Goal: Task Accomplishment & Management: Manage account settings

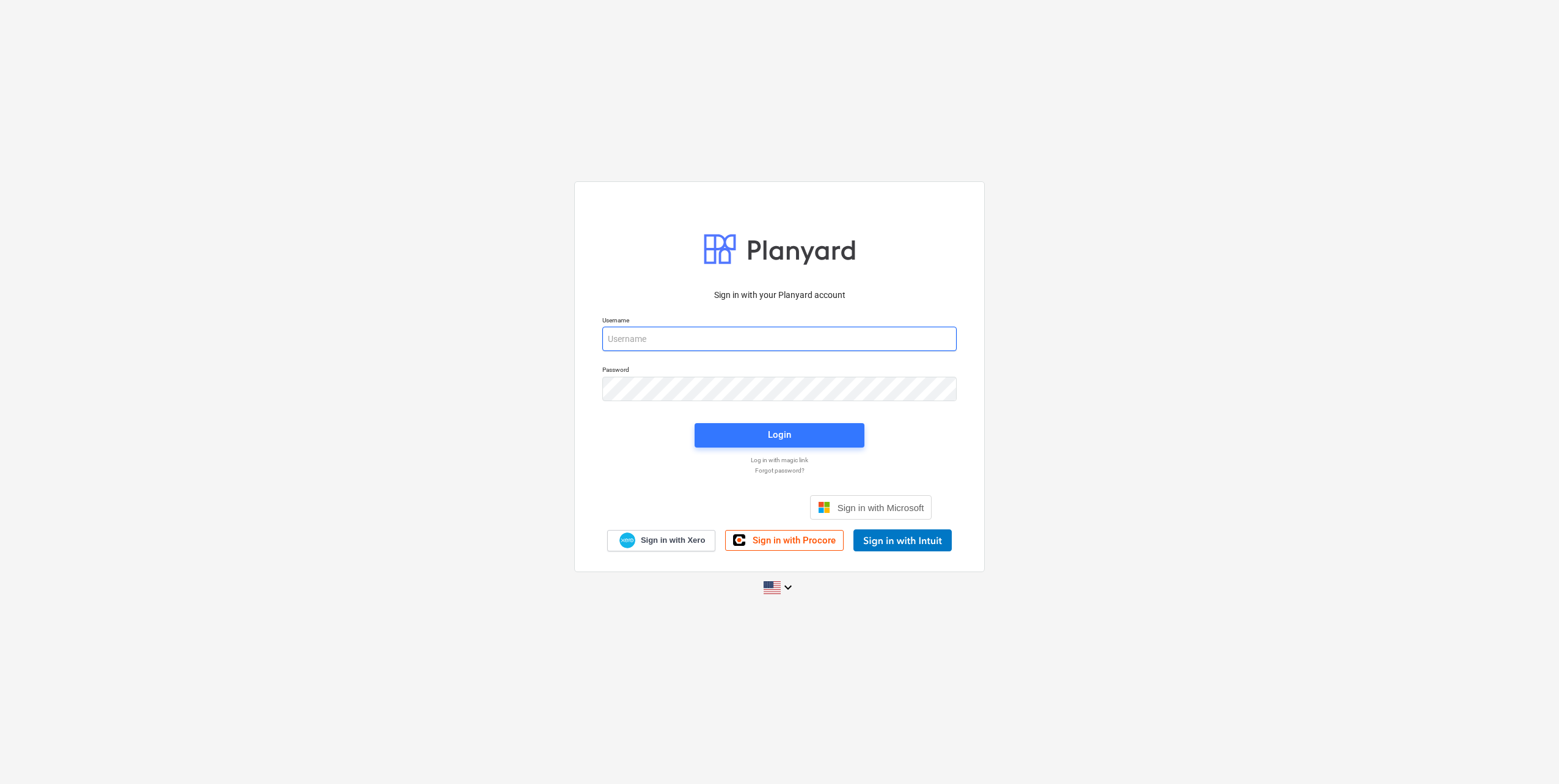
type input "[EMAIL_ADDRESS][DOMAIN_NAME]"
click at [828, 421] on div "Login" at bounding box center [779, 435] width 184 height 39
click at [822, 427] on span "Login" at bounding box center [779, 434] width 140 height 16
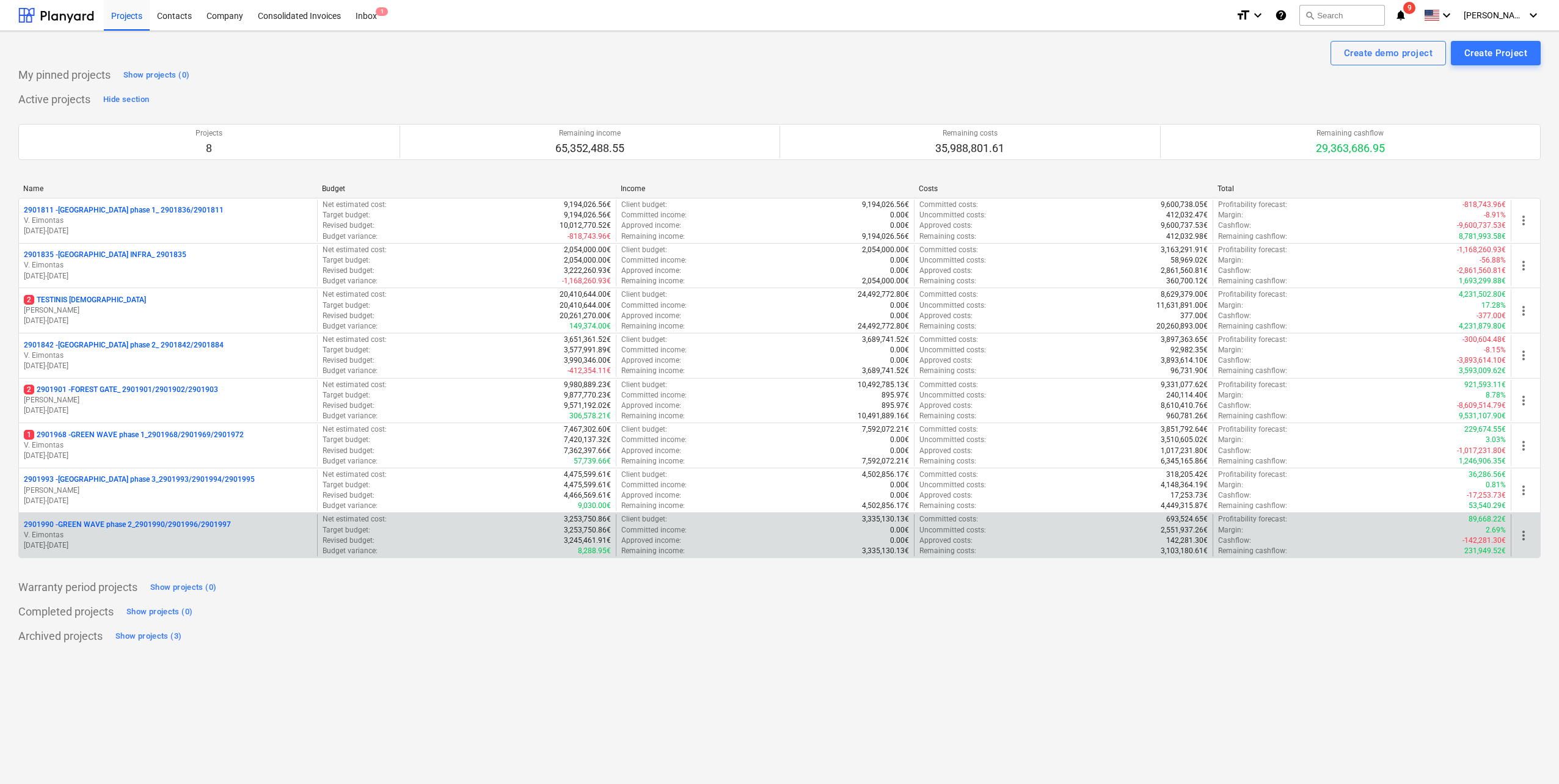
click at [175, 533] on p "V. Eimontas" at bounding box center [168, 535] width 288 height 10
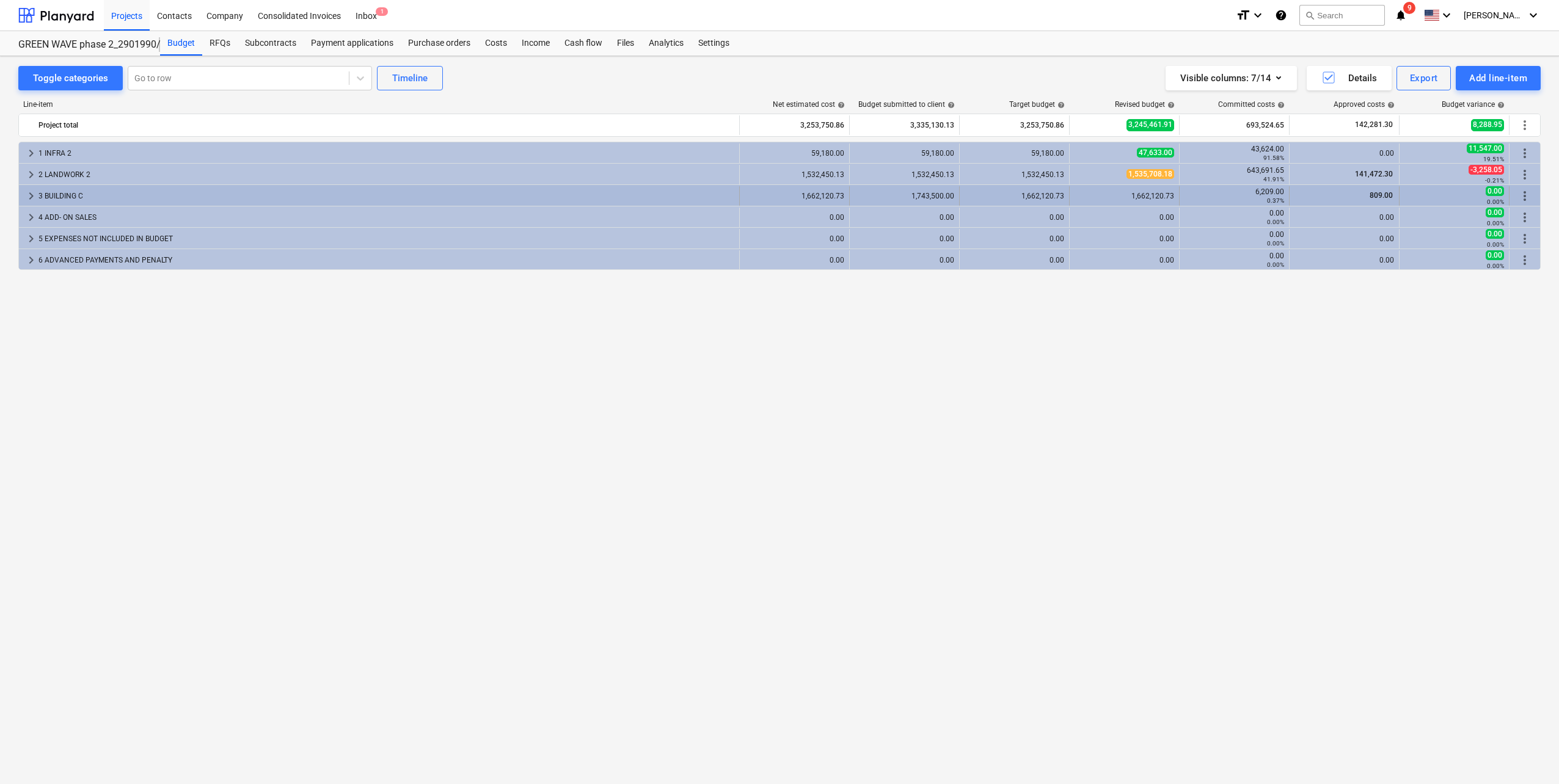
click at [31, 189] on span "keyboard_arrow_right" at bounding box center [31, 196] width 15 height 15
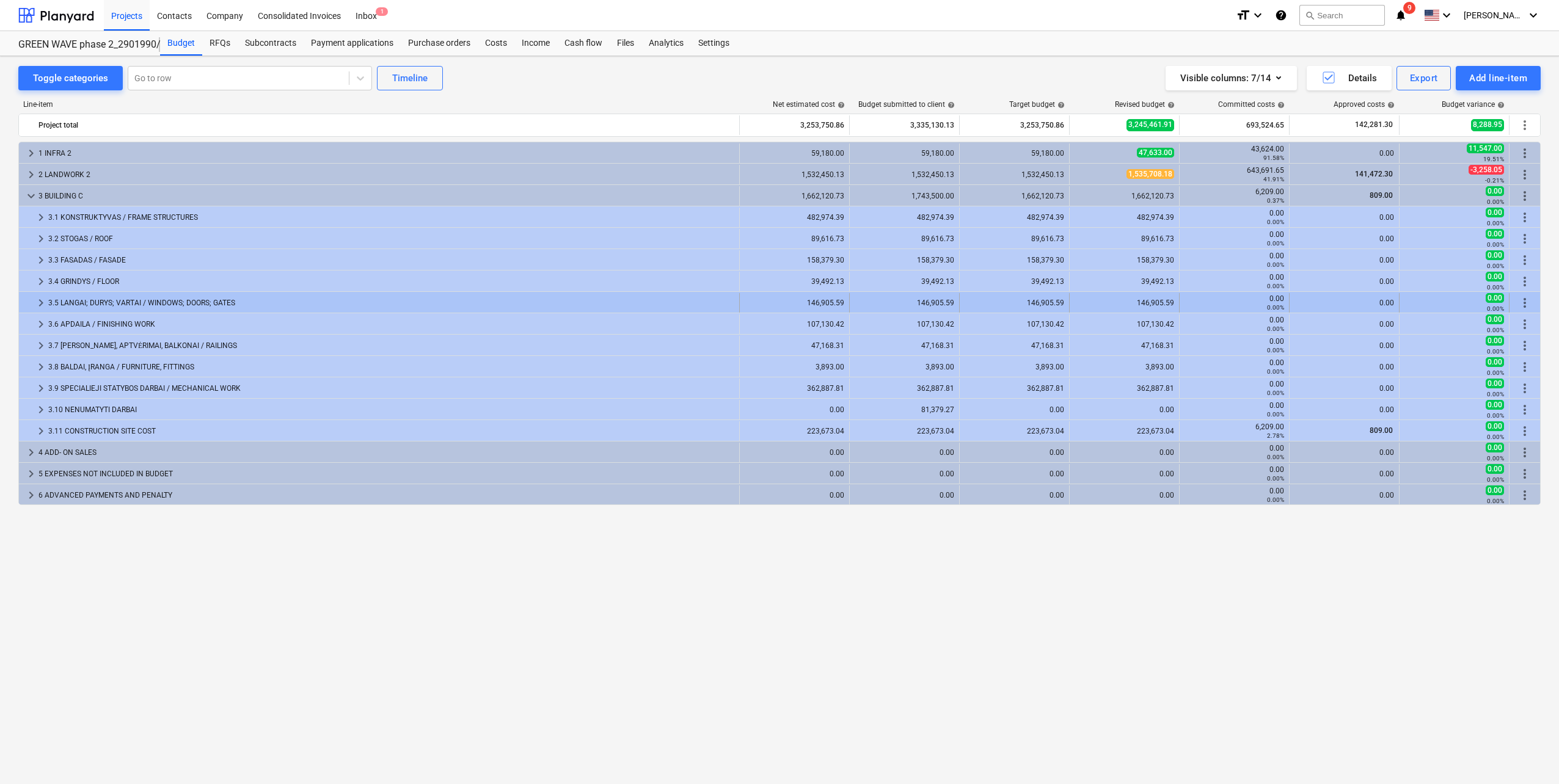
click at [40, 300] on span "keyboard_arrow_right" at bounding box center [41, 302] width 15 height 15
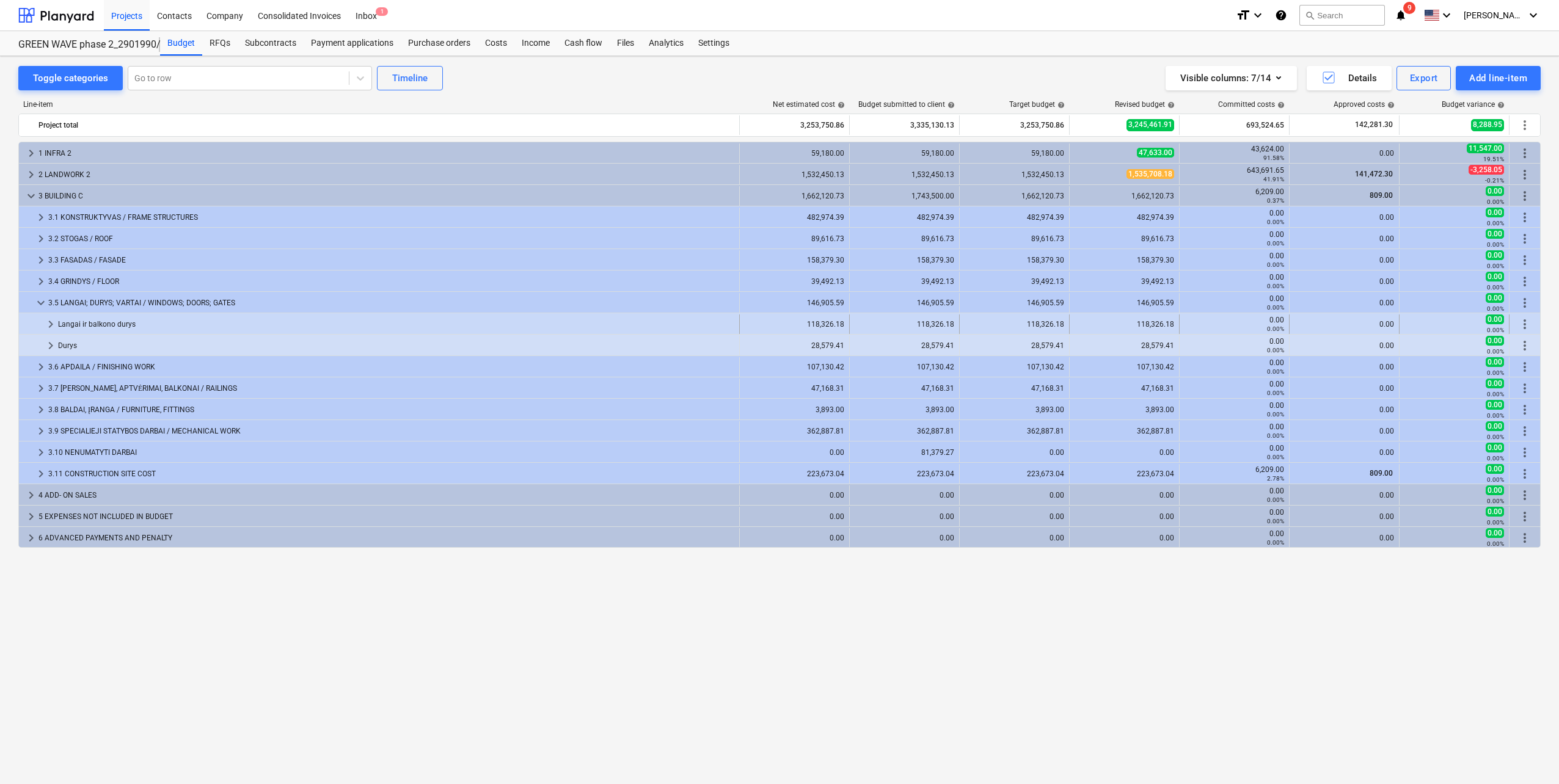
click at [51, 321] on span "keyboard_arrow_right" at bounding box center [50, 324] width 15 height 15
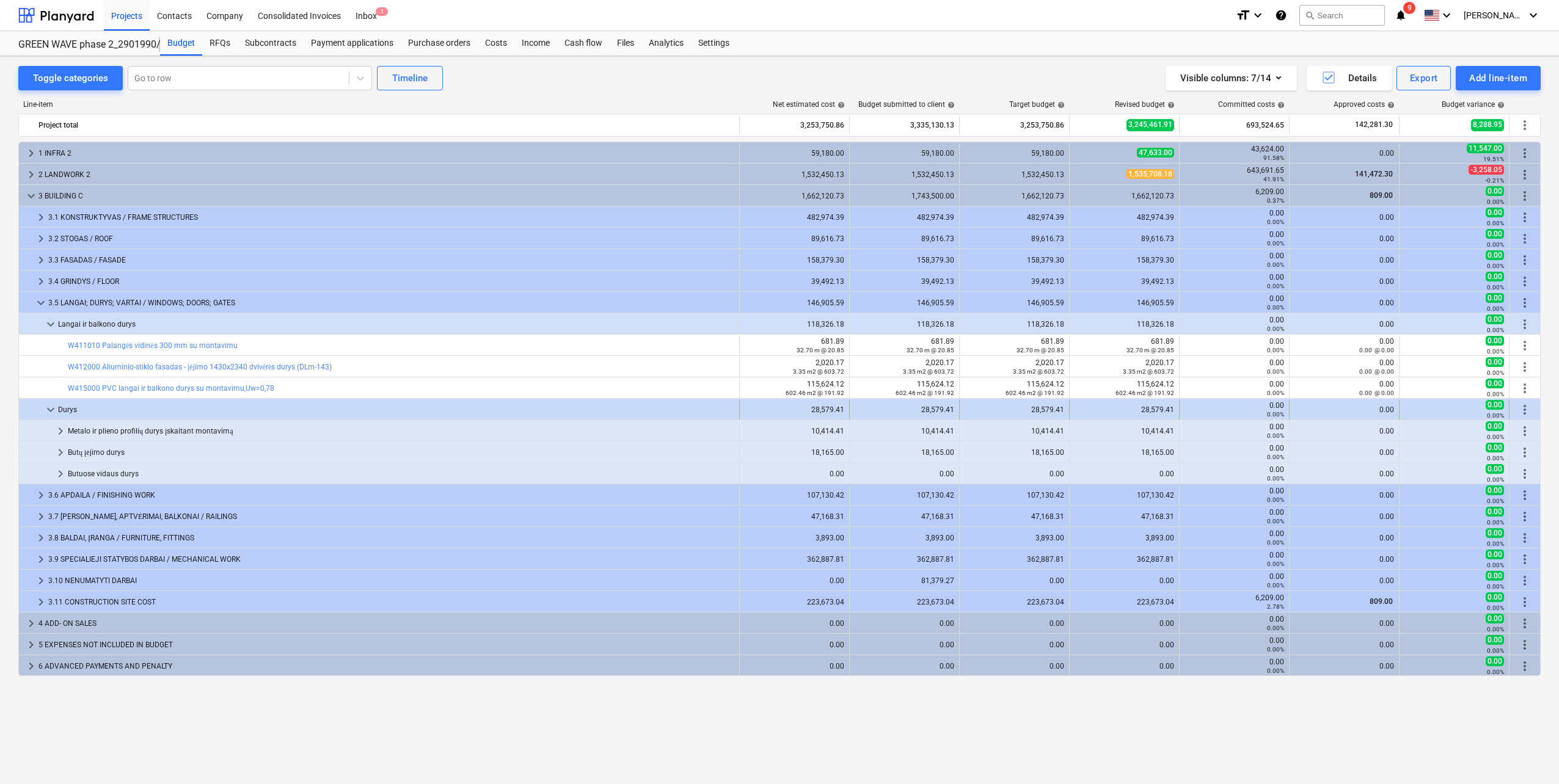
click at [50, 407] on span "keyboard_arrow_down" at bounding box center [50, 410] width 15 height 15
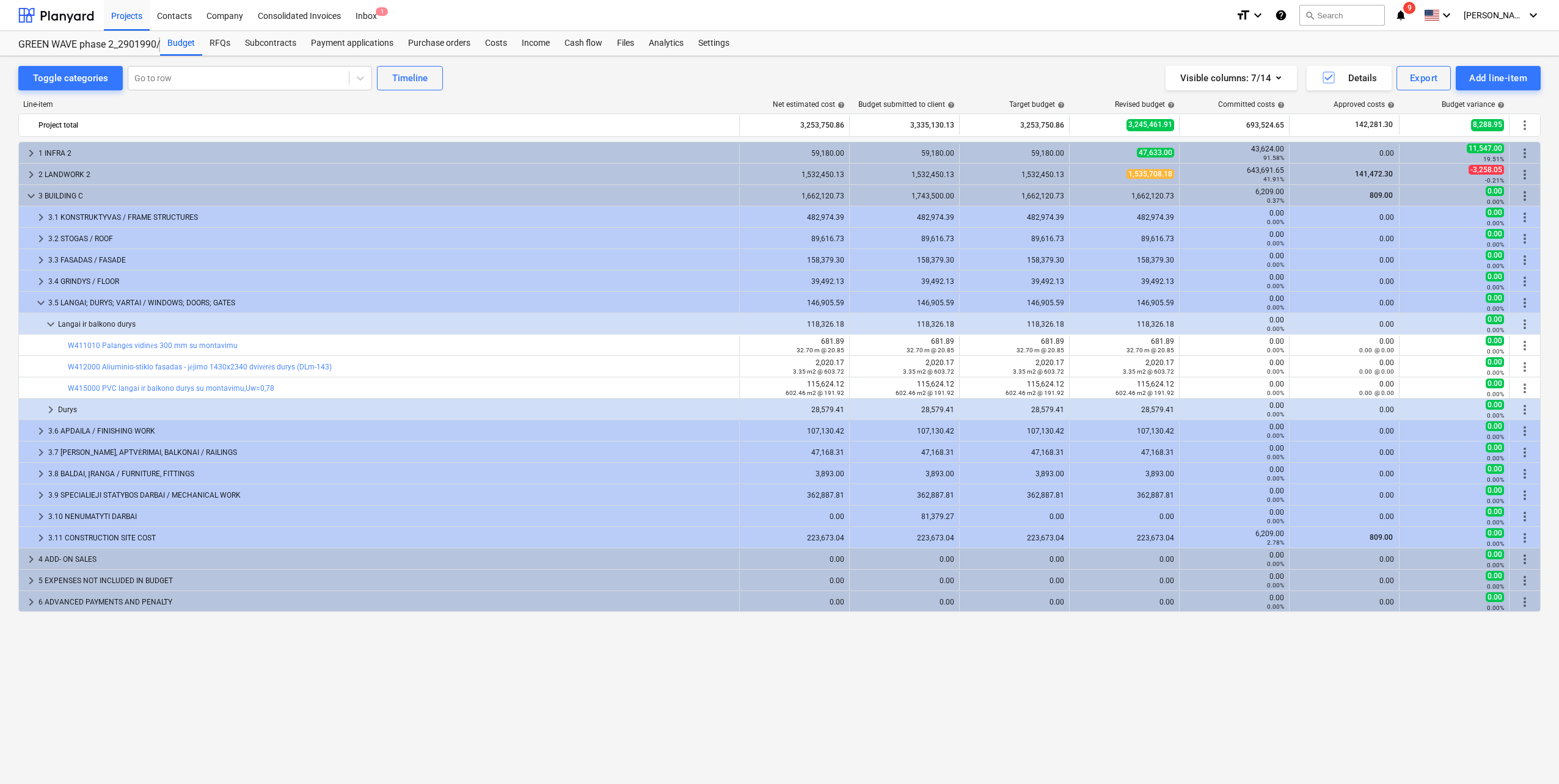
click at [920, 43] on div "Budget RFQs Subcontracts Payment applications Purchase orders Costs Income Cash…" at bounding box center [850, 43] width 1380 height 24
drag, startPoint x: 186, startPoint y: 22, endPoint x: 224, endPoint y: 27, distance: 38.3
click at [186, 22] on div "Contacts" at bounding box center [175, 15] width 50 height 31
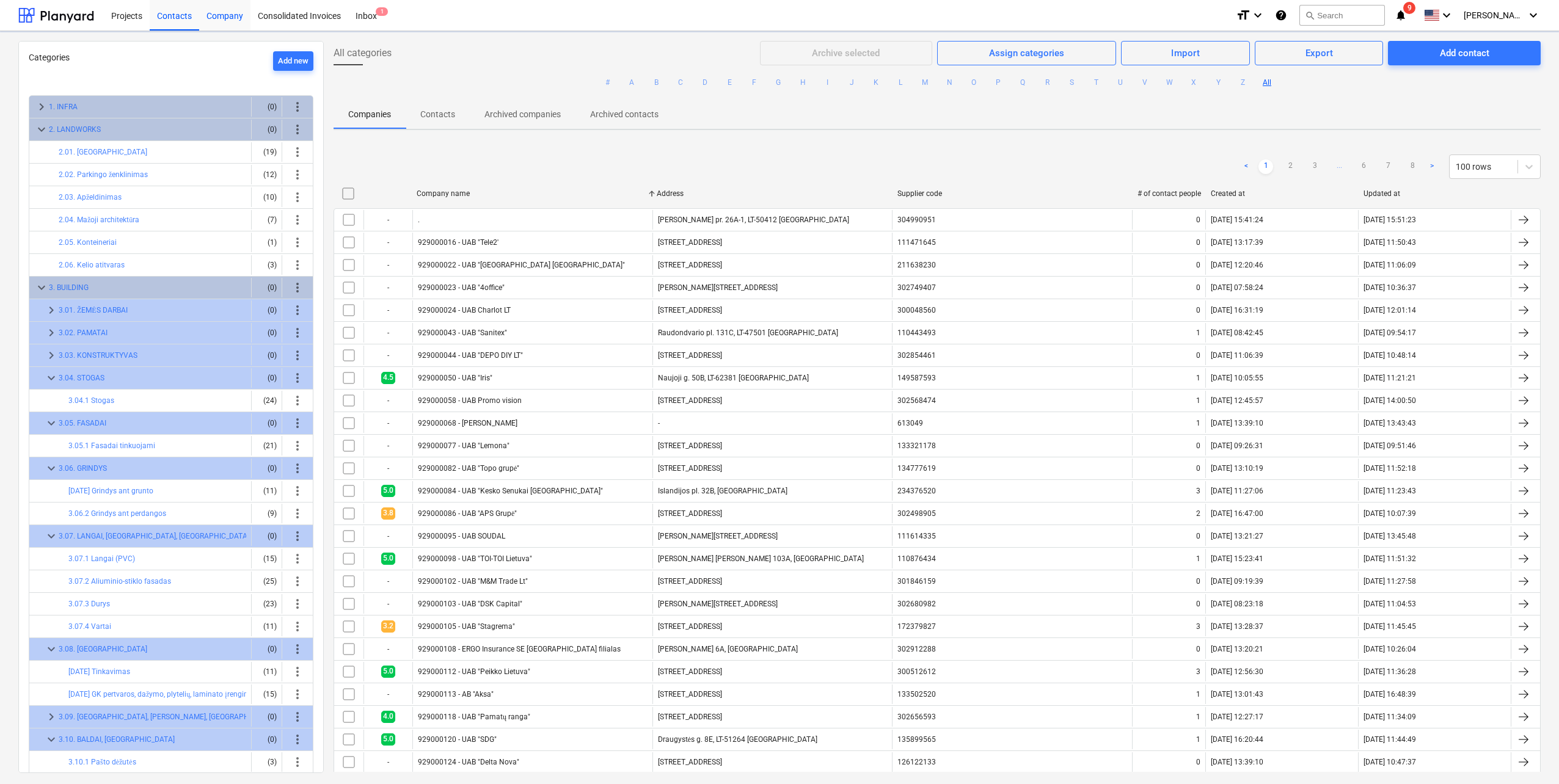
click at [224, 27] on div "Company" at bounding box center [225, 15] width 51 height 31
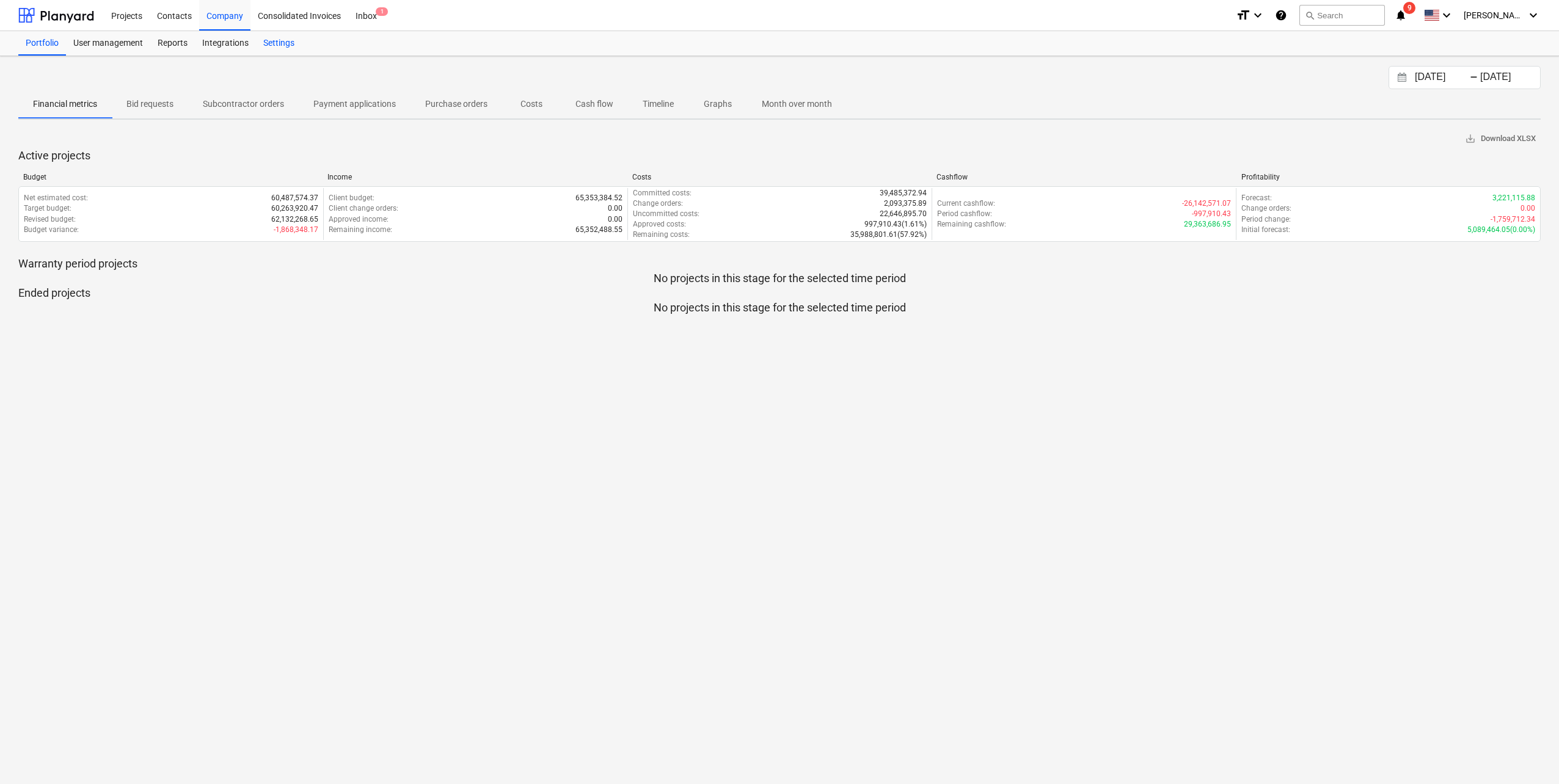
click at [273, 47] on div "Settings" at bounding box center [279, 43] width 46 height 24
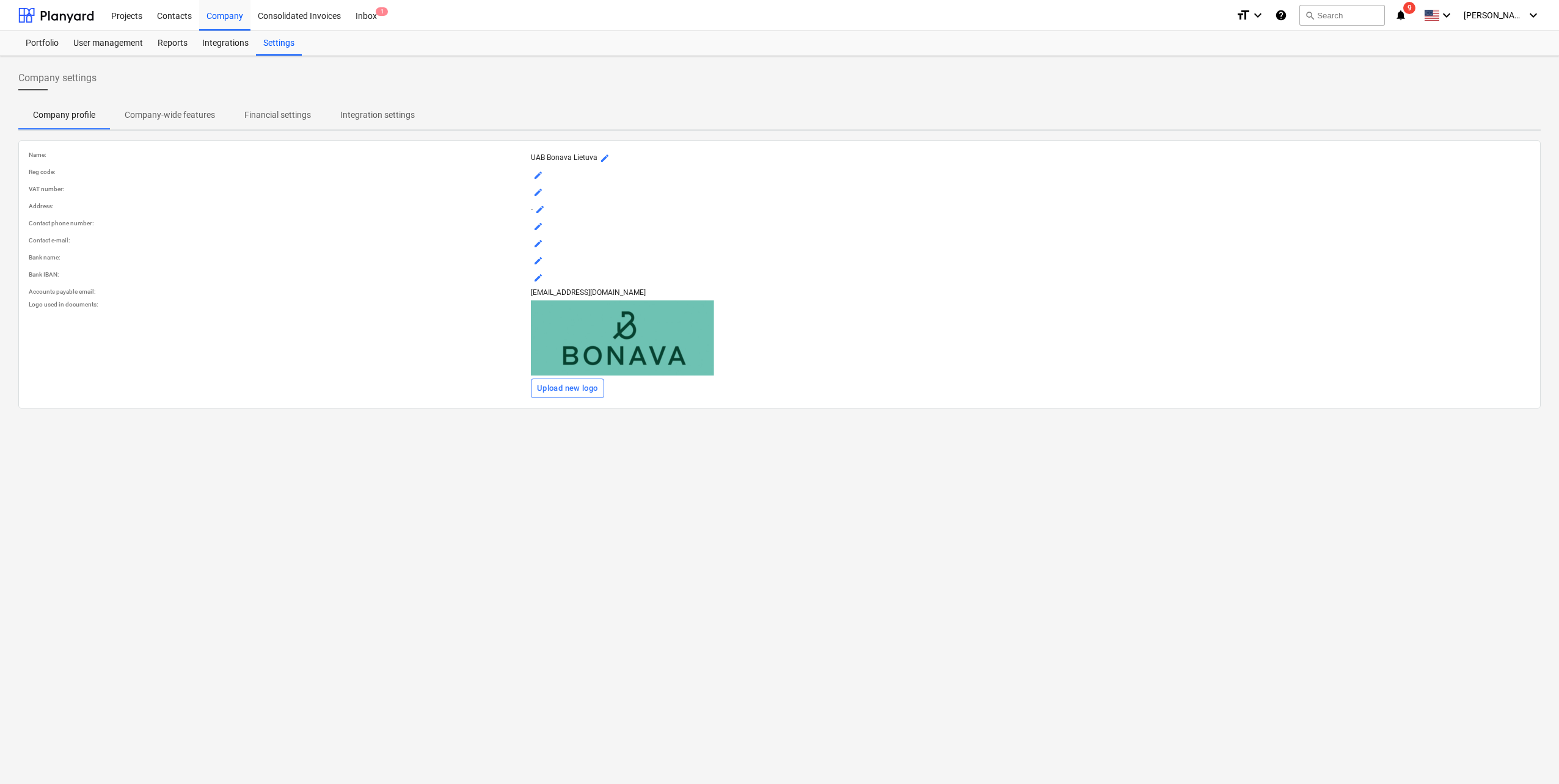
click at [382, 114] on p "Integration settings" at bounding box center [377, 115] width 75 height 13
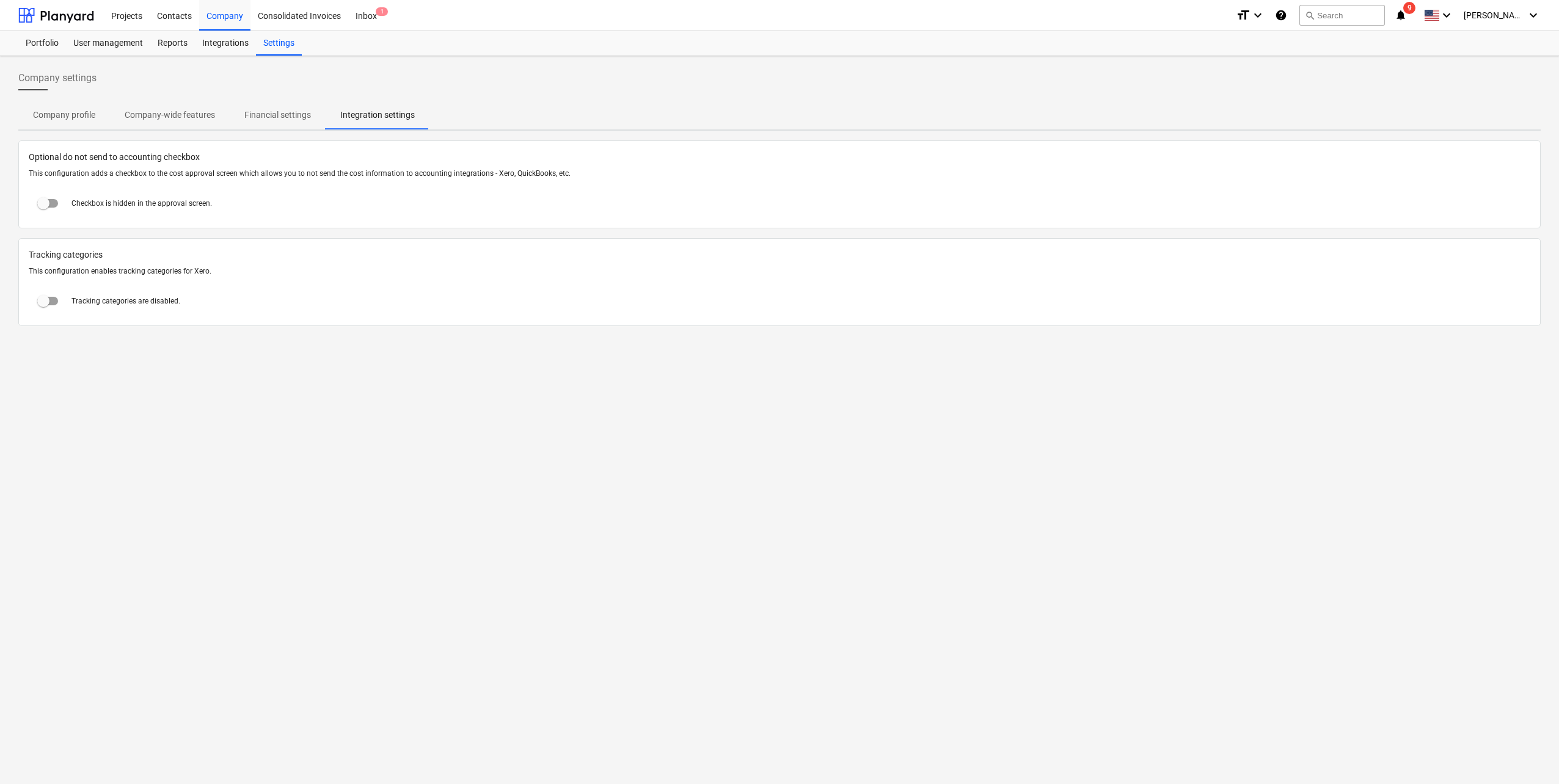
click at [296, 117] on p "Financial settings" at bounding box center [278, 115] width 66 height 13
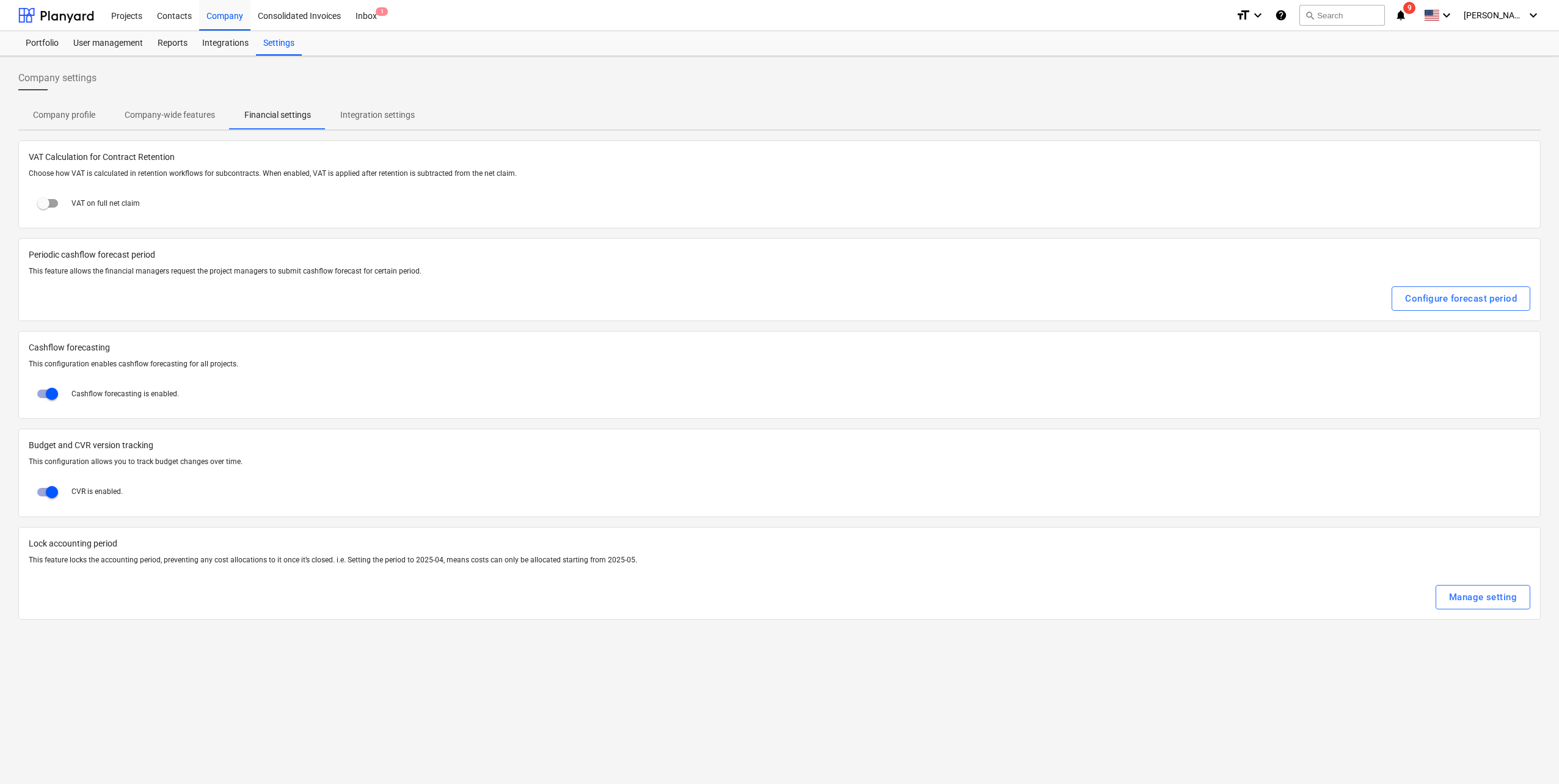
drag, startPoint x: 193, startPoint y: 114, endPoint x: 187, endPoint y: 114, distance: 6.0
click at [193, 114] on p "Company-wide features" at bounding box center [170, 115] width 91 height 13
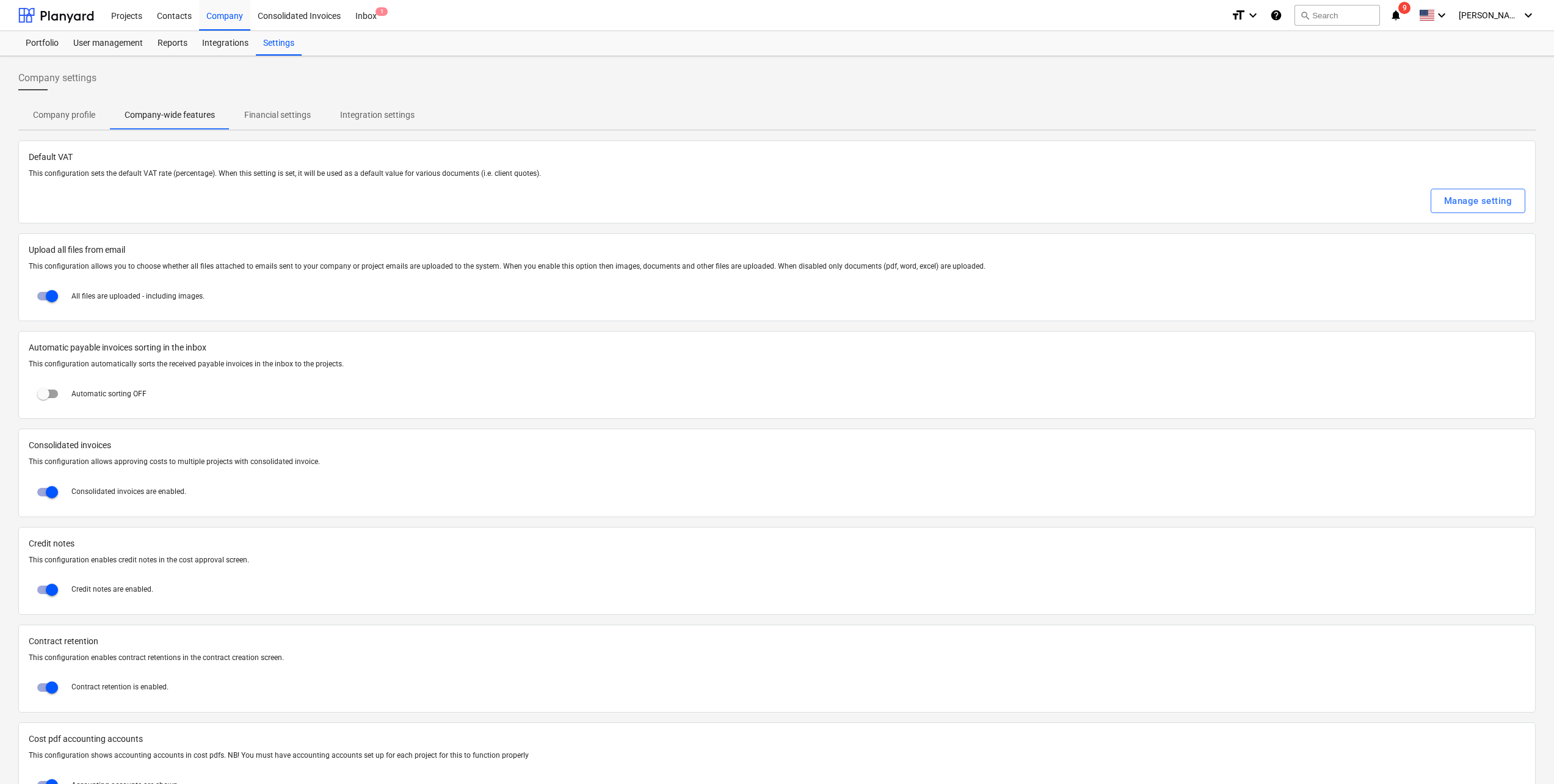
click at [73, 115] on p "Company profile" at bounding box center [64, 115] width 63 height 13
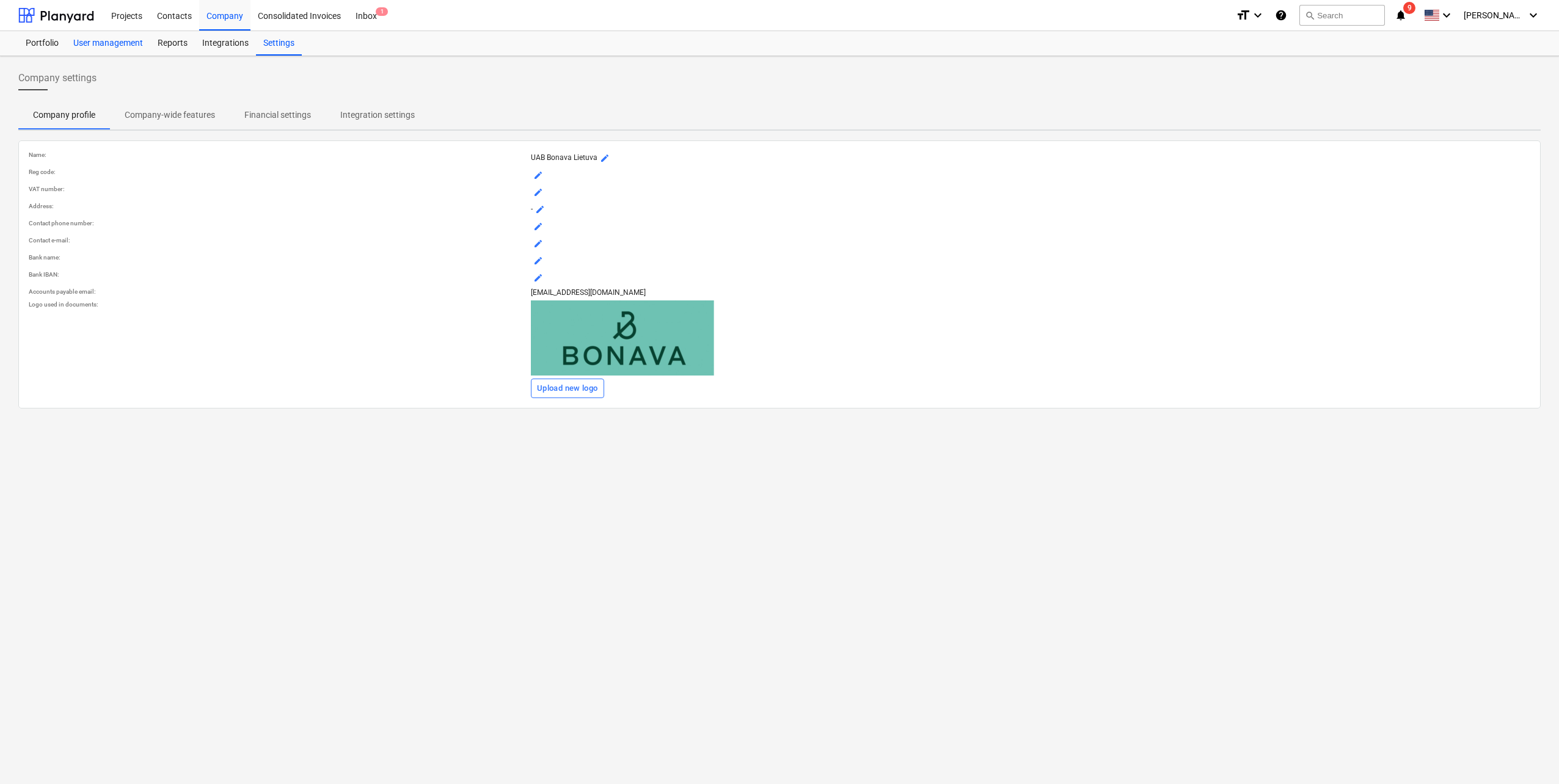
click at [92, 50] on div "User management" at bounding box center [108, 43] width 84 height 24
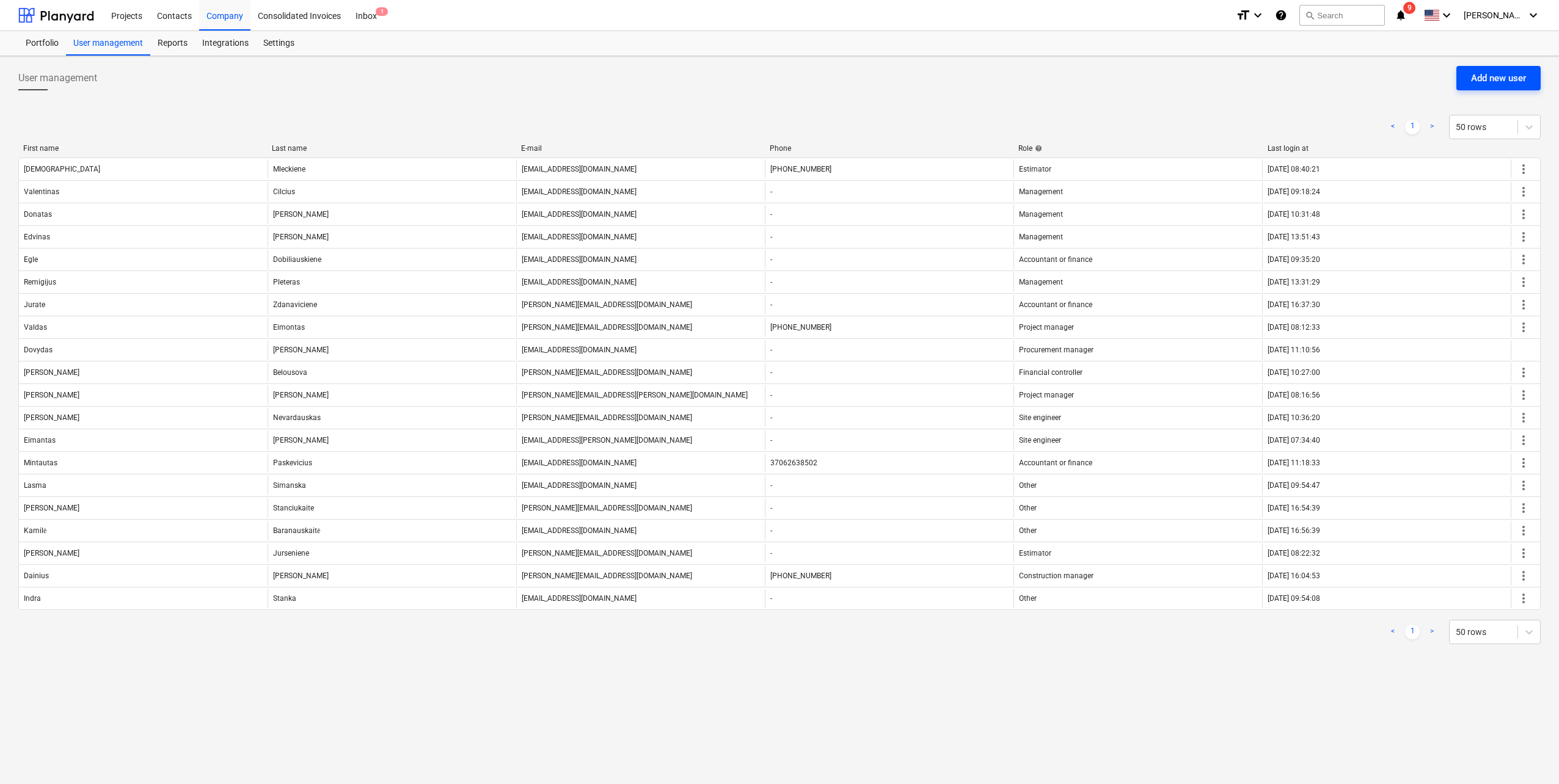
click at [1473, 82] on div "Add new user" at bounding box center [1498, 78] width 55 height 16
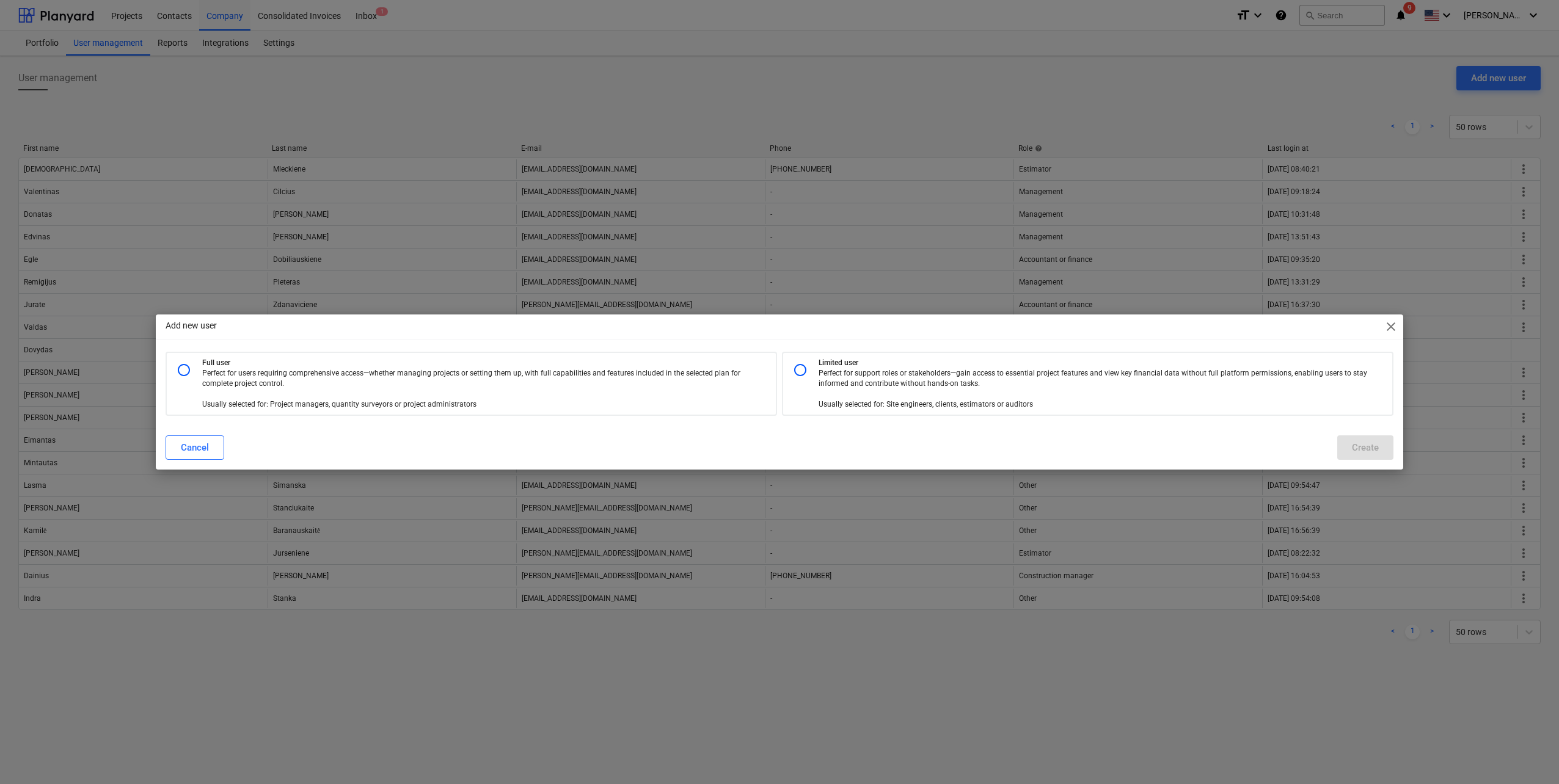
click at [930, 386] on p "Perfect for support roles or stakeholders—gain access to essential project feat…" at bounding box center [1093, 389] width 549 height 42
radio input "true"
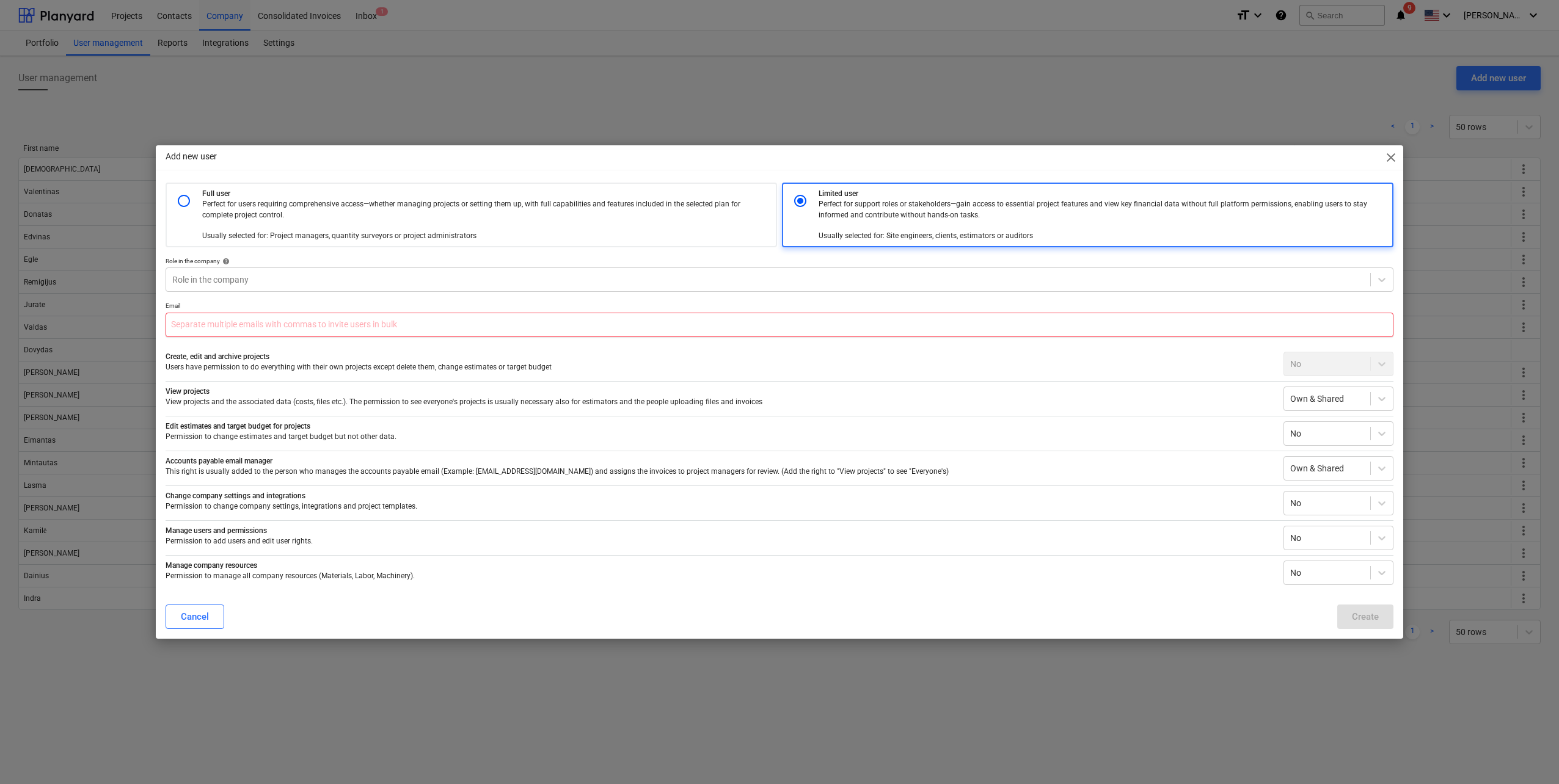
click at [438, 332] on input "text" at bounding box center [779, 325] width 1228 height 24
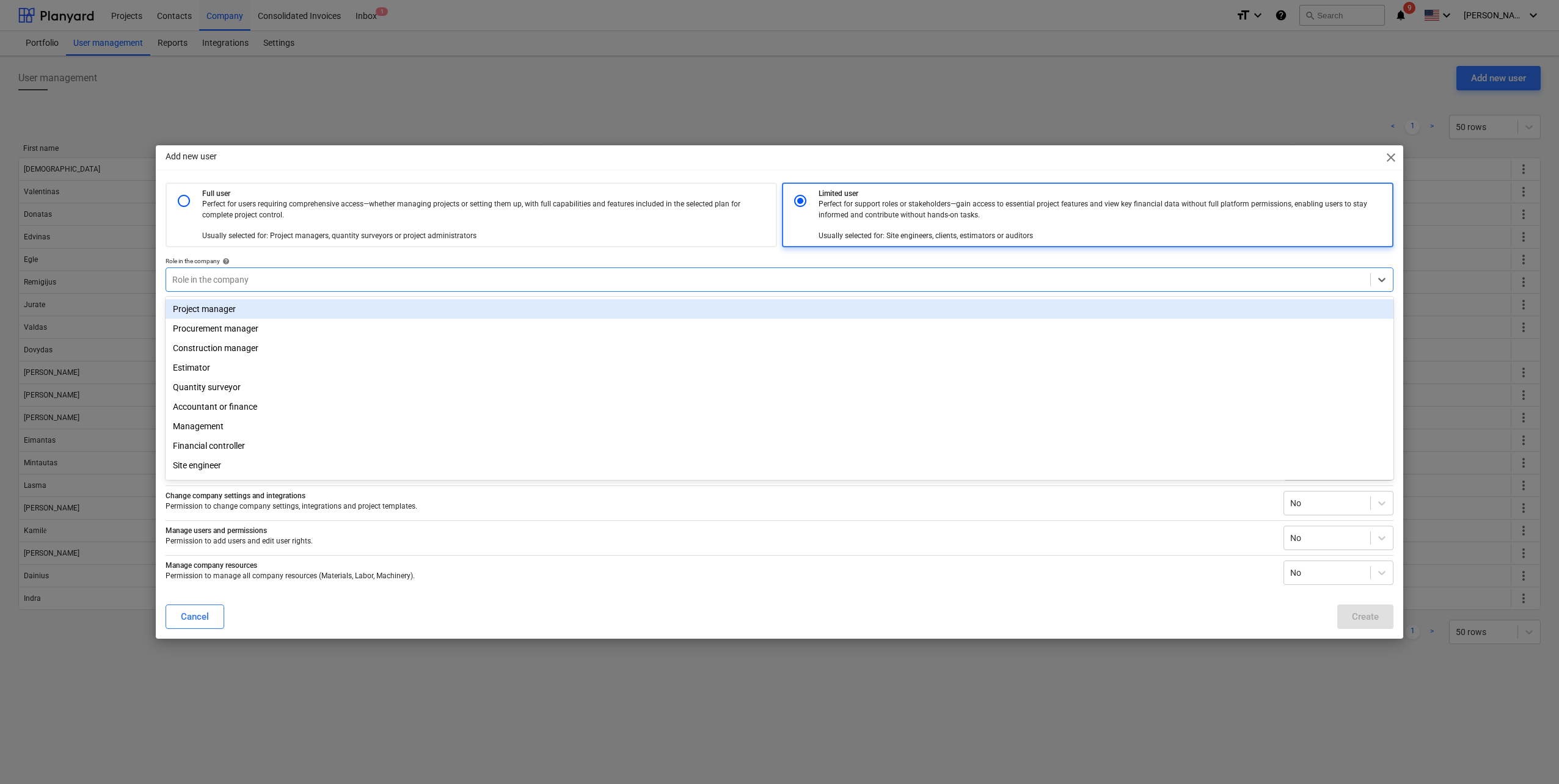
click at [342, 277] on div at bounding box center [768, 279] width 1192 height 12
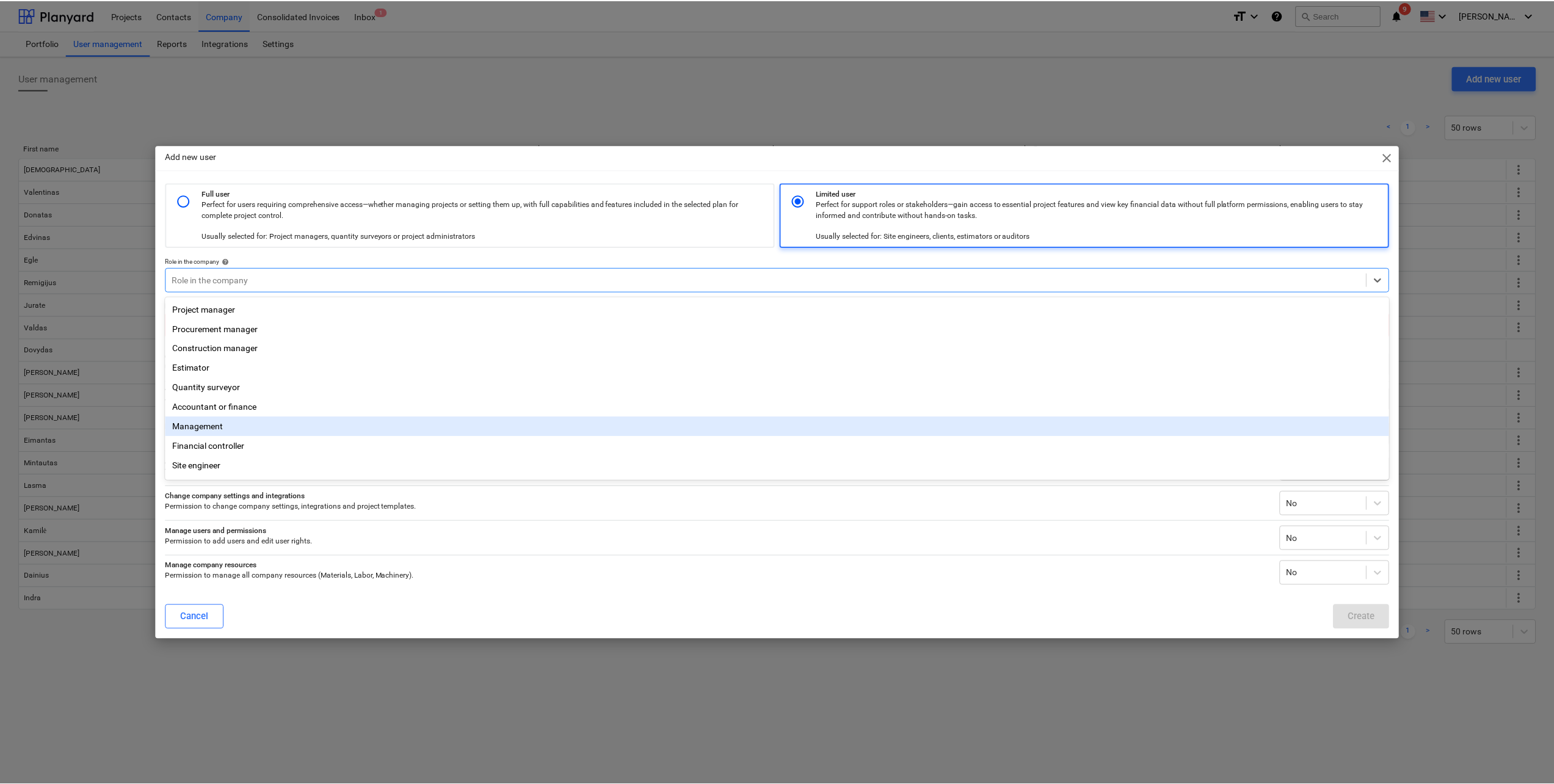
scroll to position [43, 0]
click at [307, 424] on div "Site engineer" at bounding box center [779, 429] width 1227 height 20
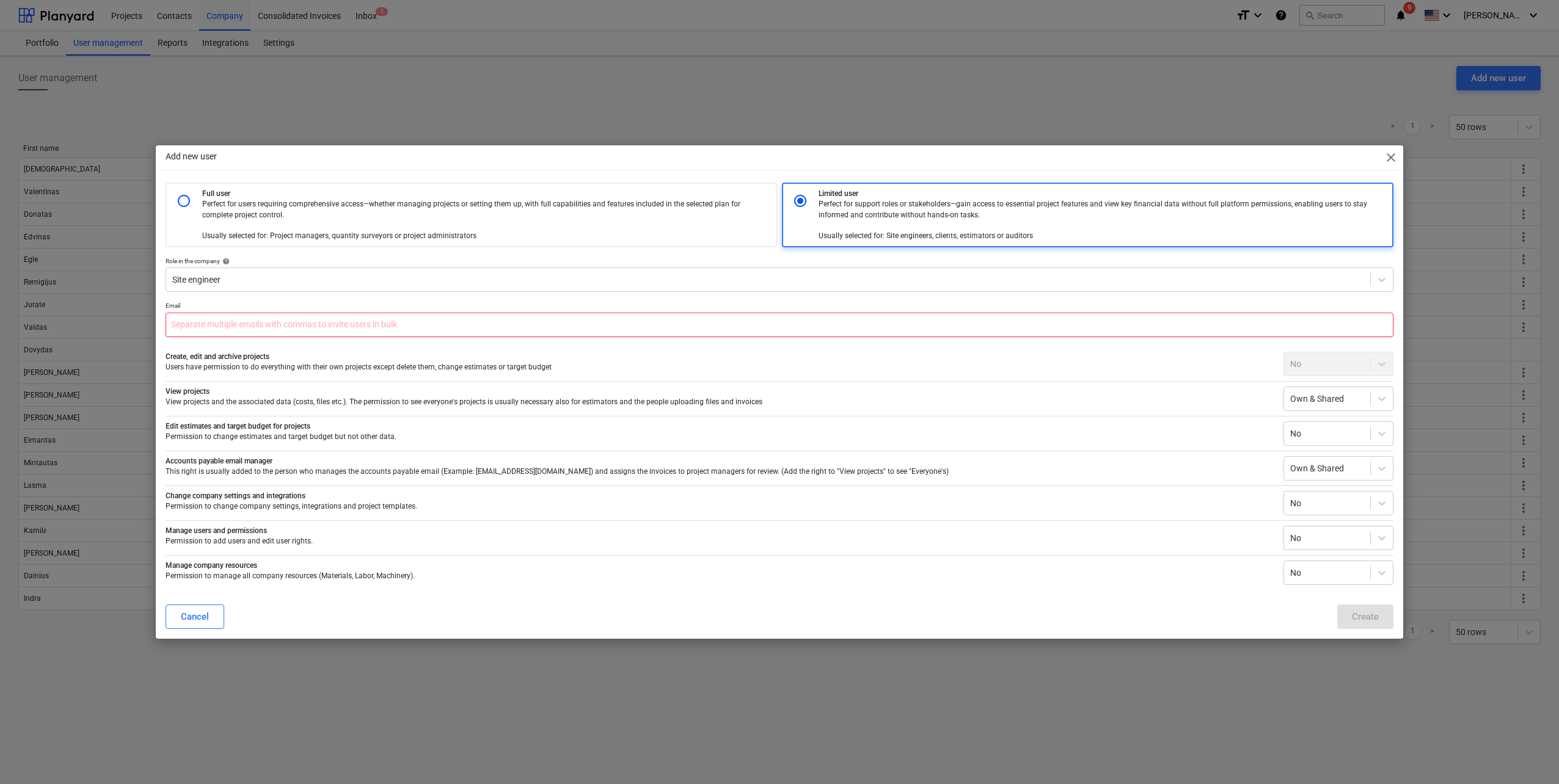
click at [307, 330] on input "text" at bounding box center [779, 325] width 1228 height 24
click at [352, 318] on input "text" at bounding box center [779, 325] width 1228 height 24
paste input "aiste.degutyte@bonava.com"
type input "aiste.degutyte@bonava.com"
click at [1357, 612] on div "Create" at bounding box center [1365, 616] width 27 height 16
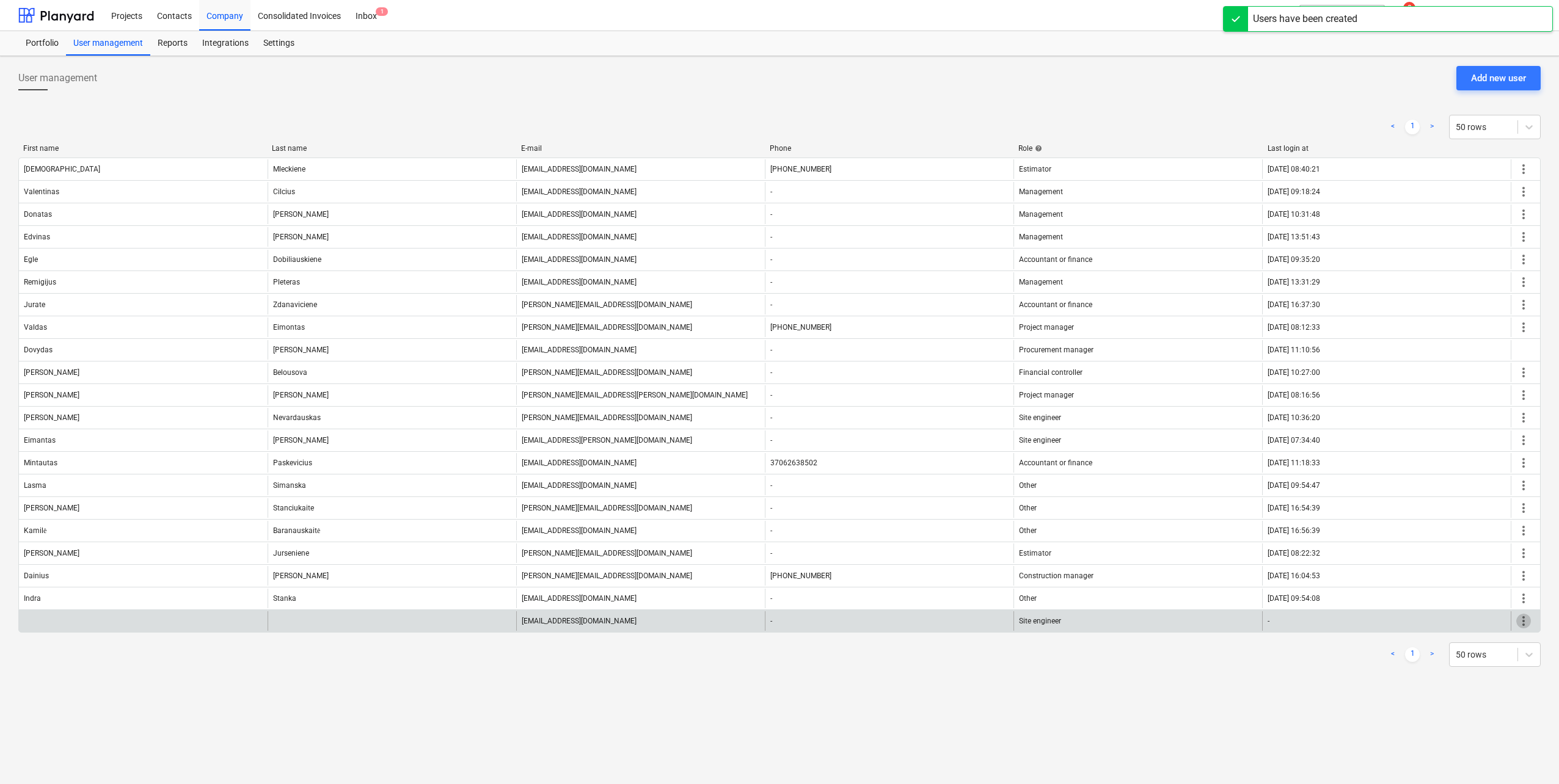
click at [1528, 627] on span "more_vert" at bounding box center [1523, 621] width 15 height 15
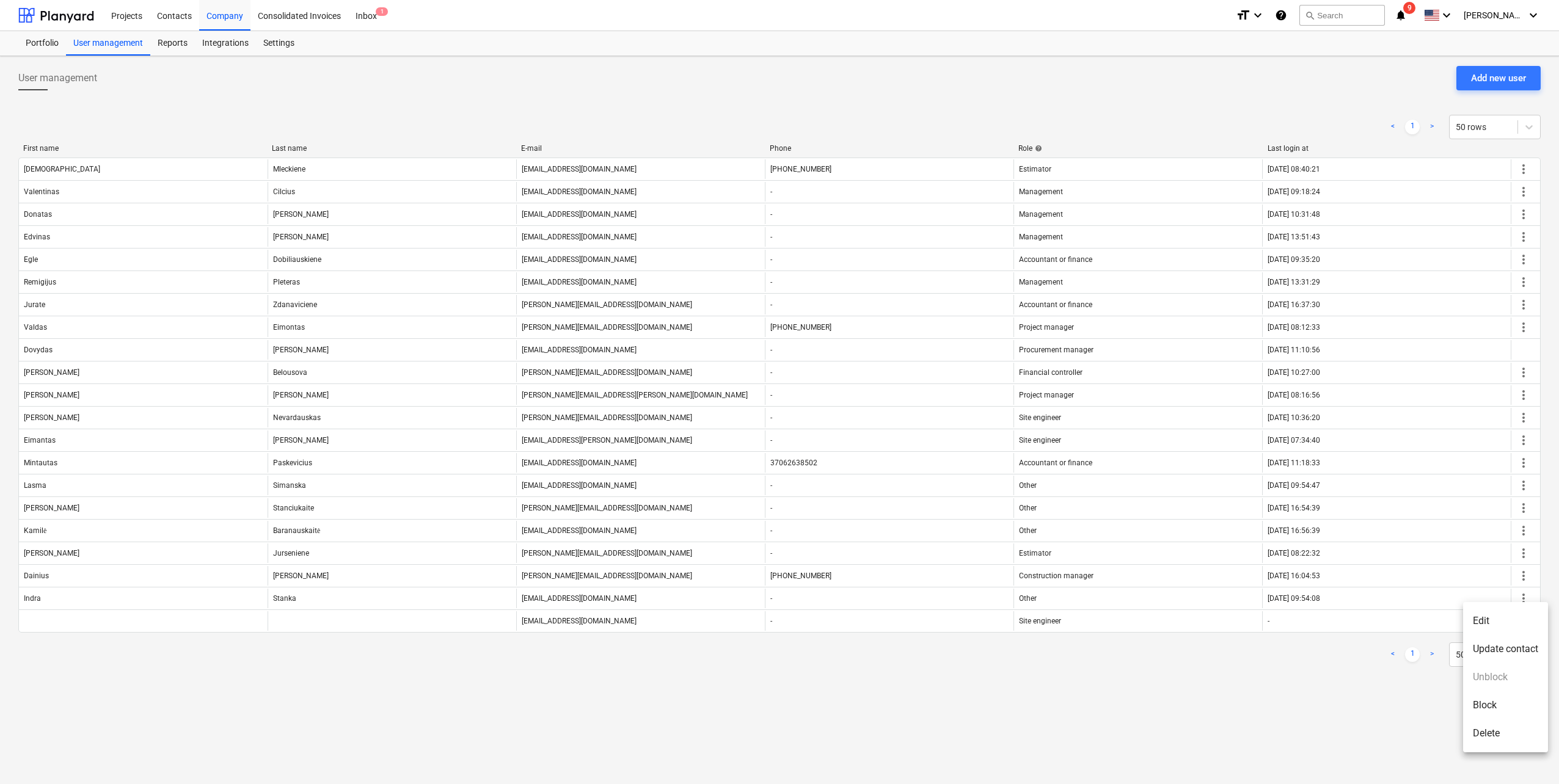
click at [1517, 623] on li "Edit" at bounding box center [1505, 621] width 85 height 28
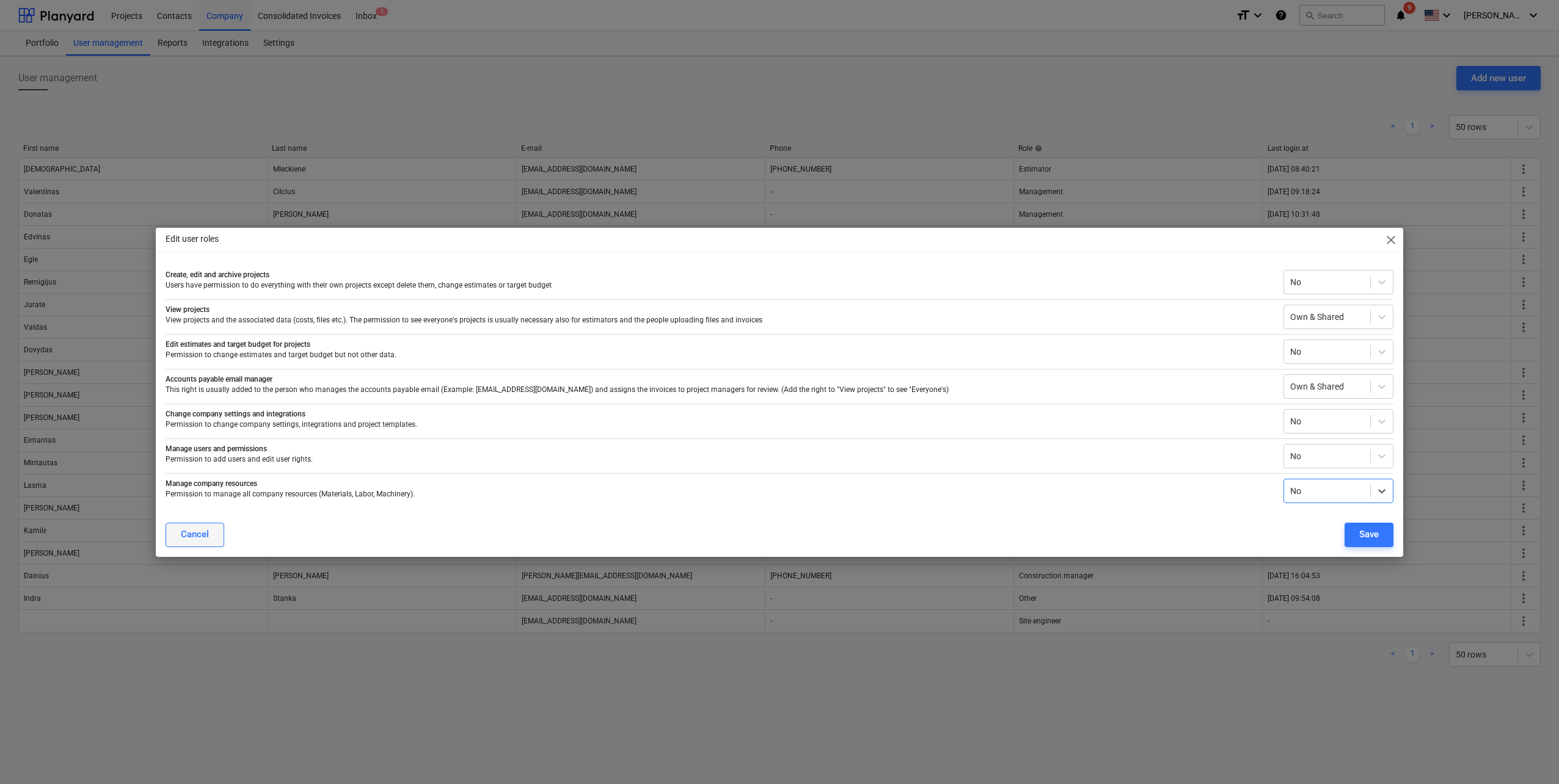
click at [193, 527] on div "Cancel" at bounding box center [195, 534] width 28 height 16
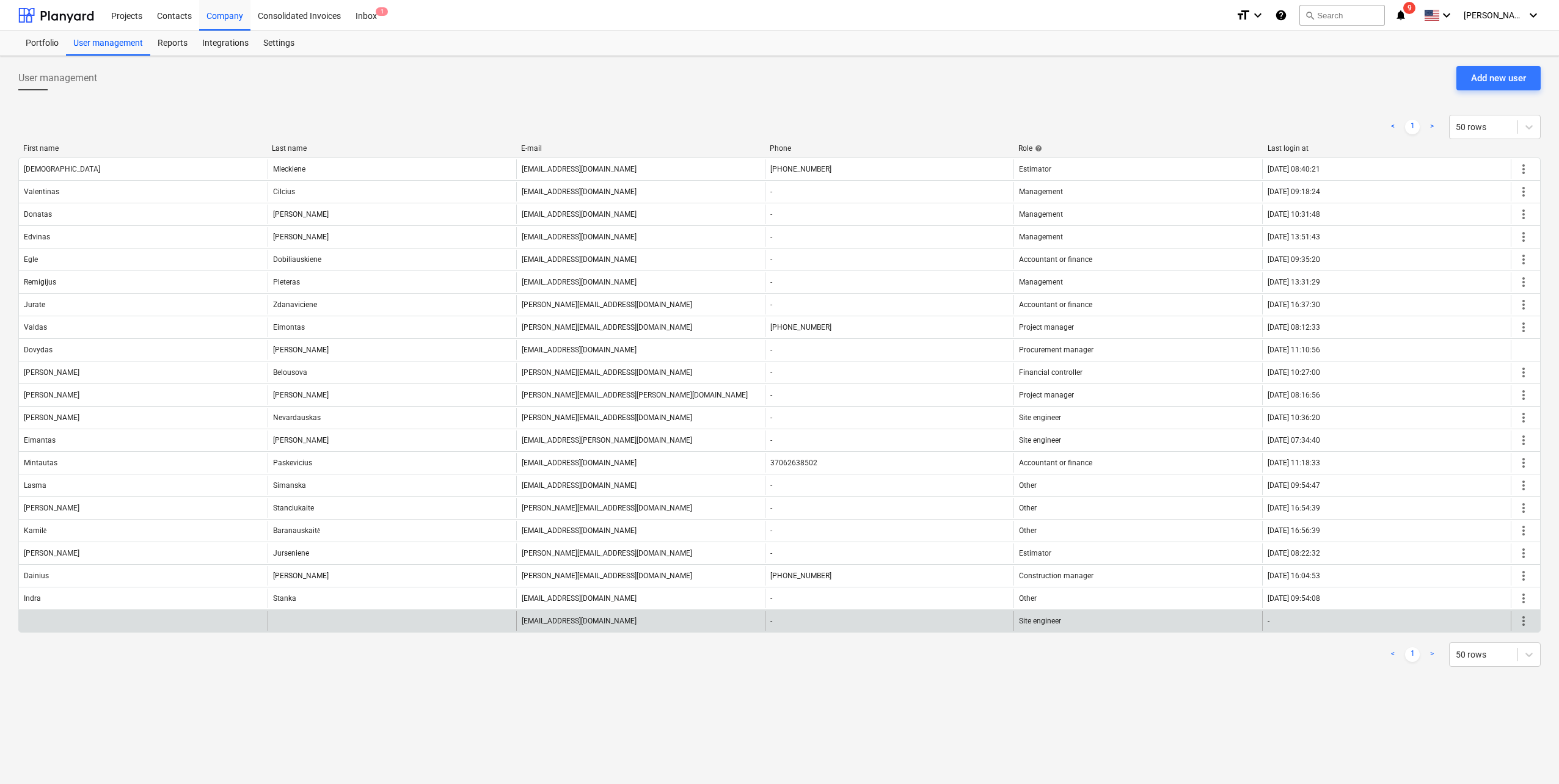
click at [79, 625] on div at bounding box center [144, 621] width 249 height 20
drag, startPoint x: 221, startPoint y: 622, endPoint x: 240, endPoint y: 621, distance: 19.0
click at [223, 622] on div at bounding box center [144, 621] width 249 height 20
click at [331, 619] on div at bounding box center [392, 621] width 249 height 20
click at [1522, 624] on span "more_vert" at bounding box center [1523, 621] width 15 height 15
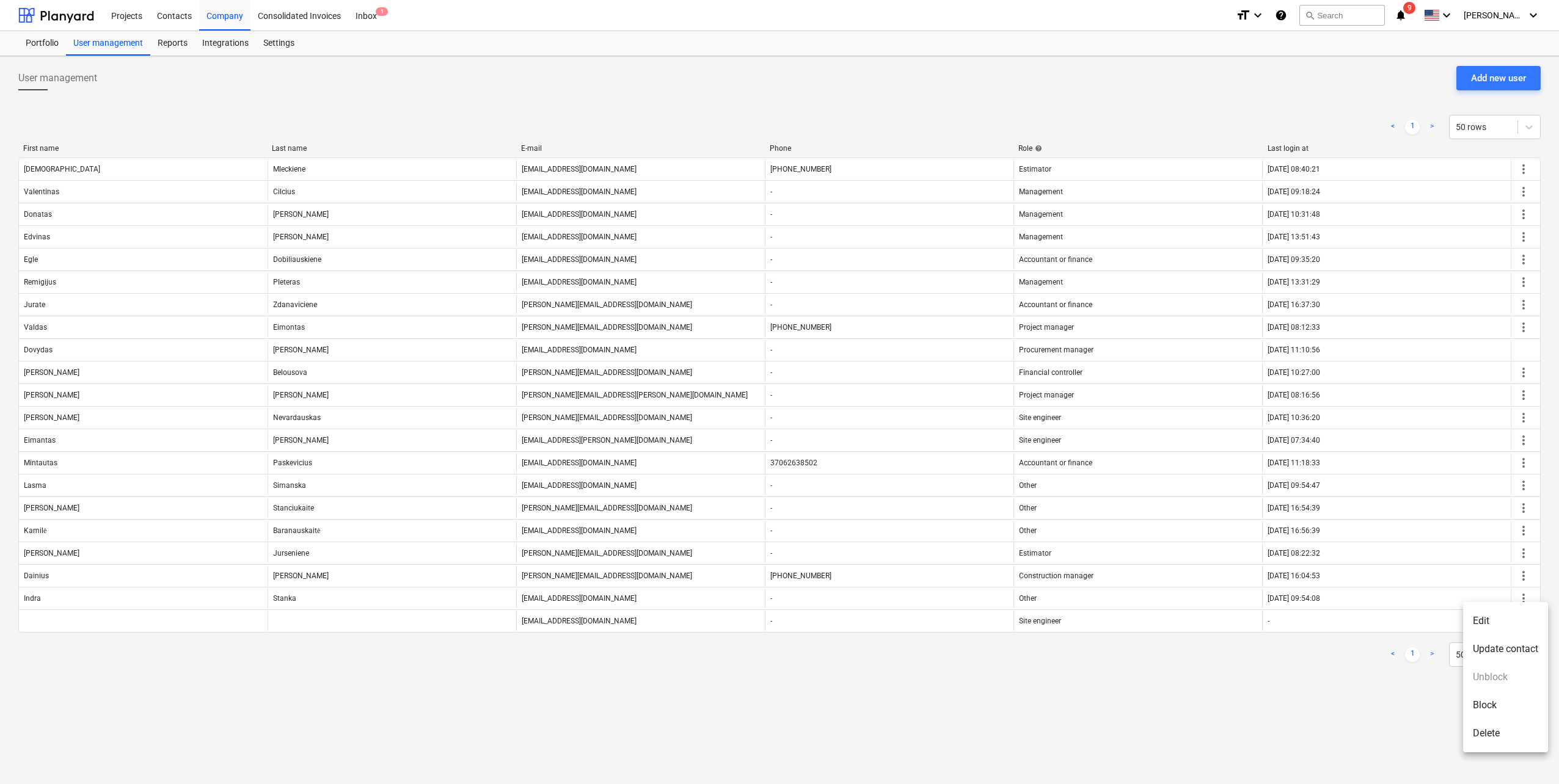
click at [1518, 644] on li "Update contact" at bounding box center [1505, 649] width 85 height 28
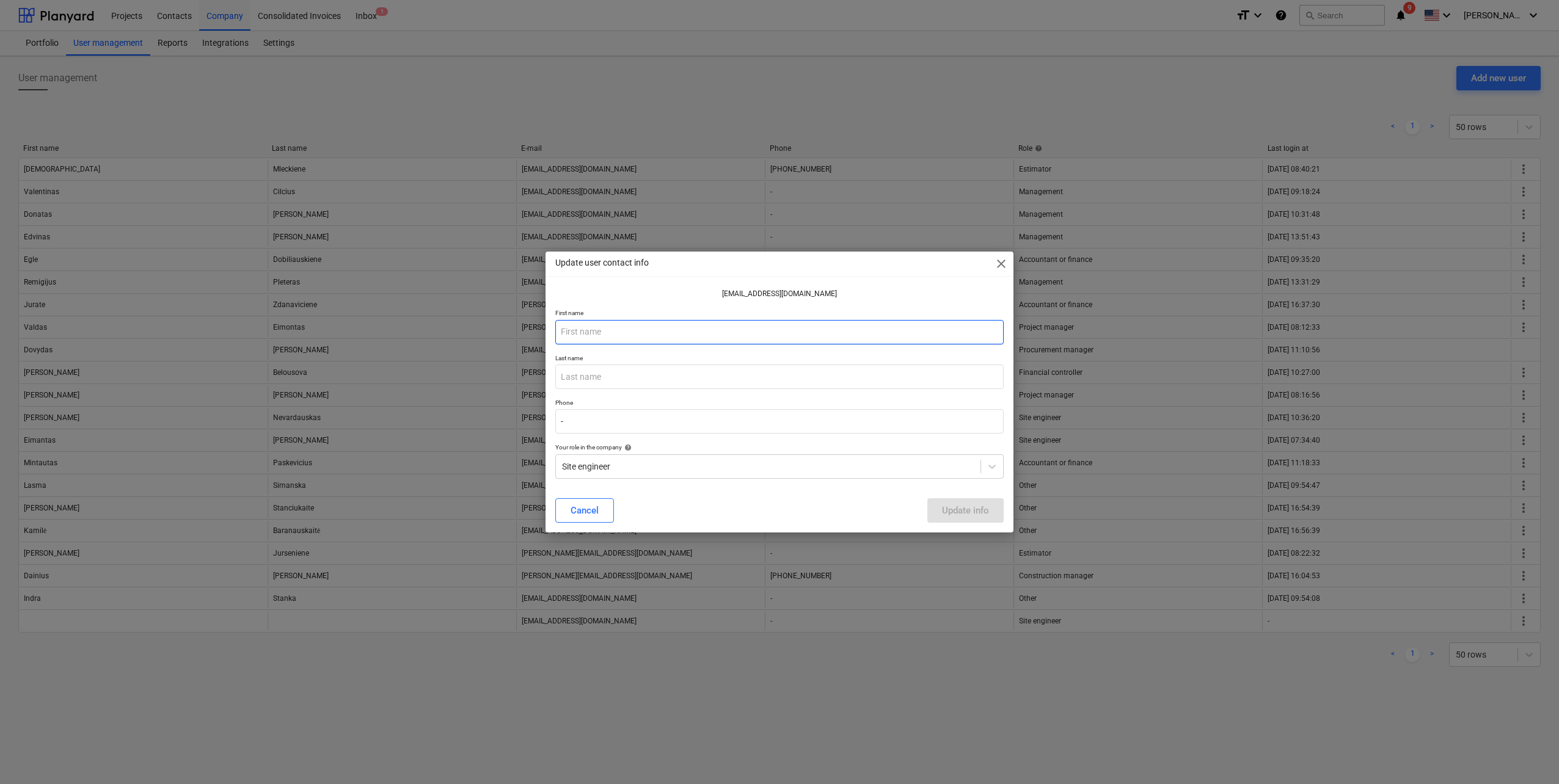
click at [630, 335] on input "text" at bounding box center [779, 332] width 449 height 24
type input "Aiste"
type input "Degutyte"
click at [990, 510] on button "Update info" at bounding box center [966, 510] width 77 height 24
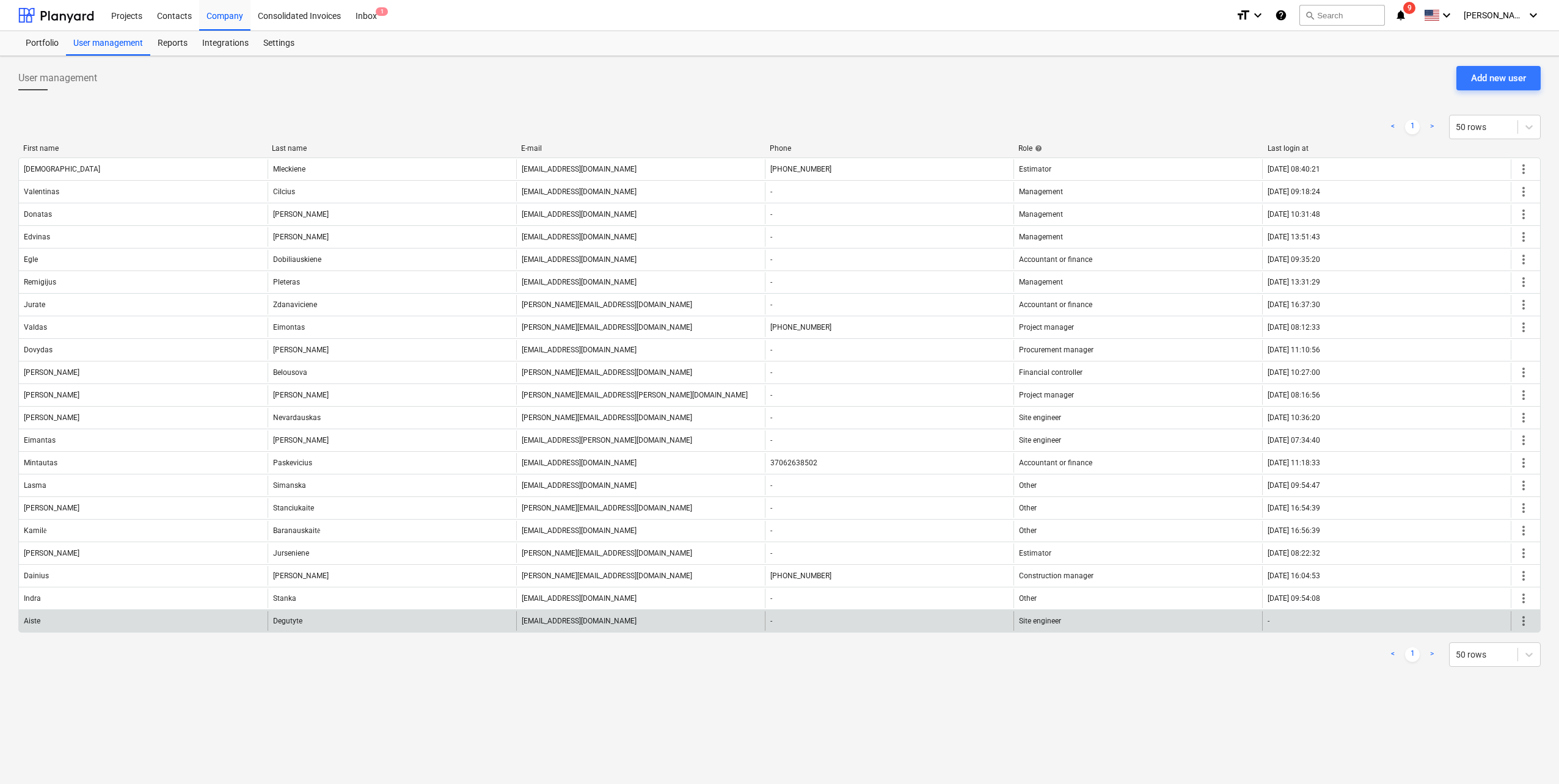
click at [1522, 620] on span "more_vert" at bounding box center [1523, 621] width 15 height 15
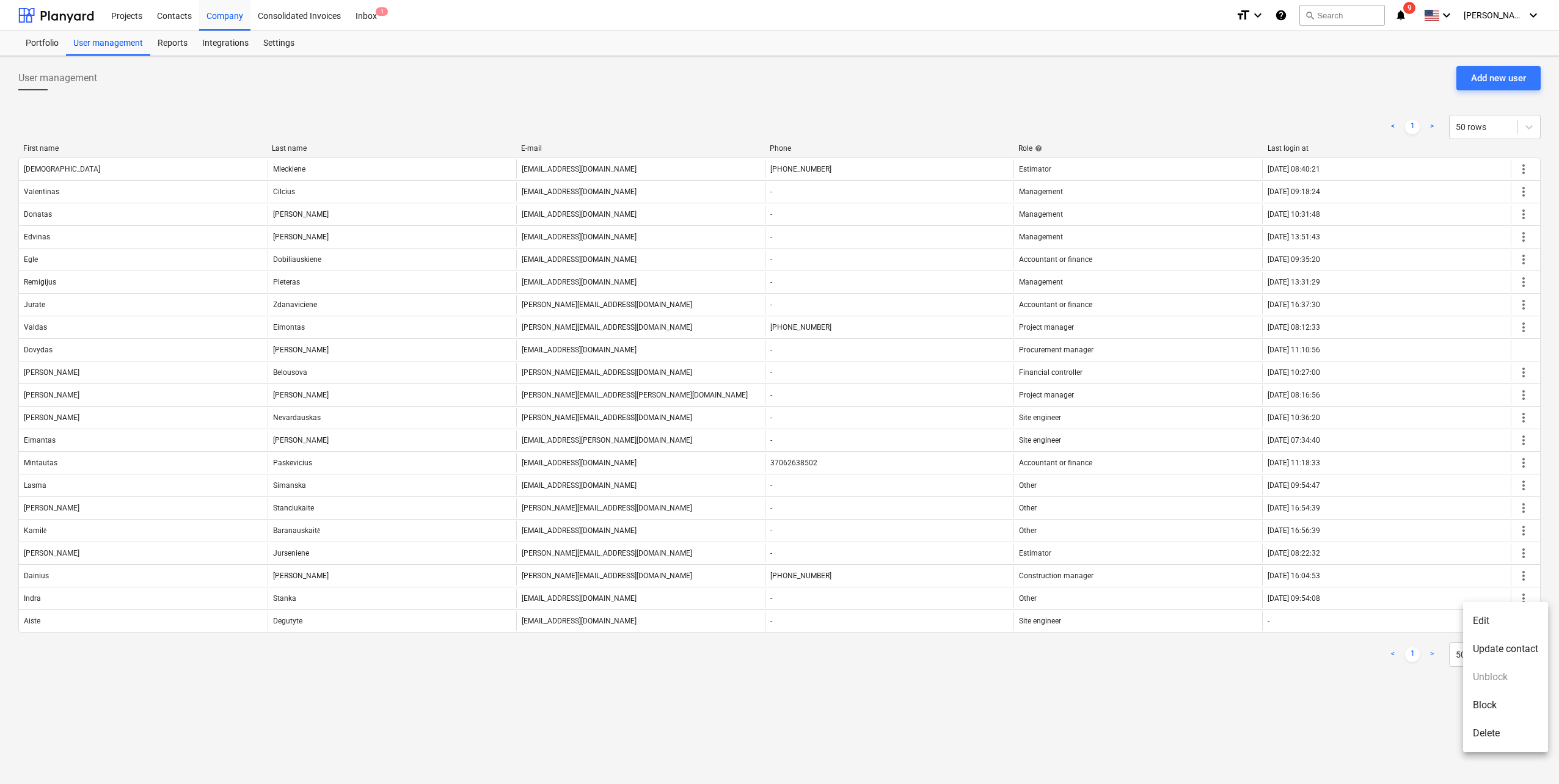
click at [1512, 655] on li "Update contact" at bounding box center [1505, 649] width 85 height 28
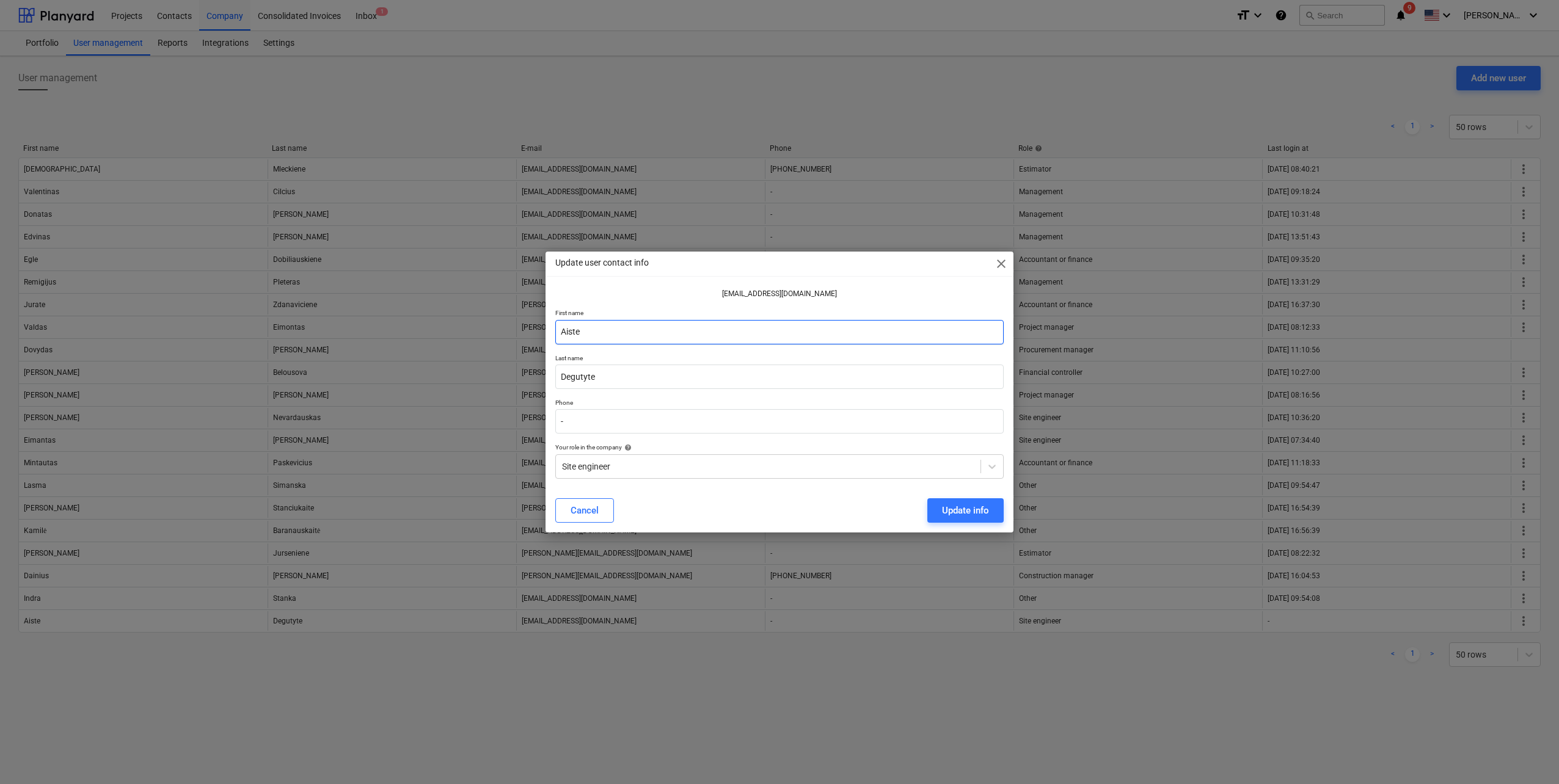
click at [623, 325] on input "Aiste" at bounding box center [779, 332] width 449 height 24
type input "Aistė"
click at [641, 311] on p "First name" at bounding box center [779, 314] width 449 height 10
click at [999, 514] on button "Update info" at bounding box center [966, 510] width 77 height 24
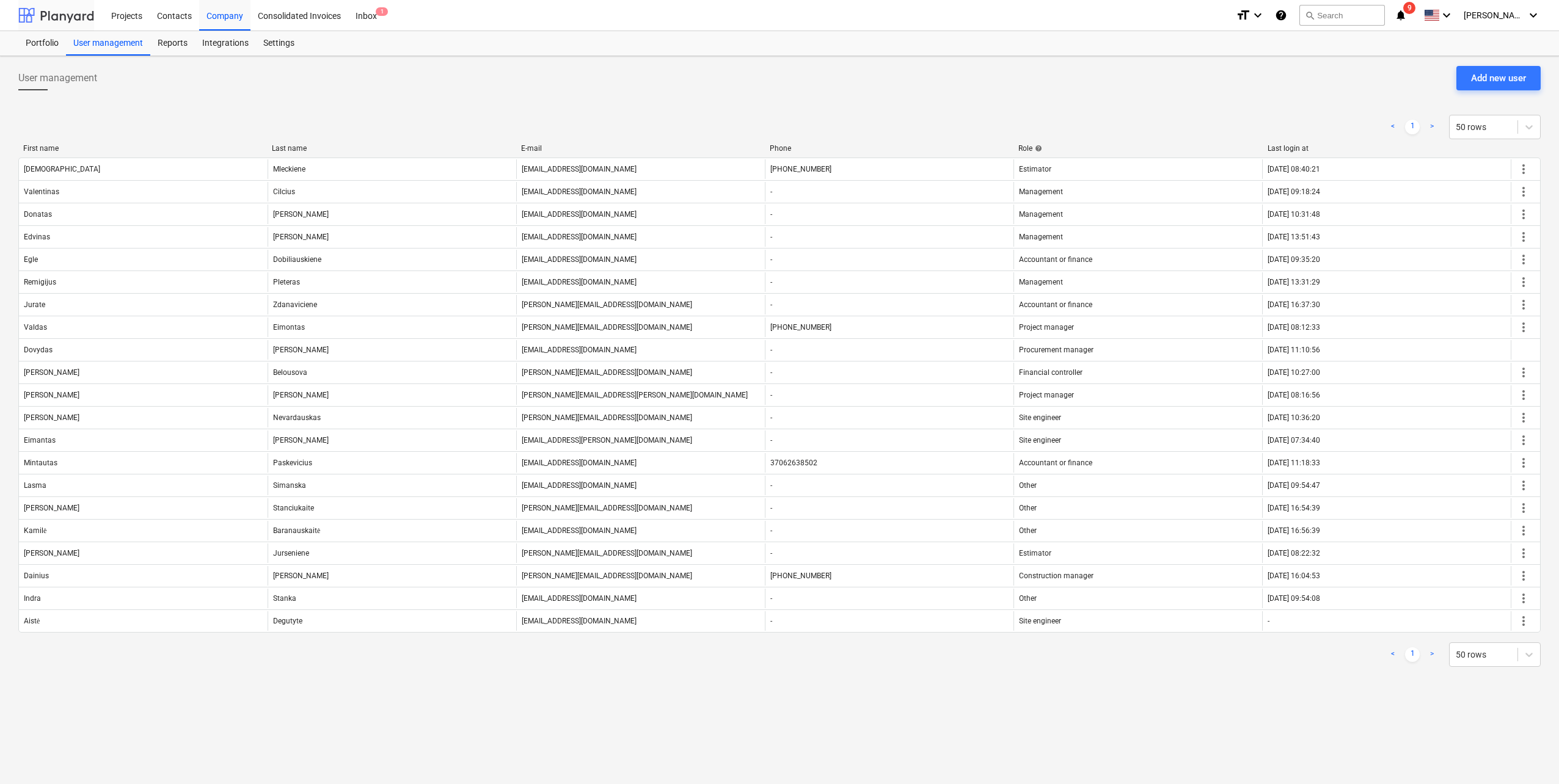
click at [43, 12] on div at bounding box center [56, 15] width 76 height 31
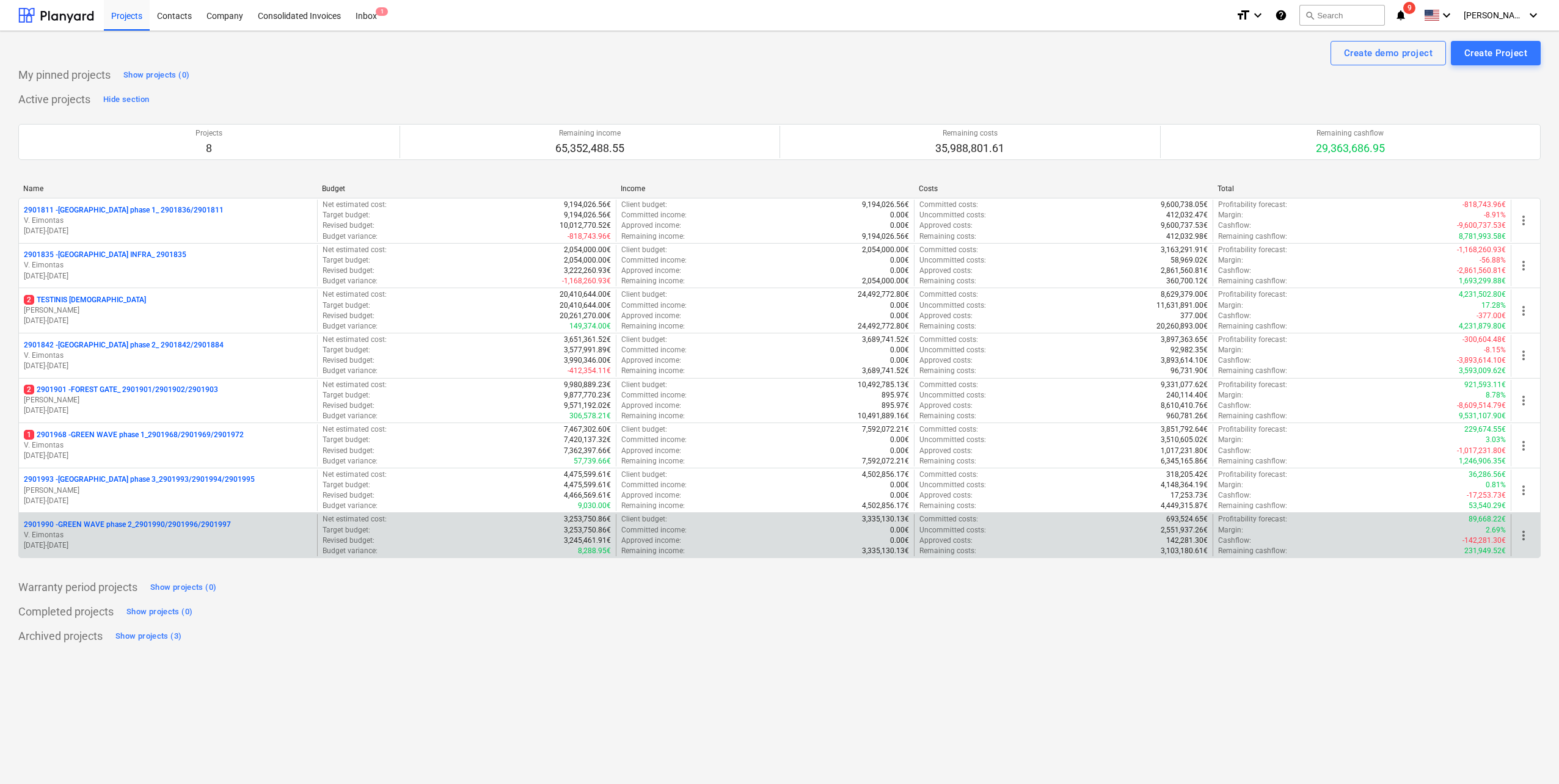
click at [187, 536] on p "V. Eimontas" at bounding box center [168, 535] width 288 height 10
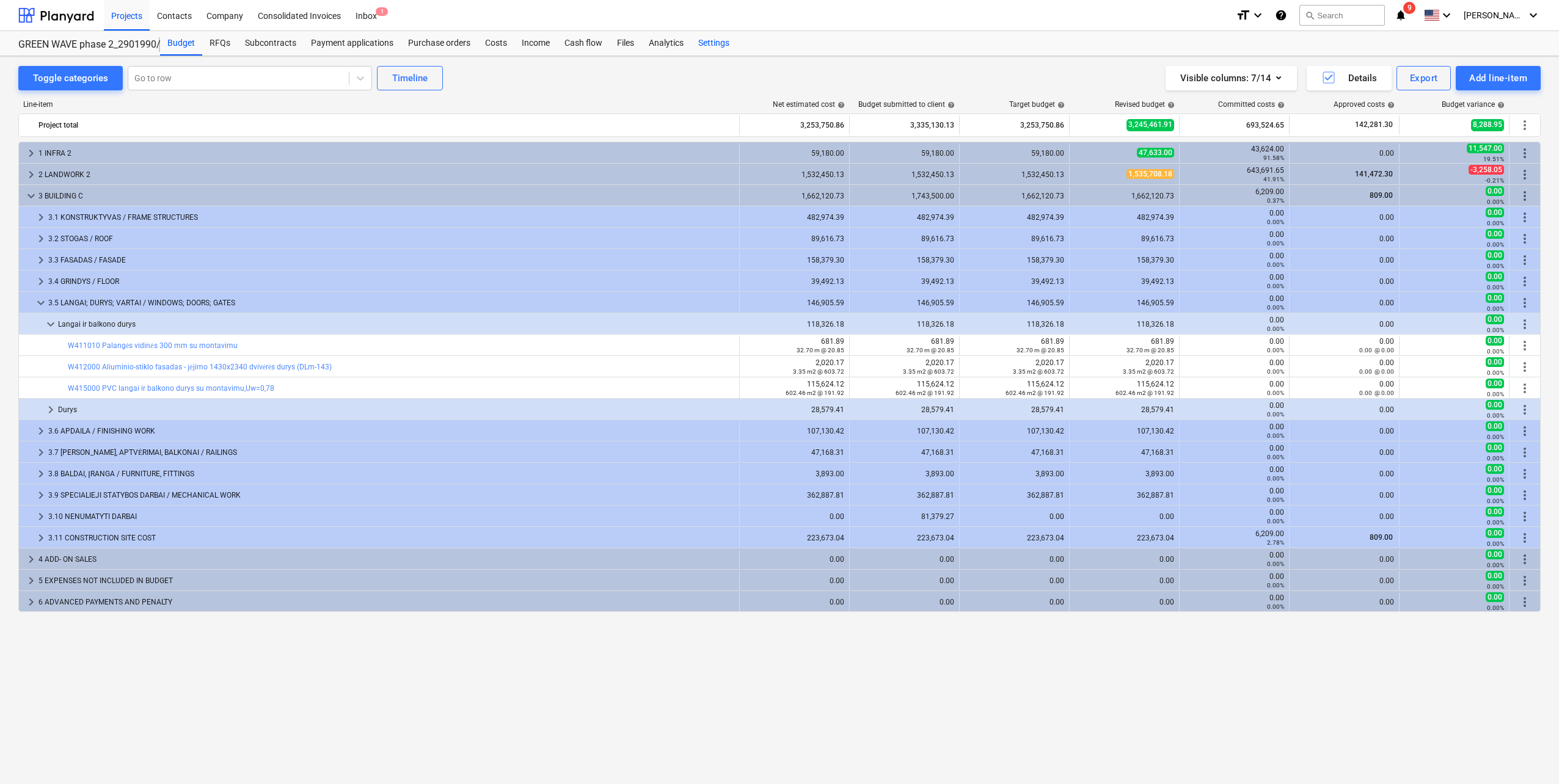
click at [721, 44] on div "Settings" at bounding box center [714, 43] width 46 height 24
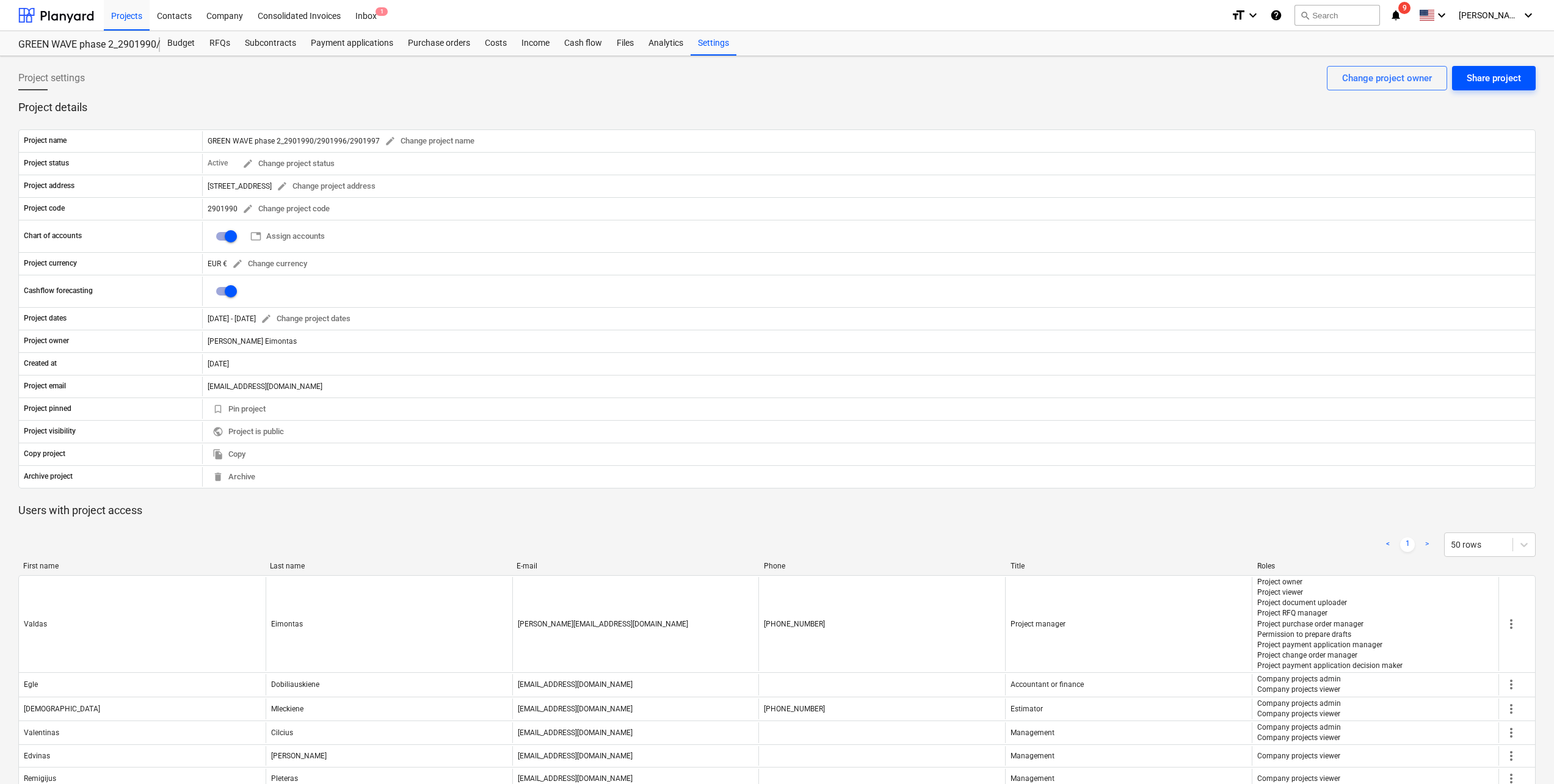
click at [1511, 81] on div "Share project" at bounding box center [1493, 78] width 54 height 16
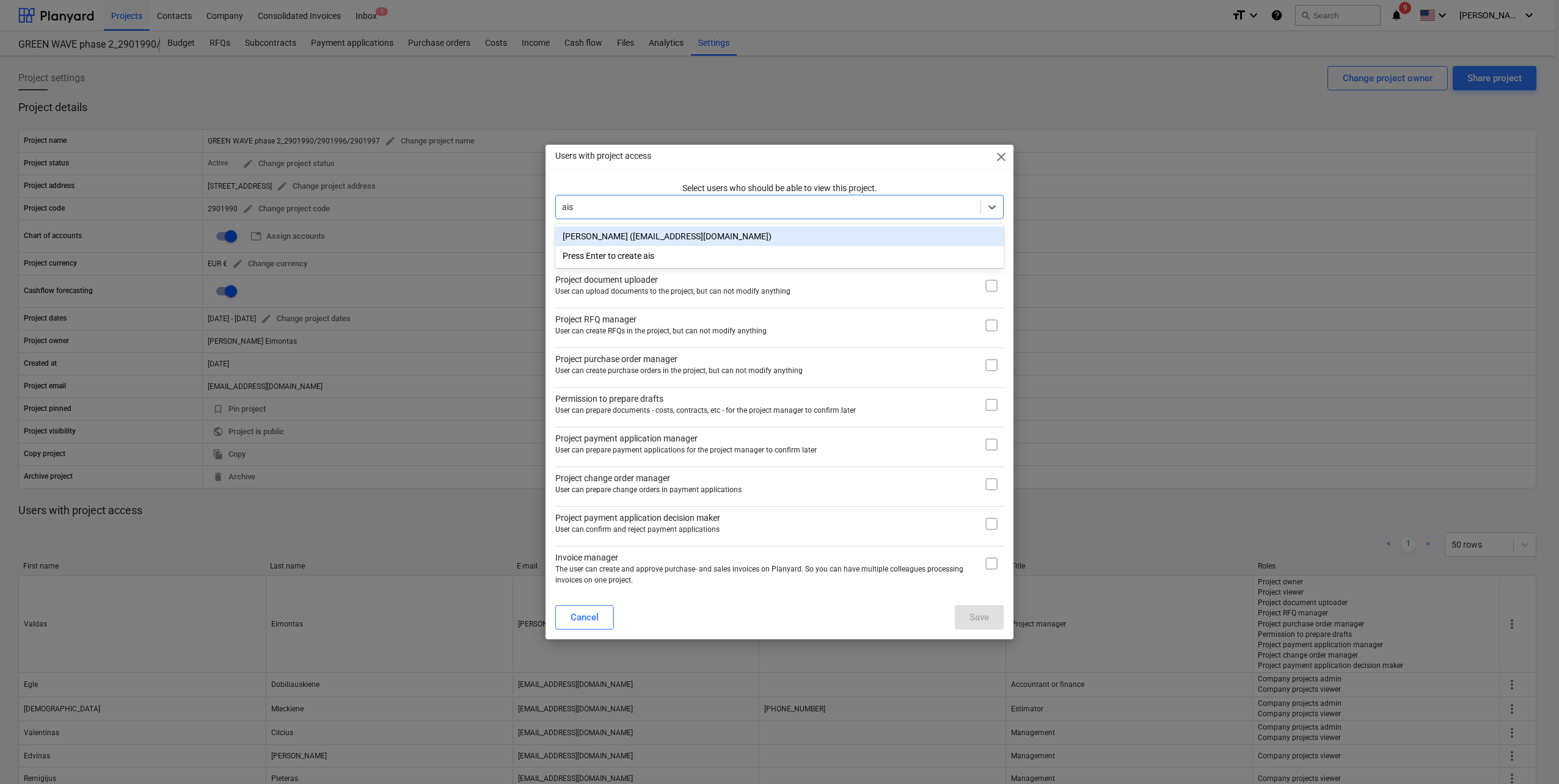
type input "aist"
click at [819, 237] on div "Aistė Degutyte (aiste.degutyte@bonava.com)" at bounding box center [779, 236] width 449 height 20
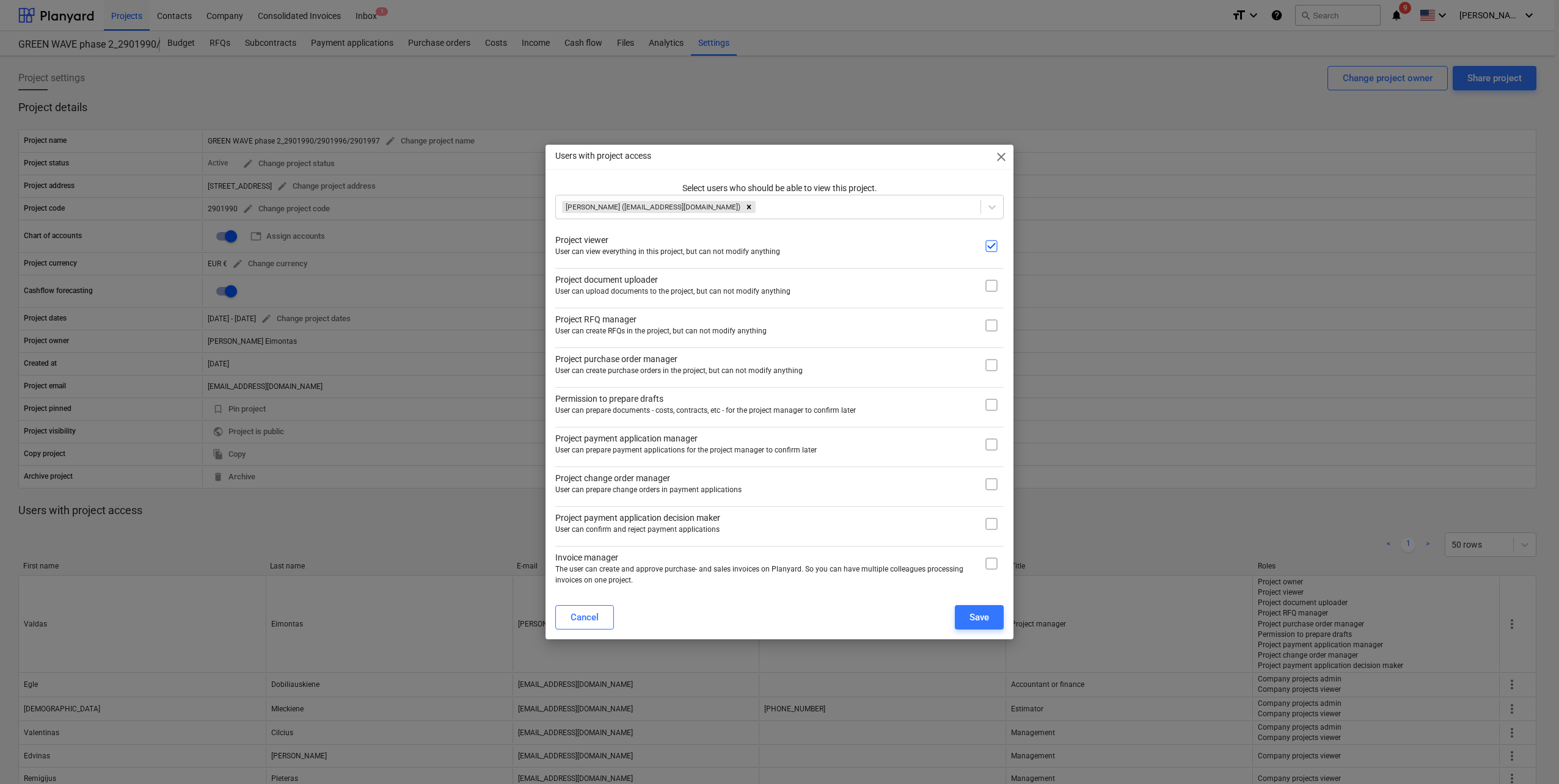
click at [823, 176] on div "Users with project access close Select users who should be able to view this pr…" at bounding box center [779, 392] width 468 height 494
click at [998, 288] on input "checkbox" at bounding box center [991, 286] width 24 height 24
checkbox input "true"
click at [991, 324] on input "checkbox" at bounding box center [991, 325] width 24 height 24
checkbox input "true"
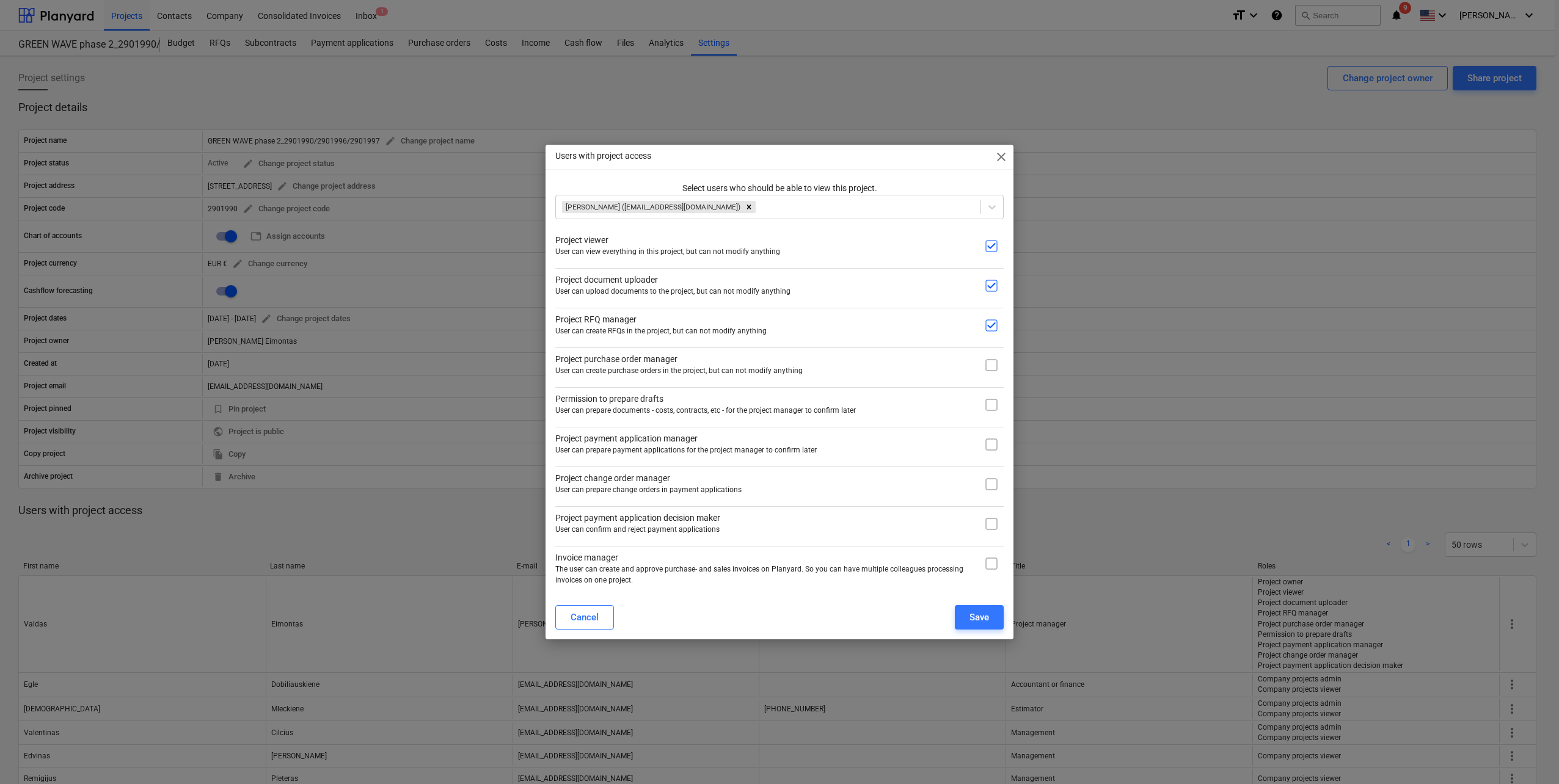
click at [992, 372] on input "checkbox" at bounding box center [991, 365] width 24 height 24
checkbox input "true"
click at [992, 409] on input "checkbox" at bounding box center [991, 405] width 24 height 24
checkbox input "true"
click at [994, 442] on input "checkbox" at bounding box center [991, 445] width 24 height 24
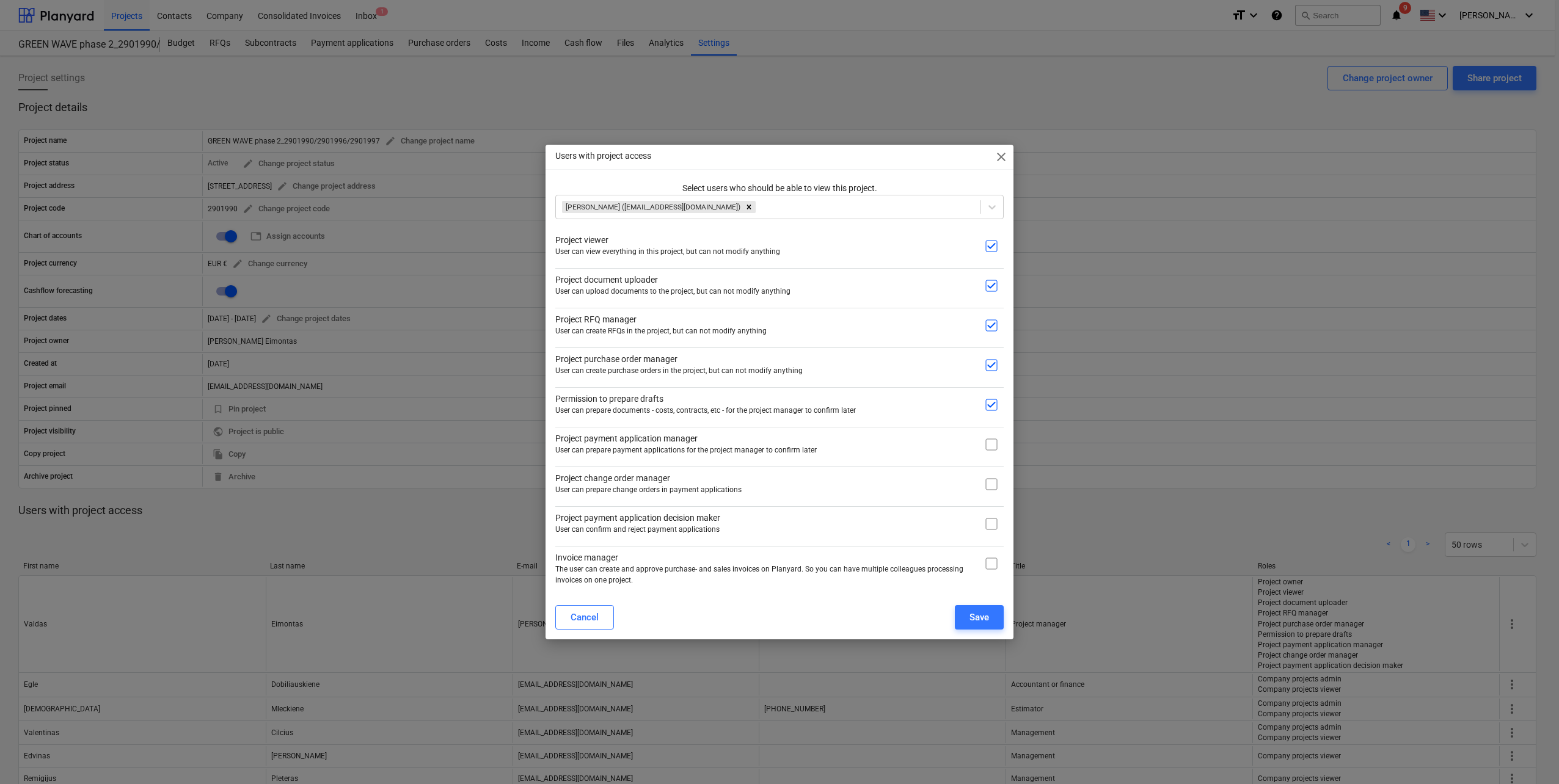
checkbox input "true"
click at [994, 485] on input "checkbox" at bounding box center [991, 484] width 24 height 24
checkbox input "true"
click at [984, 621] on div "Save" at bounding box center [979, 617] width 20 height 16
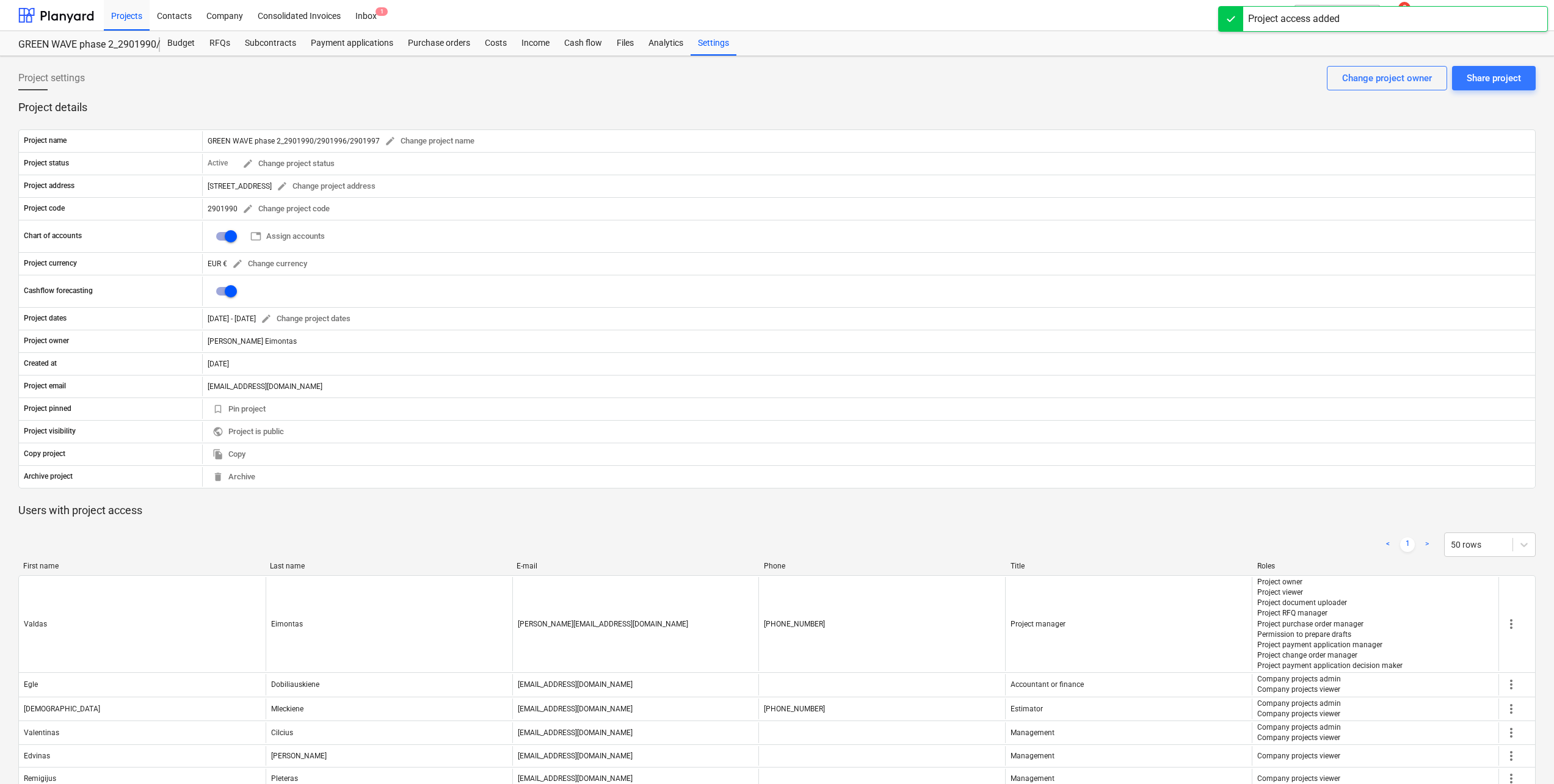
drag, startPoint x: 68, startPoint y: 15, endPoint x: 90, endPoint y: 31, distance: 27.2
click at [68, 15] on div at bounding box center [56, 15] width 76 height 31
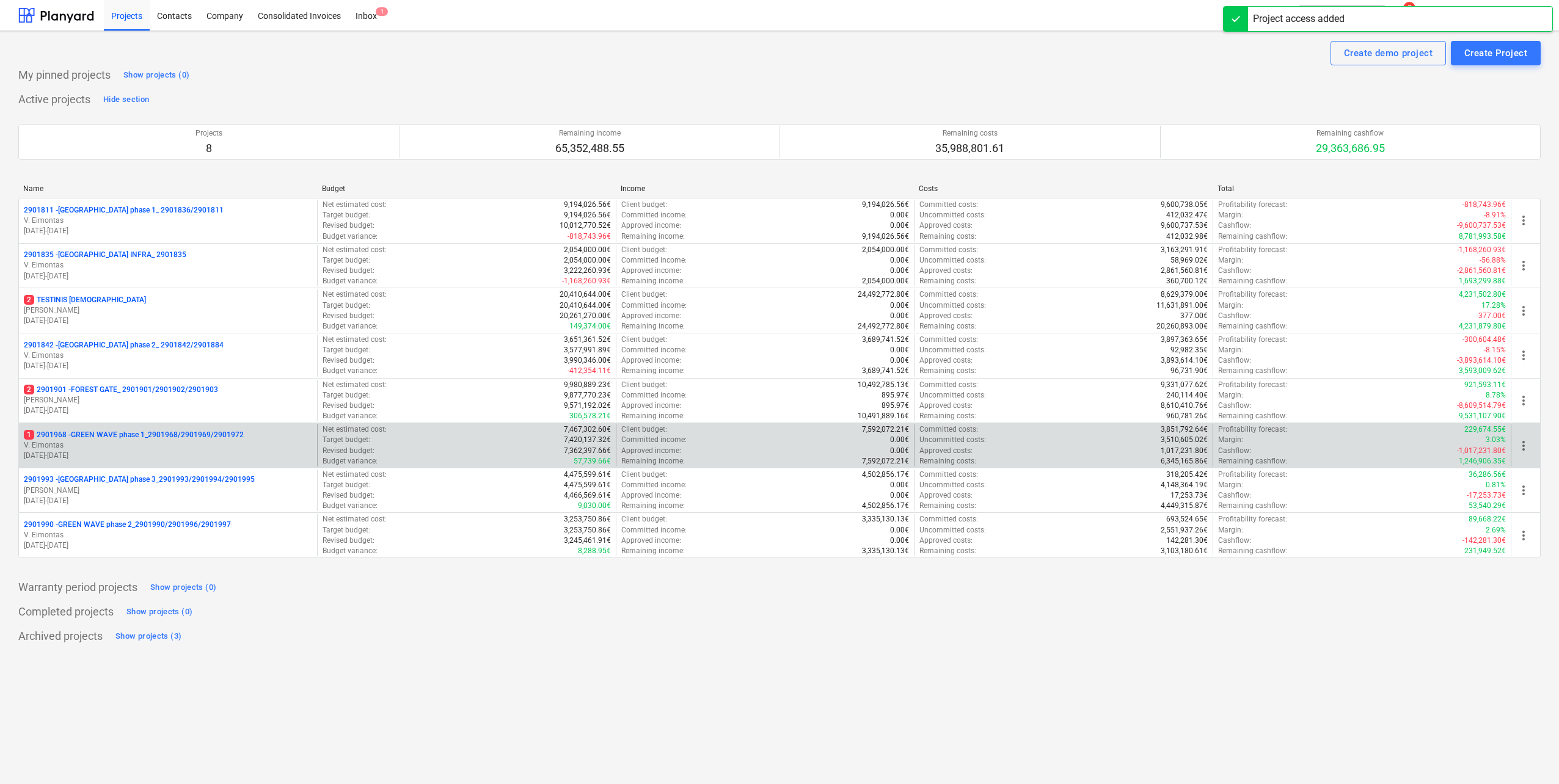
click at [207, 426] on div "1 2901968 - GREEN WAVE phase 1_2901968/2901969/2901972 V. Eimontas 09.06.2025 -…" at bounding box center [168, 445] width 298 height 42
click at [221, 449] on p "V. Eimontas" at bounding box center [168, 445] width 288 height 10
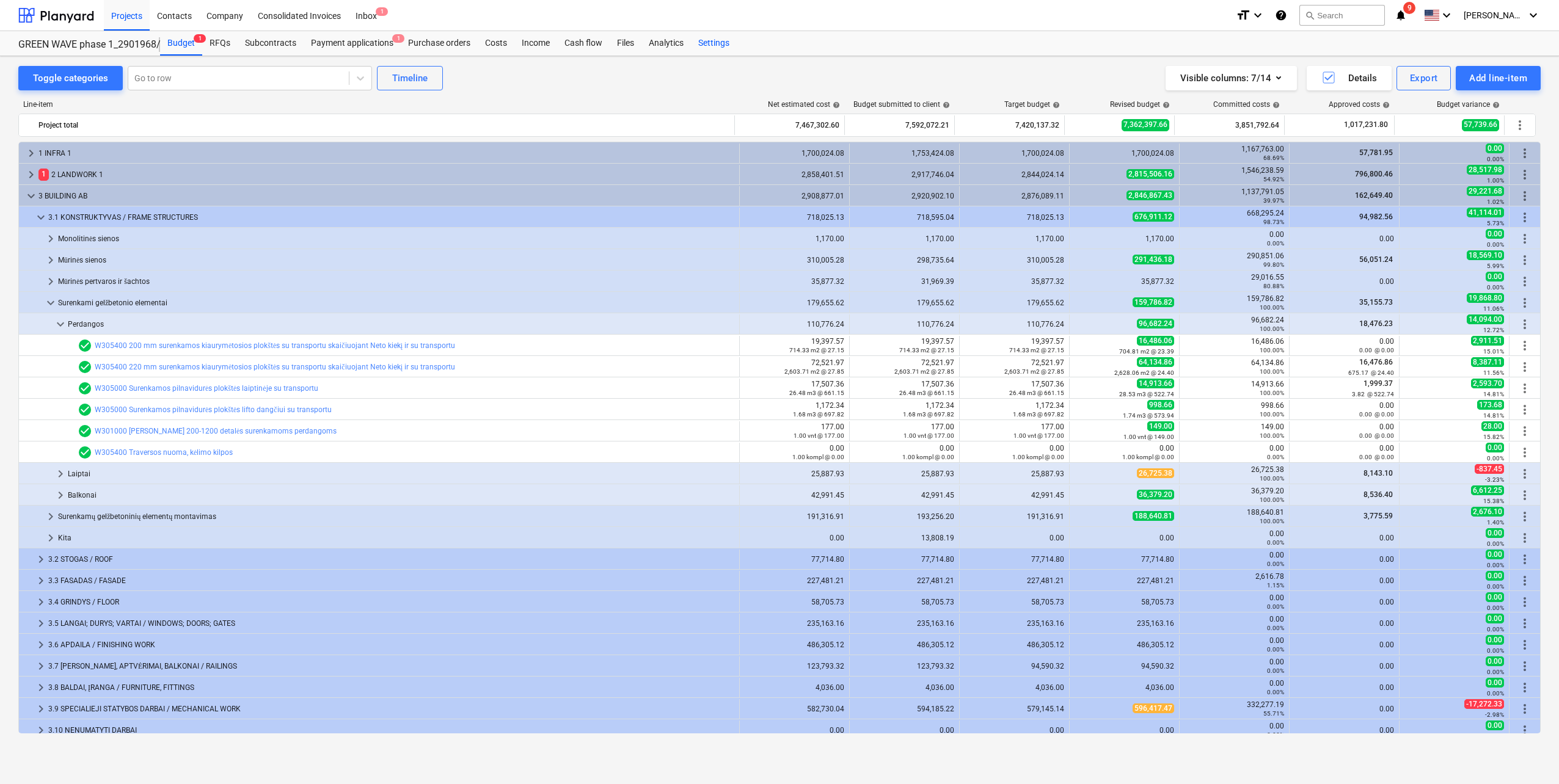
click at [720, 38] on div "Settings" at bounding box center [714, 43] width 46 height 24
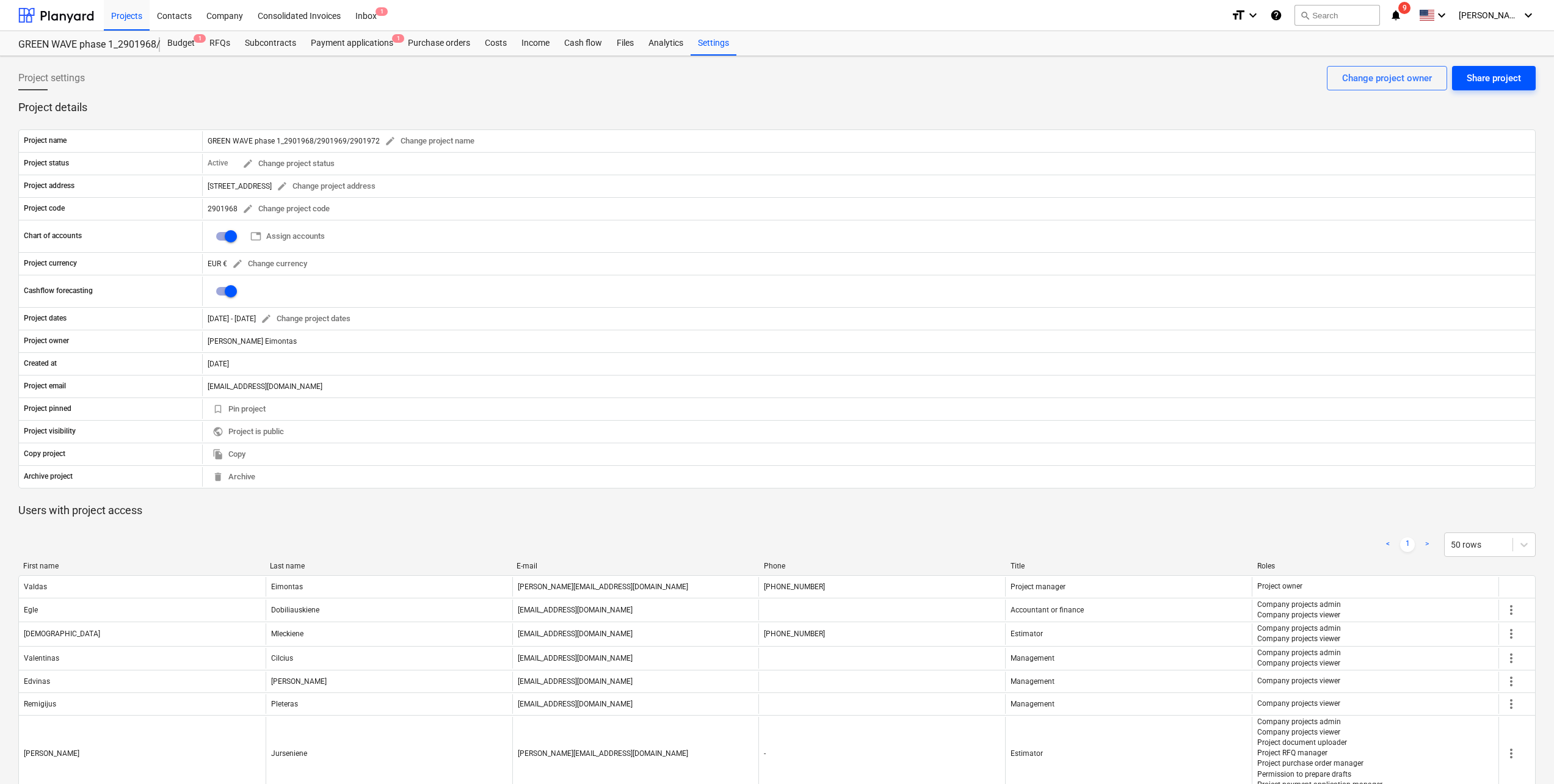
click at [1485, 82] on div "Share project" at bounding box center [1493, 78] width 54 height 16
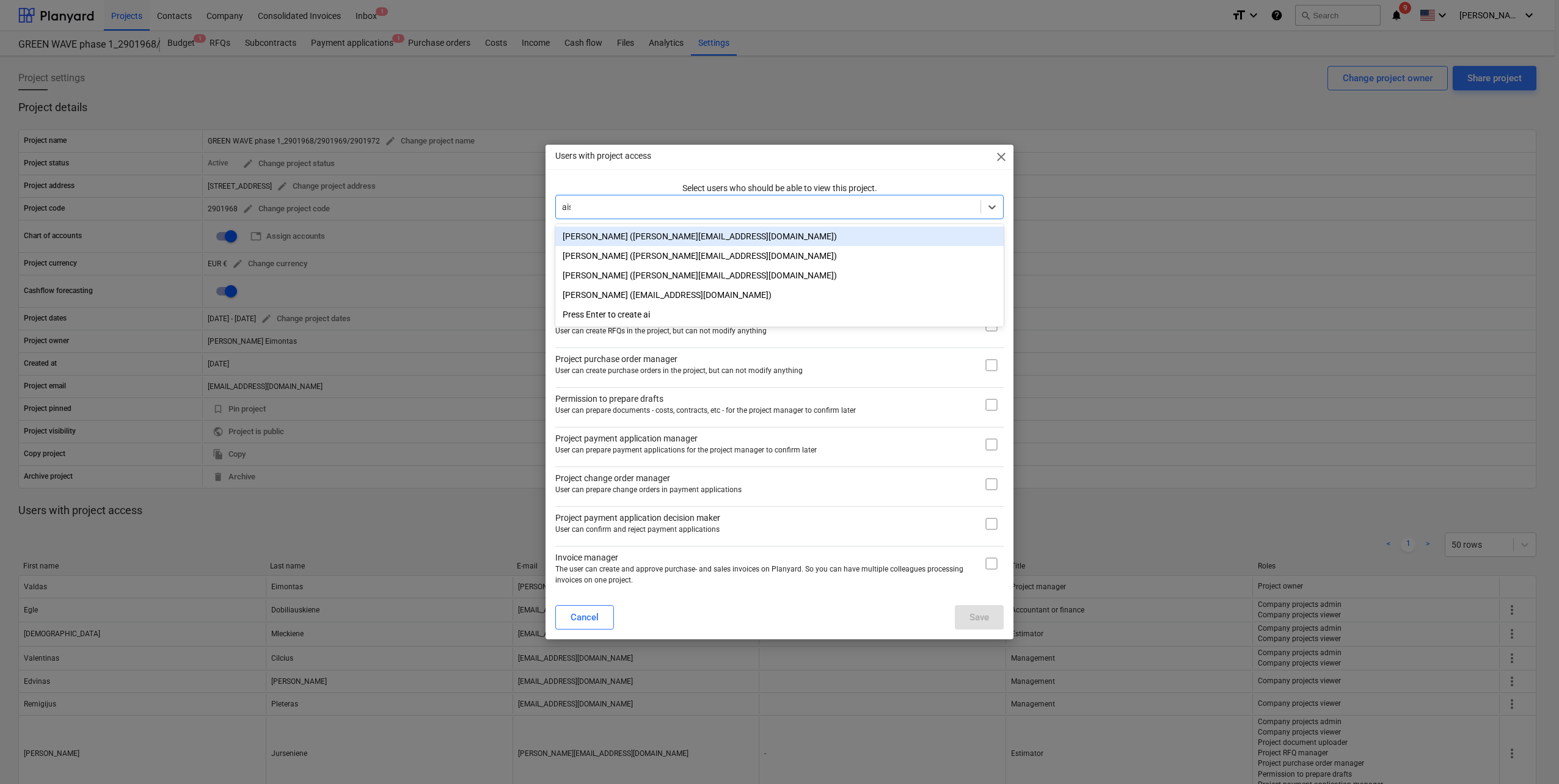
type input "aist"
click at [710, 234] on div "Aistė Degutyte (aiste.degutyte@bonava.com)" at bounding box center [779, 236] width 449 height 20
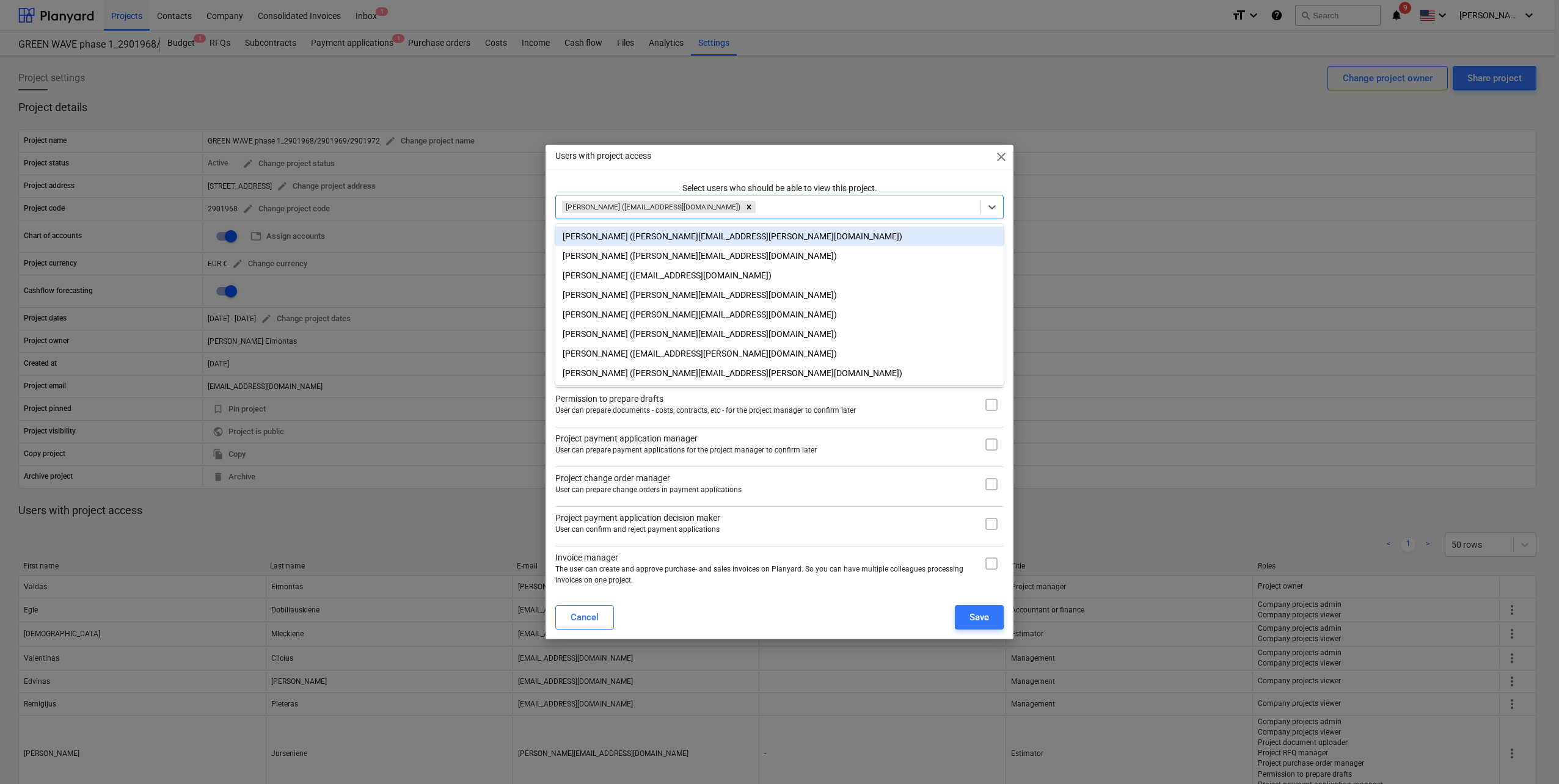
click at [791, 175] on div "Users with project access close Select users who should be able to view this pr…" at bounding box center [779, 392] width 468 height 494
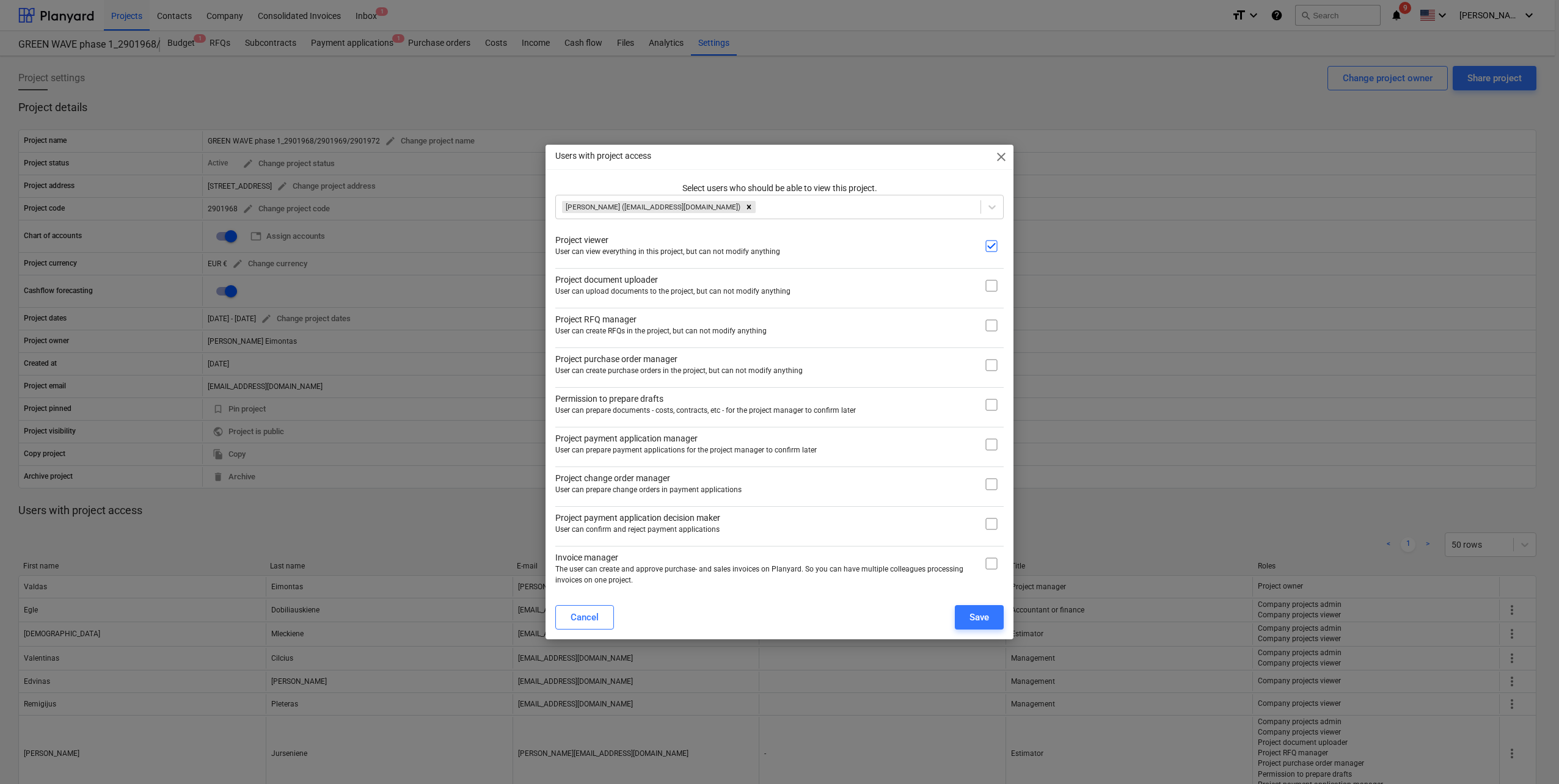
click at [998, 280] on input "checkbox" at bounding box center [991, 286] width 24 height 24
checkbox input "true"
click at [987, 329] on input "checkbox" at bounding box center [991, 325] width 24 height 24
checkbox input "true"
click at [994, 360] on input "checkbox" at bounding box center [991, 365] width 24 height 24
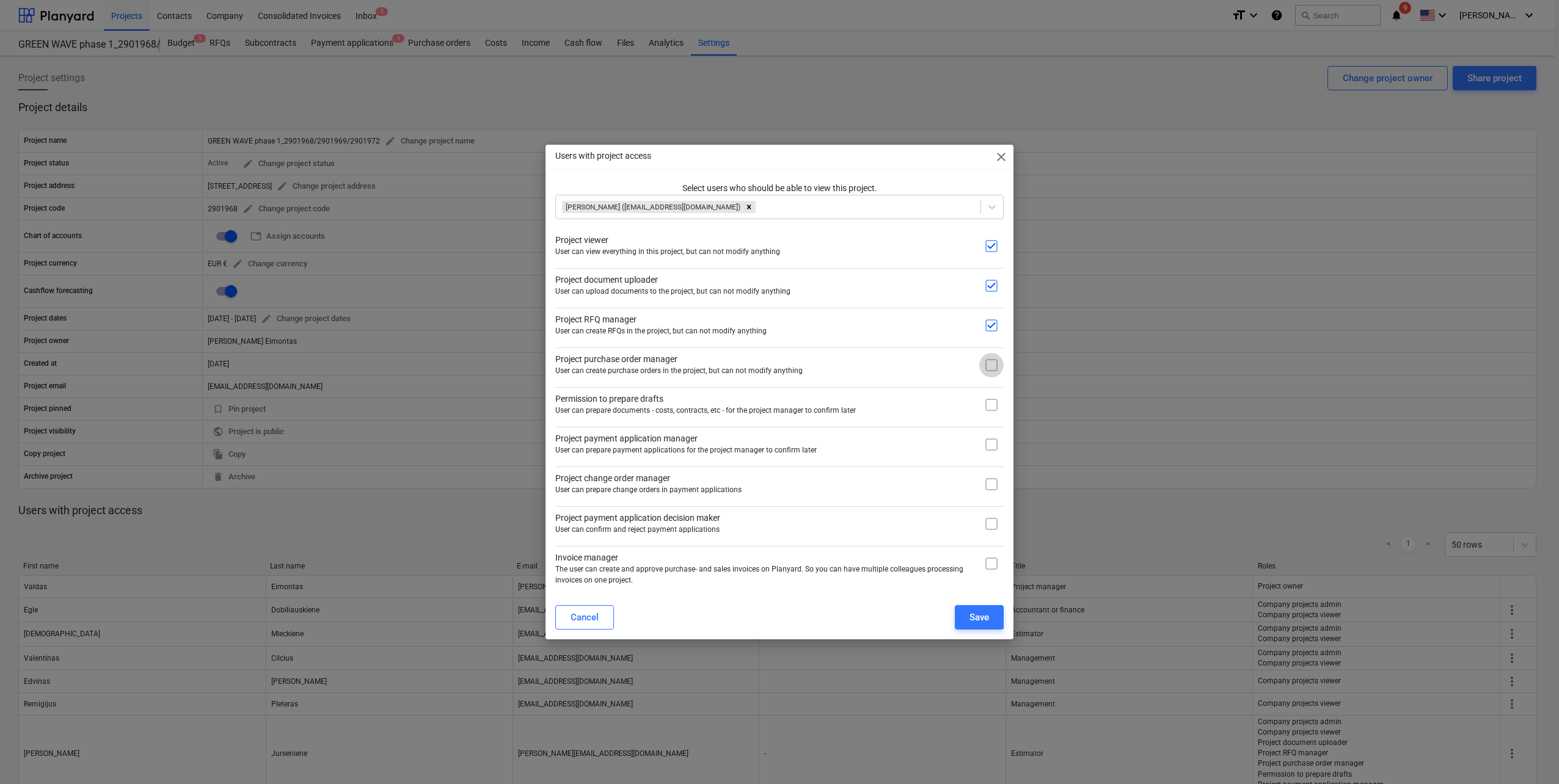
checkbox input "true"
drag, startPoint x: 997, startPoint y: 396, endPoint x: 999, endPoint y: 403, distance: 7.3
click at [997, 396] on input "checkbox" at bounding box center [991, 405] width 24 height 24
checkbox input "true"
click at [998, 448] on input "checkbox" at bounding box center [991, 445] width 24 height 24
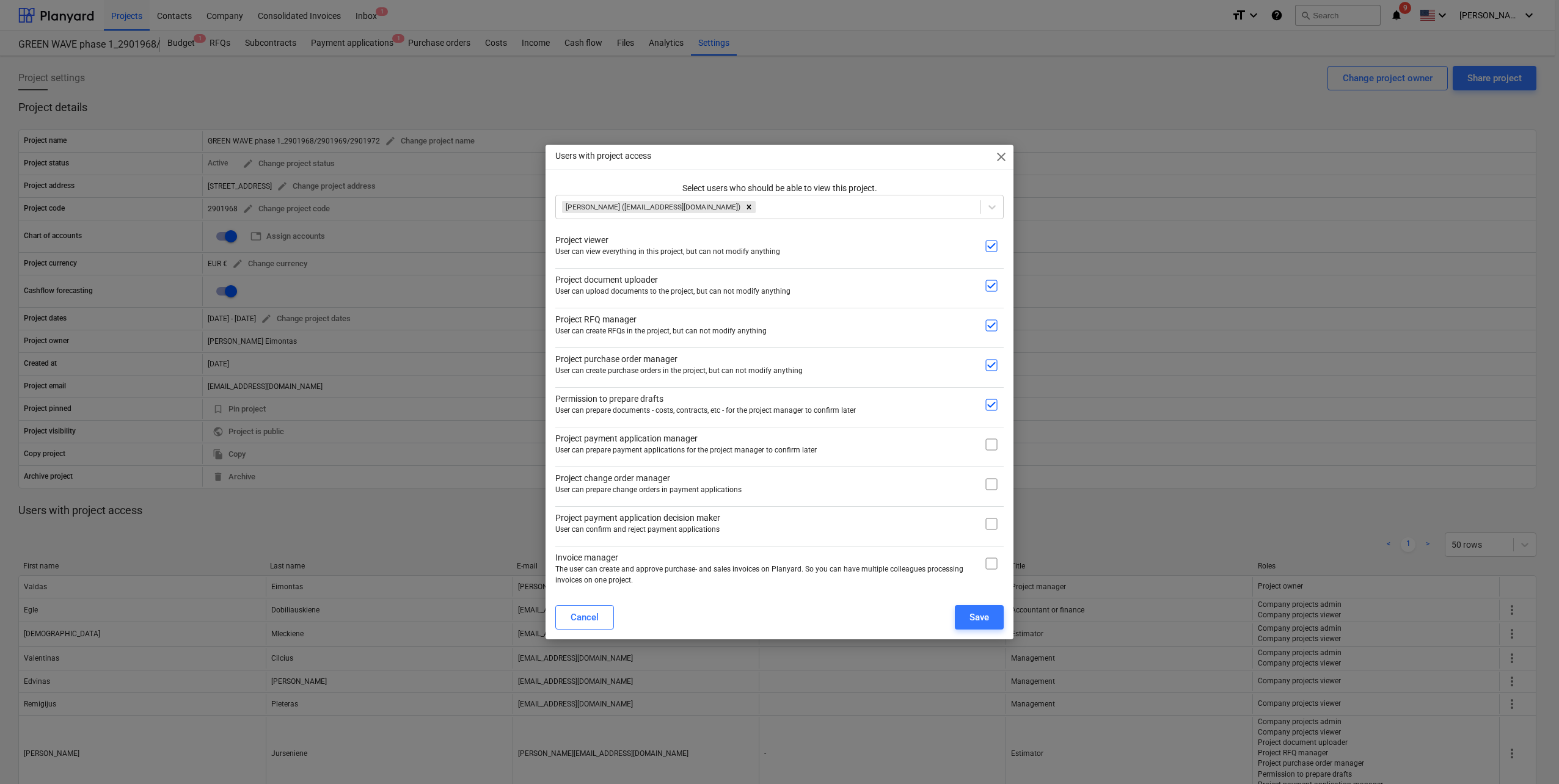
checkbox input "true"
click at [993, 490] on input "checkbox" at bounding box center [991, 484] width 24 height 24
checkbox input "true"
click at [967, 620] on button "Save" at bounding box center [979, 618] width 49 height 24
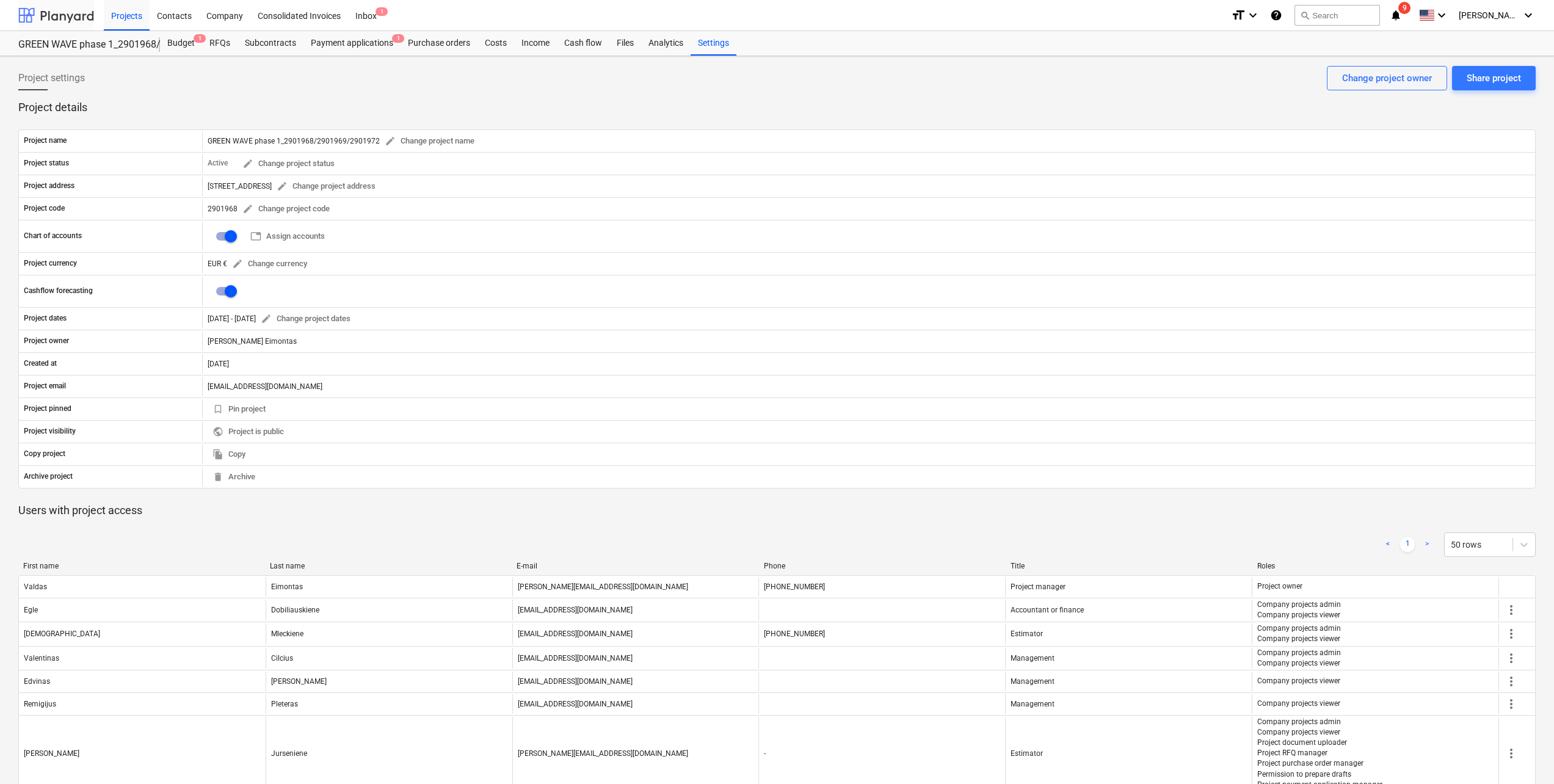
click at [63, 20] on div at bounding box center [56, 15] width 76 height 31
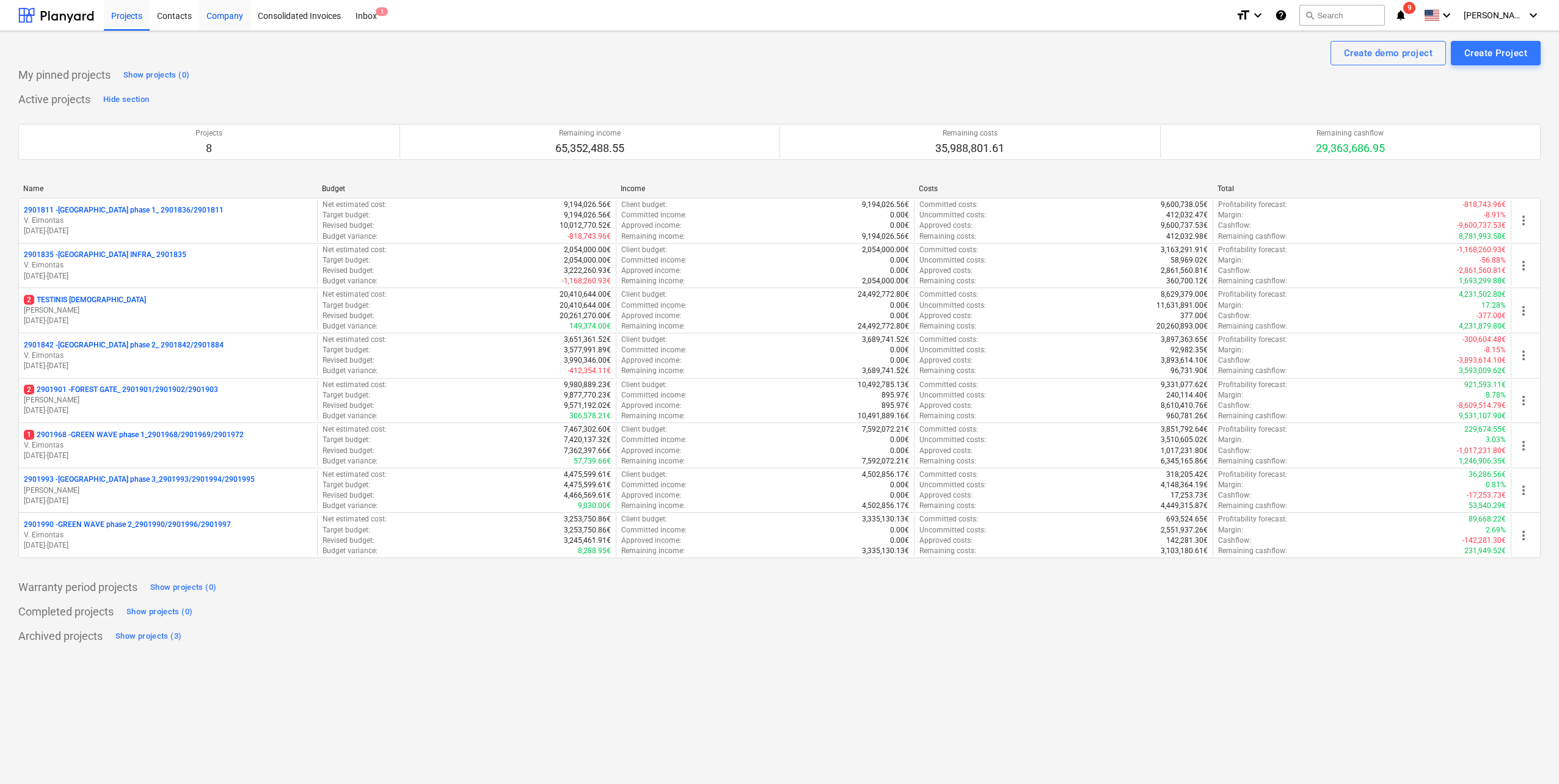
click at [220, 22] on div "Company" at bounding box center [225, 15] width 51 height 31
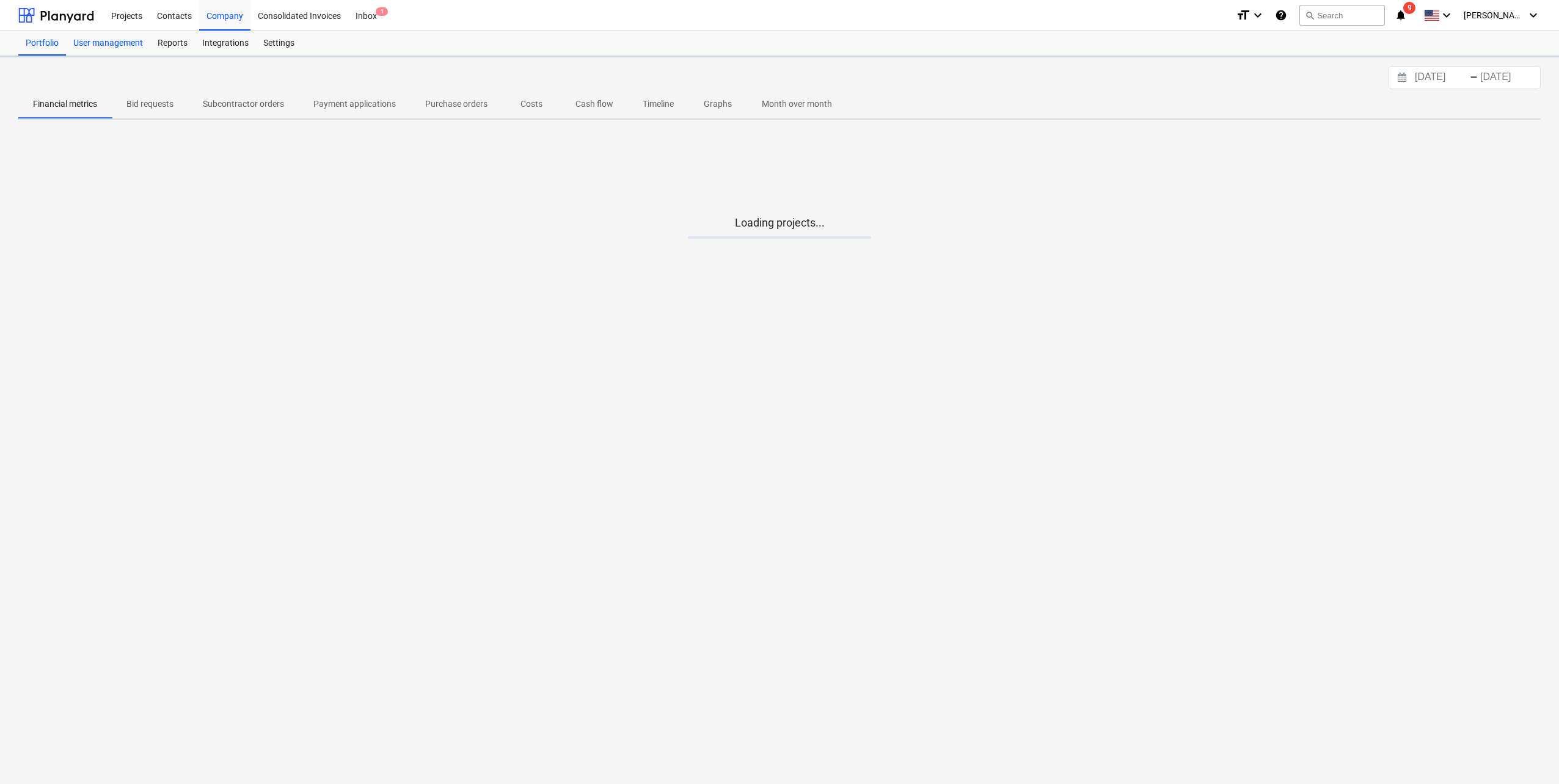
click at [114, 50] on div "User management" at bounding box center [108, 43] width 84 height 24
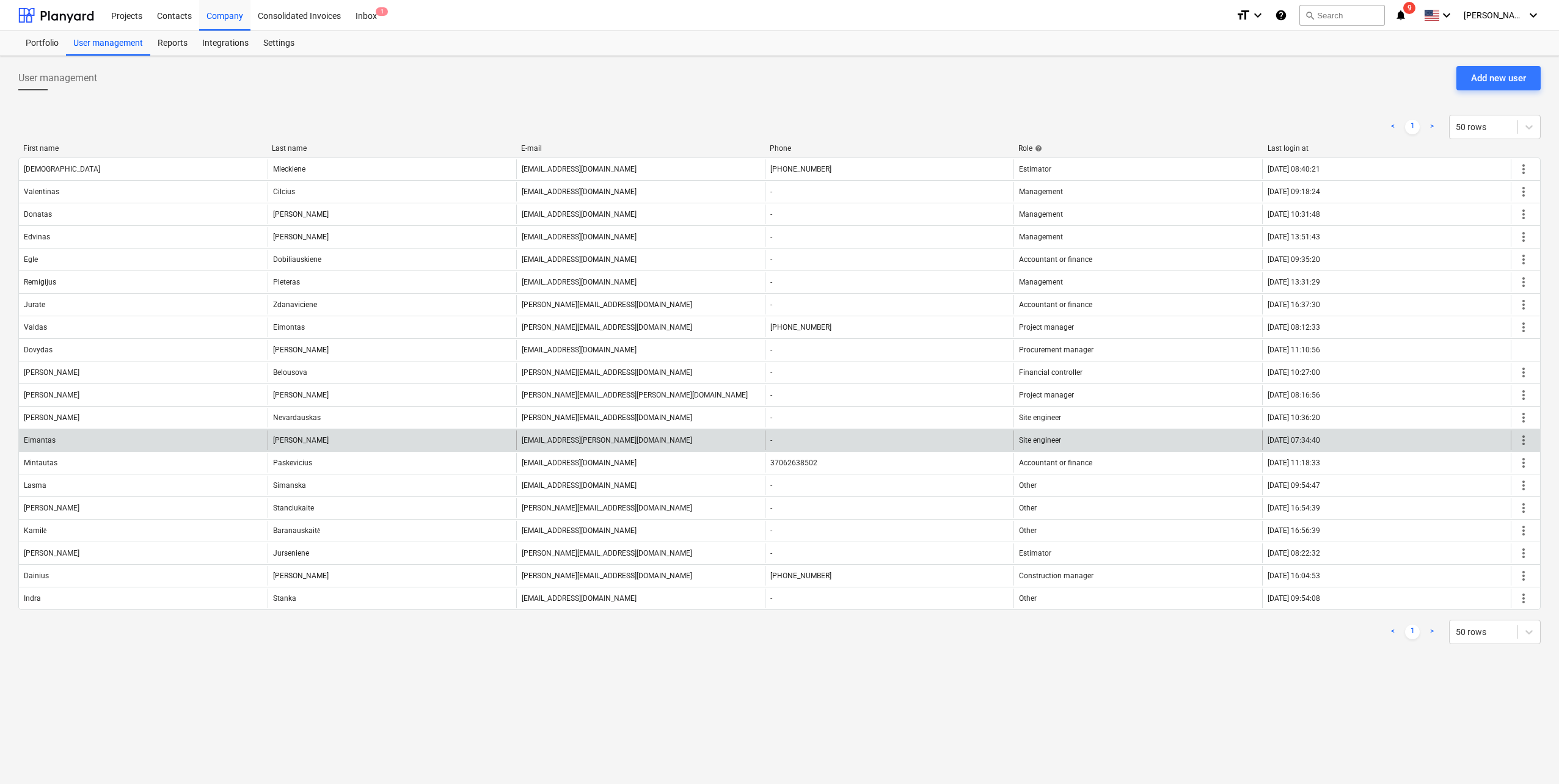
click at [1520, 438] on span "more_vert" at bounding box center [1523, 440] width 15 height 15
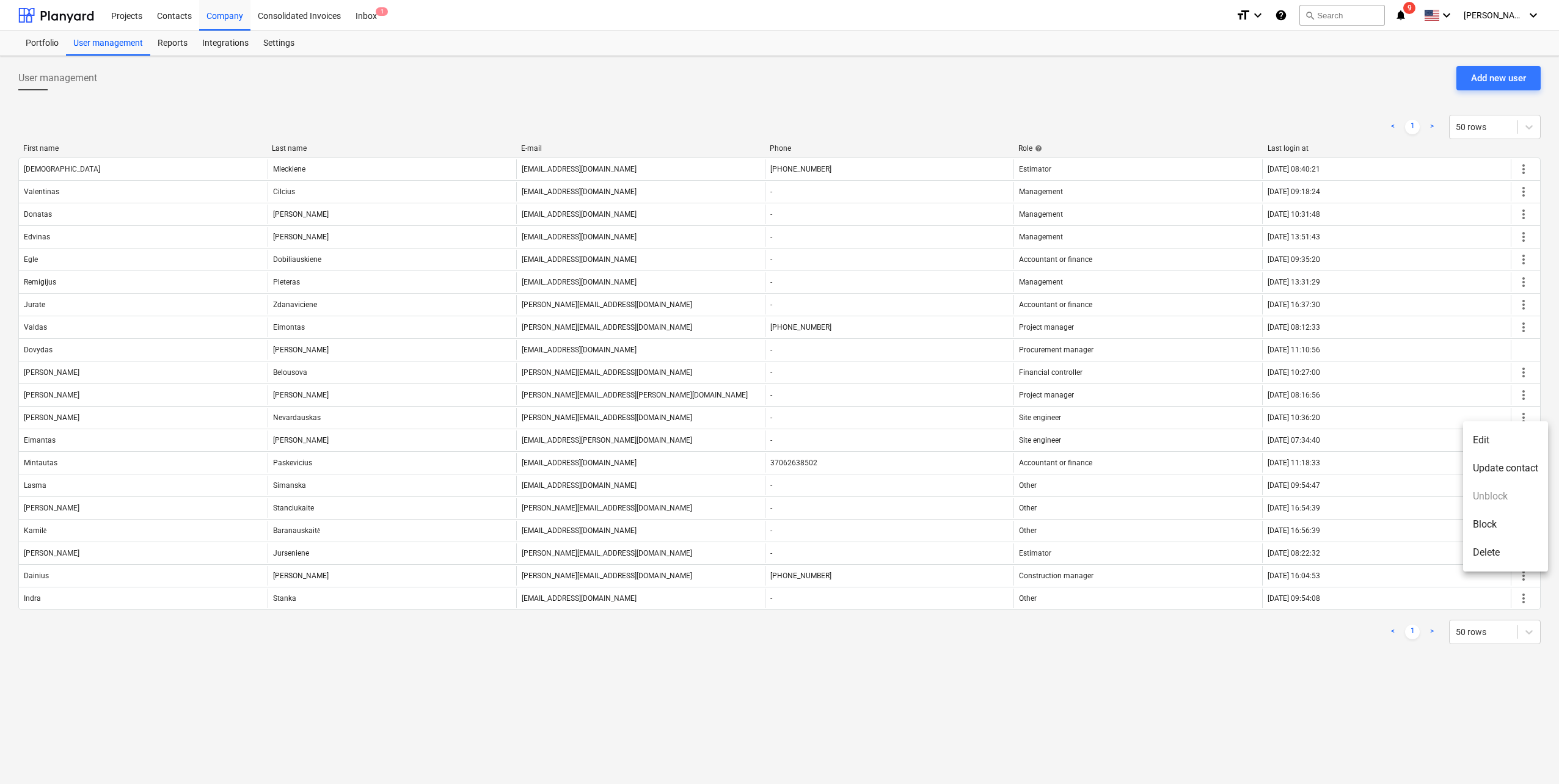
click at [1507, 436] on li "Edit" at bounding box center [1505, 440] width 85 height 28
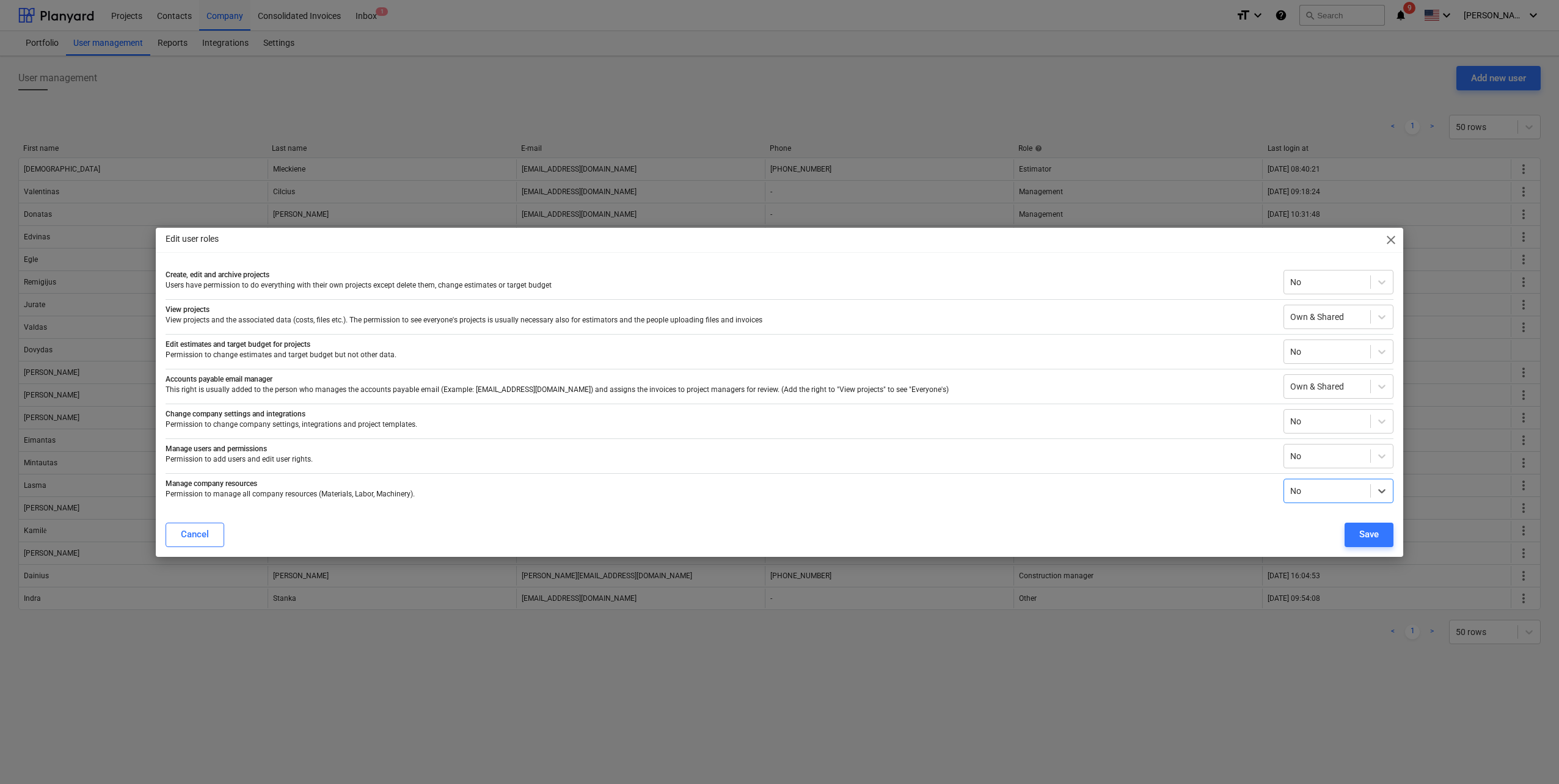
click at [1391, 240] on span "close" at bounding box center [1391, 240] width 15 height 15
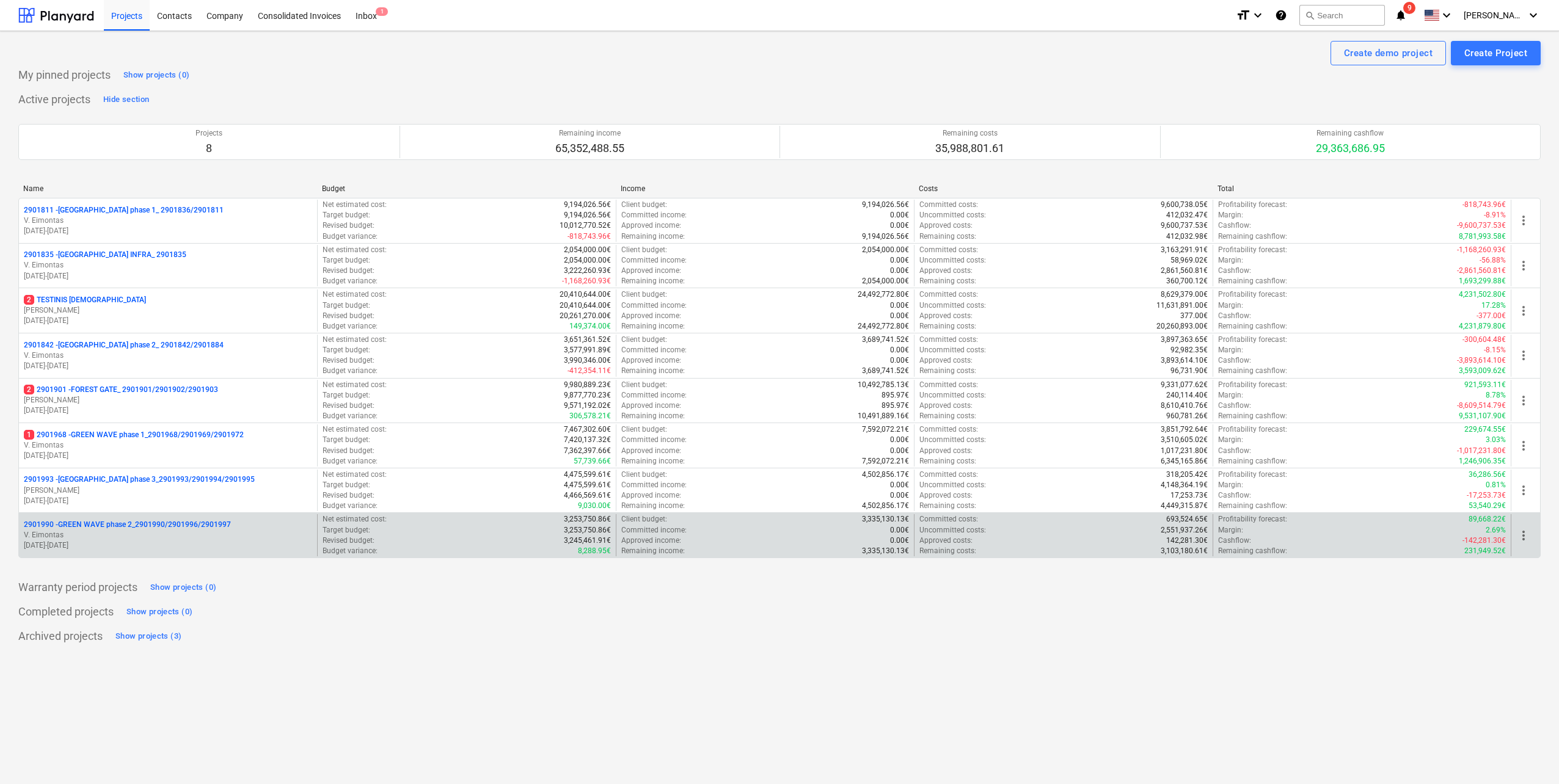
click at [180, 531] on p "V. Eimontas" at bounding box center [168, 535] width 288 height 10
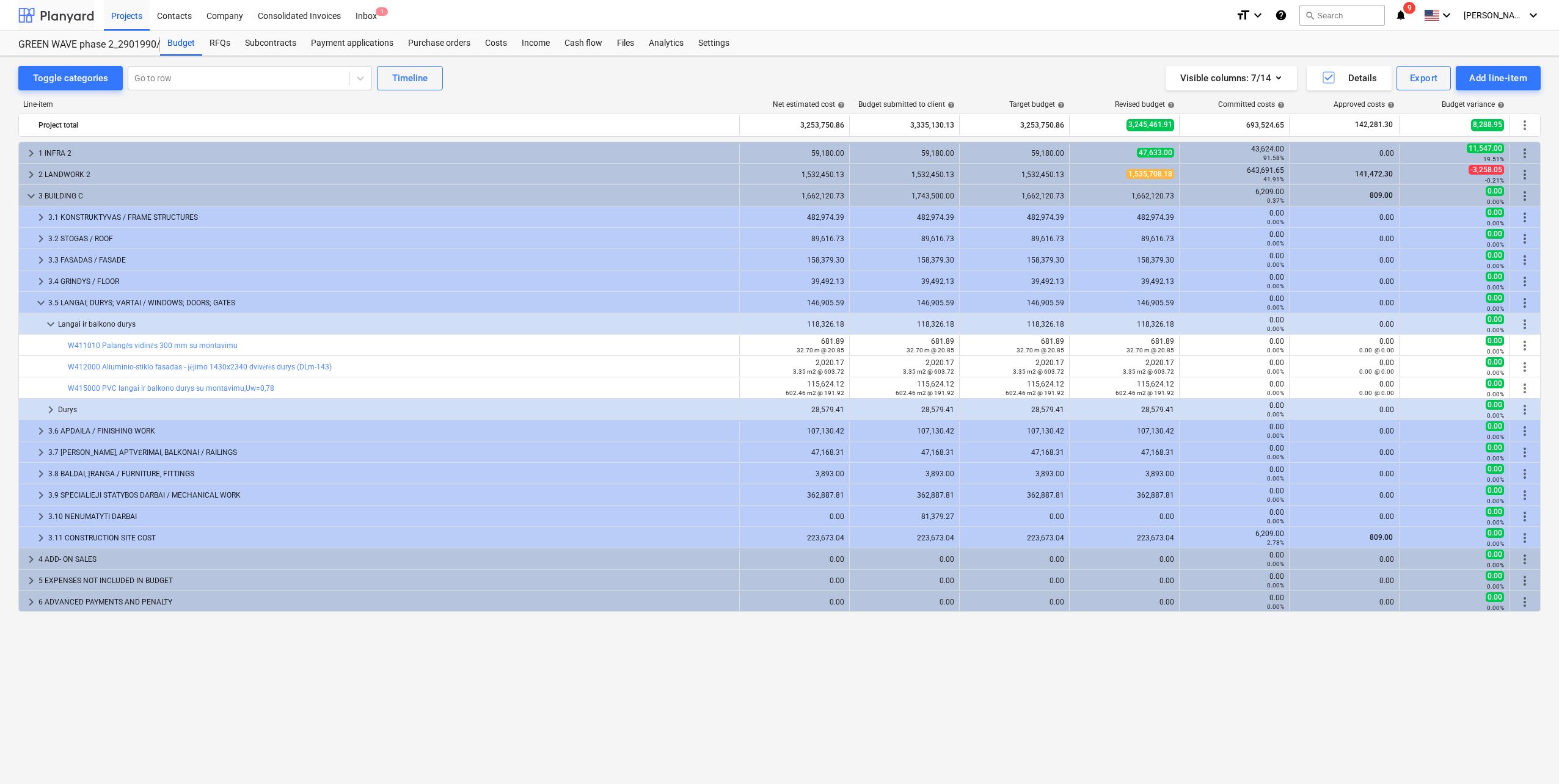
click at [49, 15] on div at bounding box center [56, 15] width 76 height 31
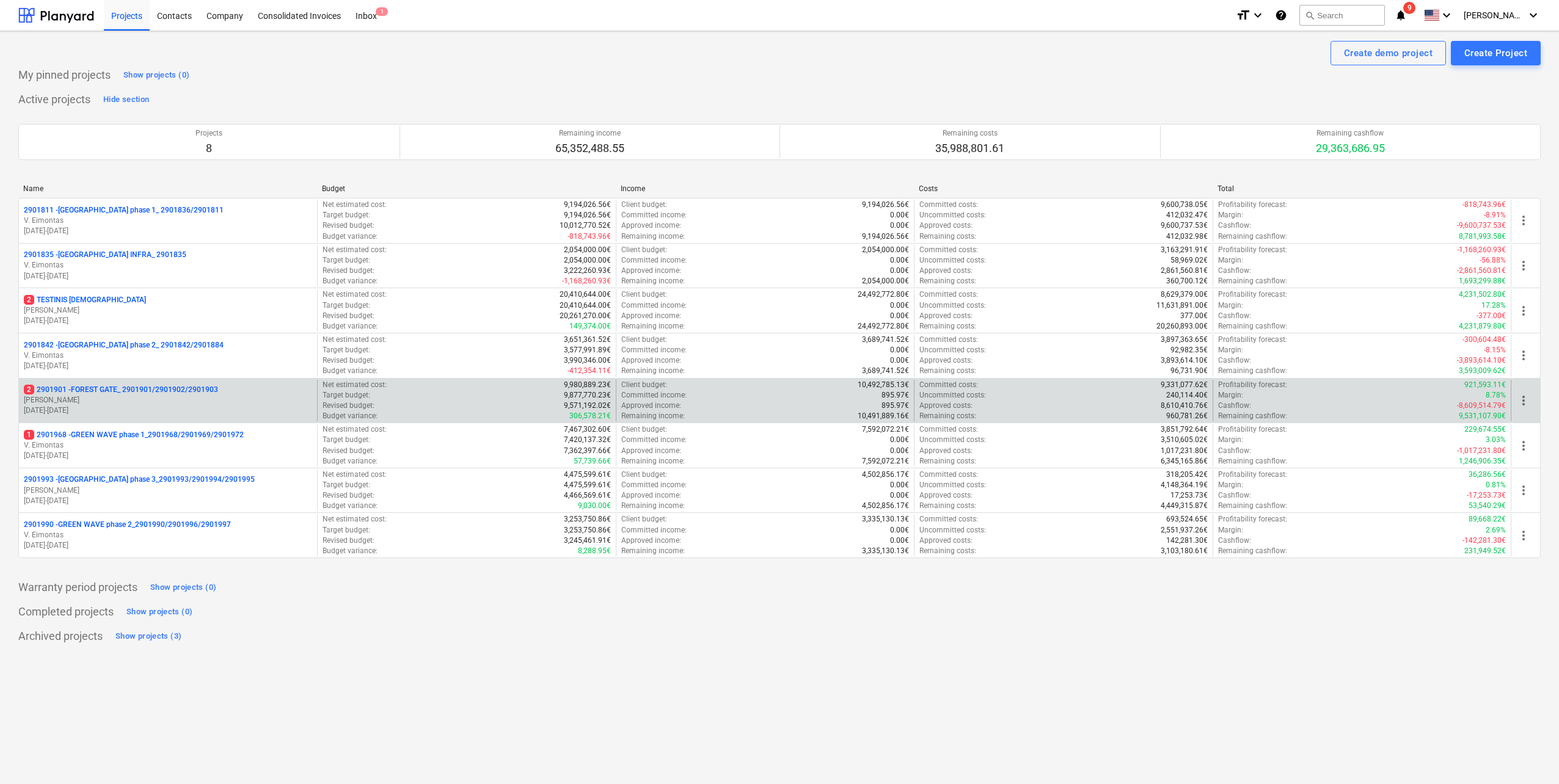
click at [183, 391] on p "2 2901901 - FOREST GATE_ 2901901/2901902/2901903" at bounding box center [121, 390] width 194 height 10
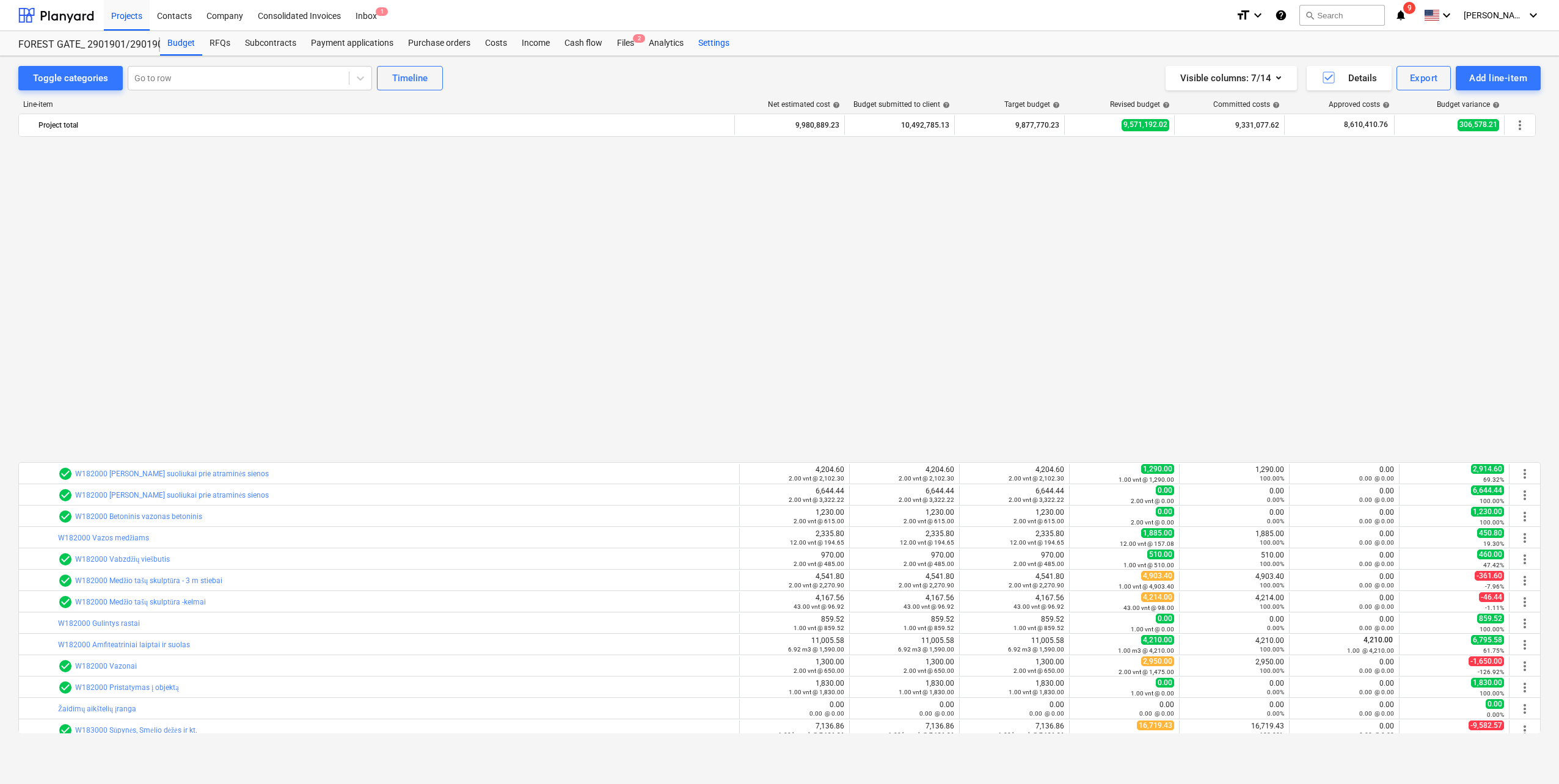
click at [712, 41] on div "Settings" at bounding box center [714, 43] width 46 height 24
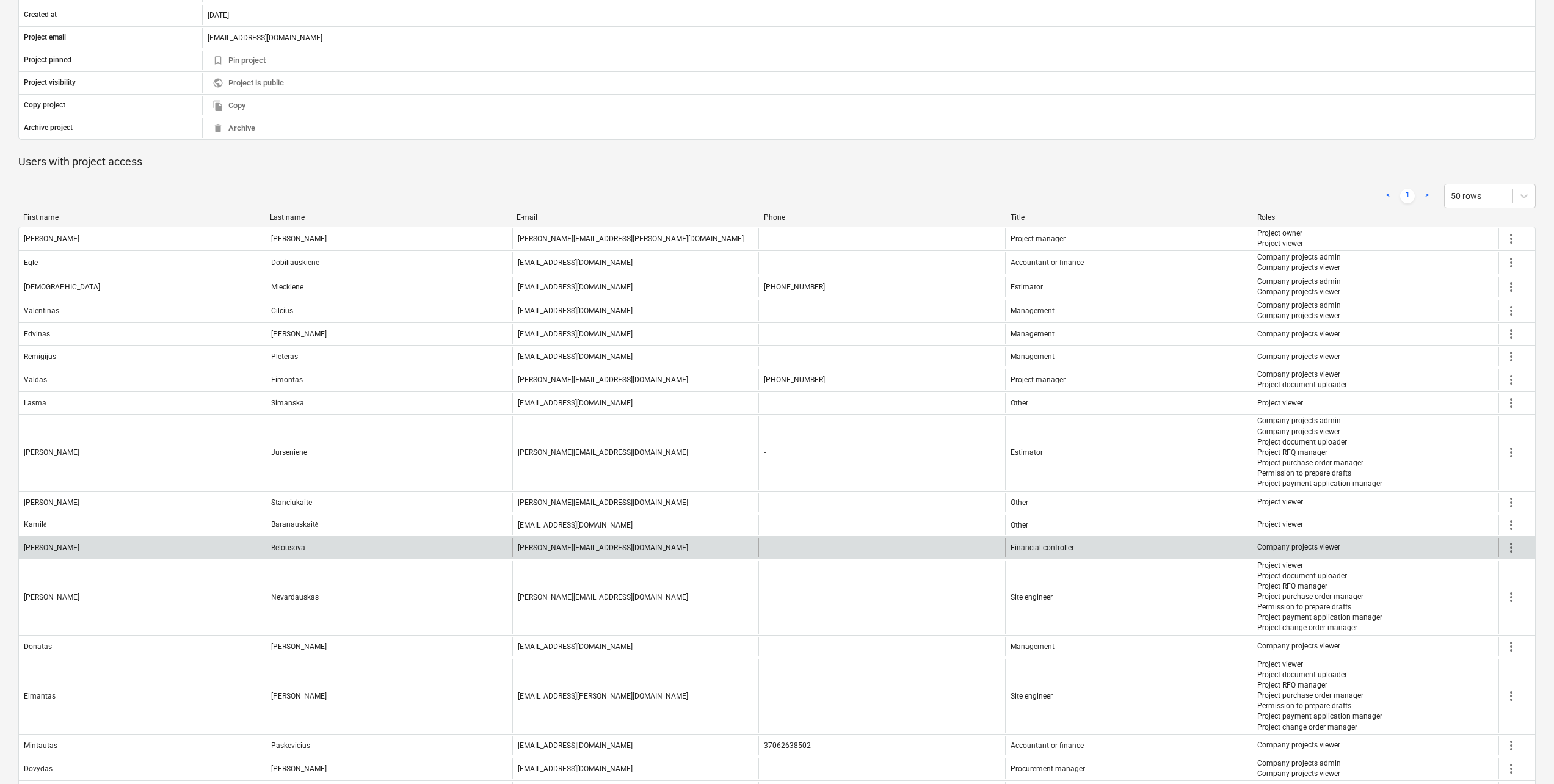
scroll to position [450, 0]
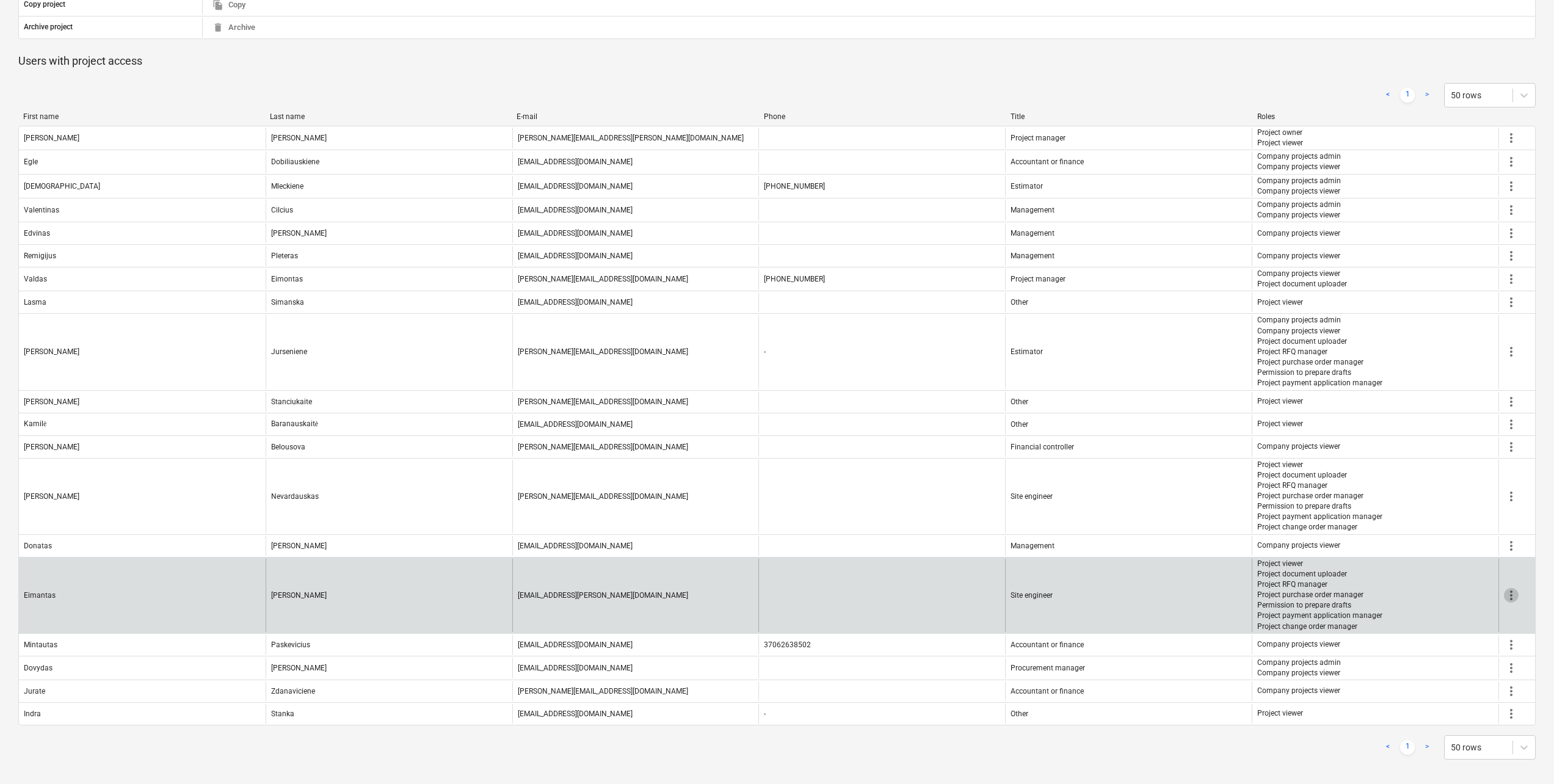
click at [1511, 599] on span "more_vert" at bounding box center [1511, 595] width 15 height 15
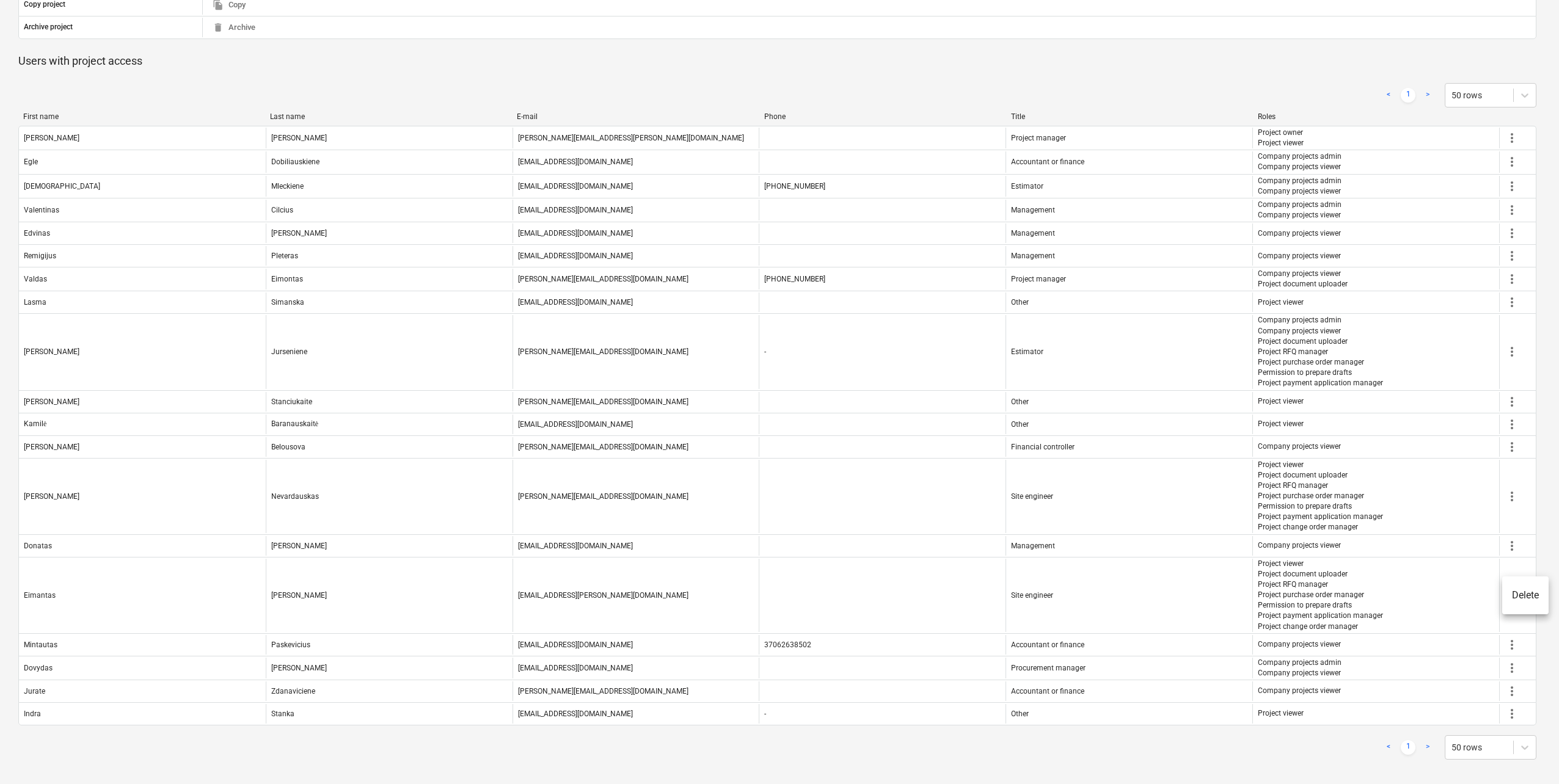
click at [1348, 571] on div at bounding box center [779, 392] width 1559 height 784
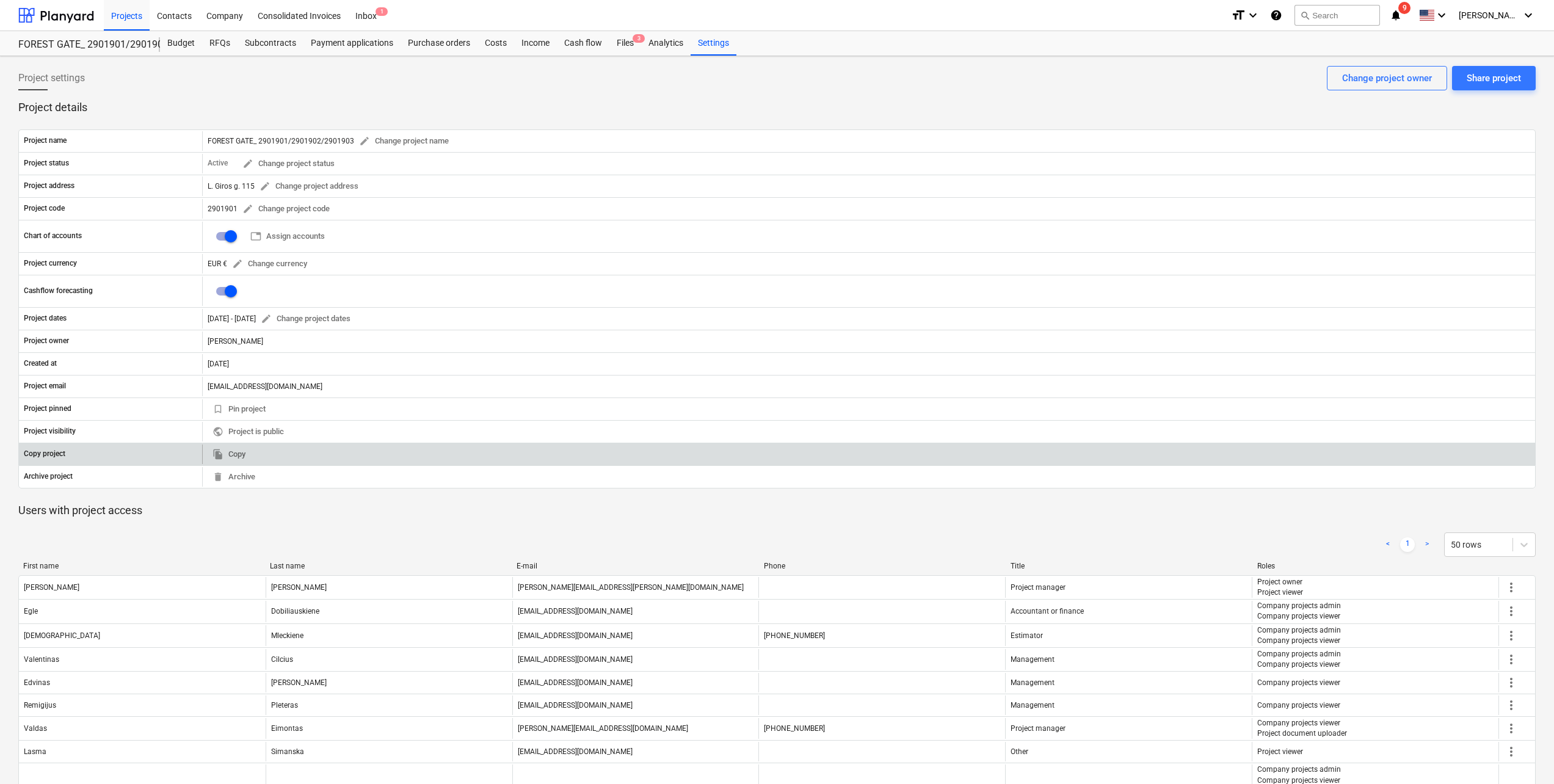
scroll to position [450, 0]
